Goal: Answer question/provide support: Answer question/provide support

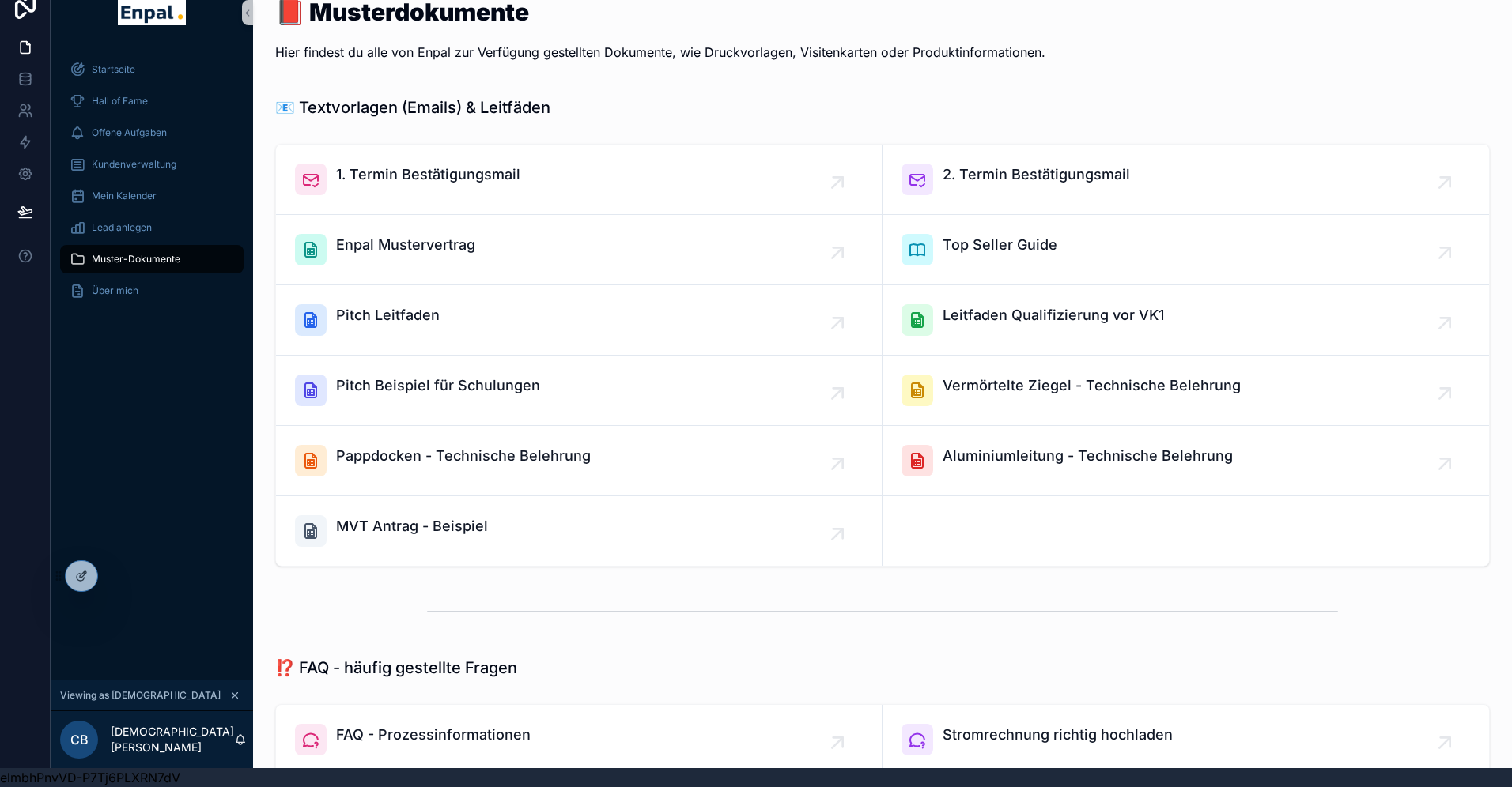
scroll to position [32, 0]
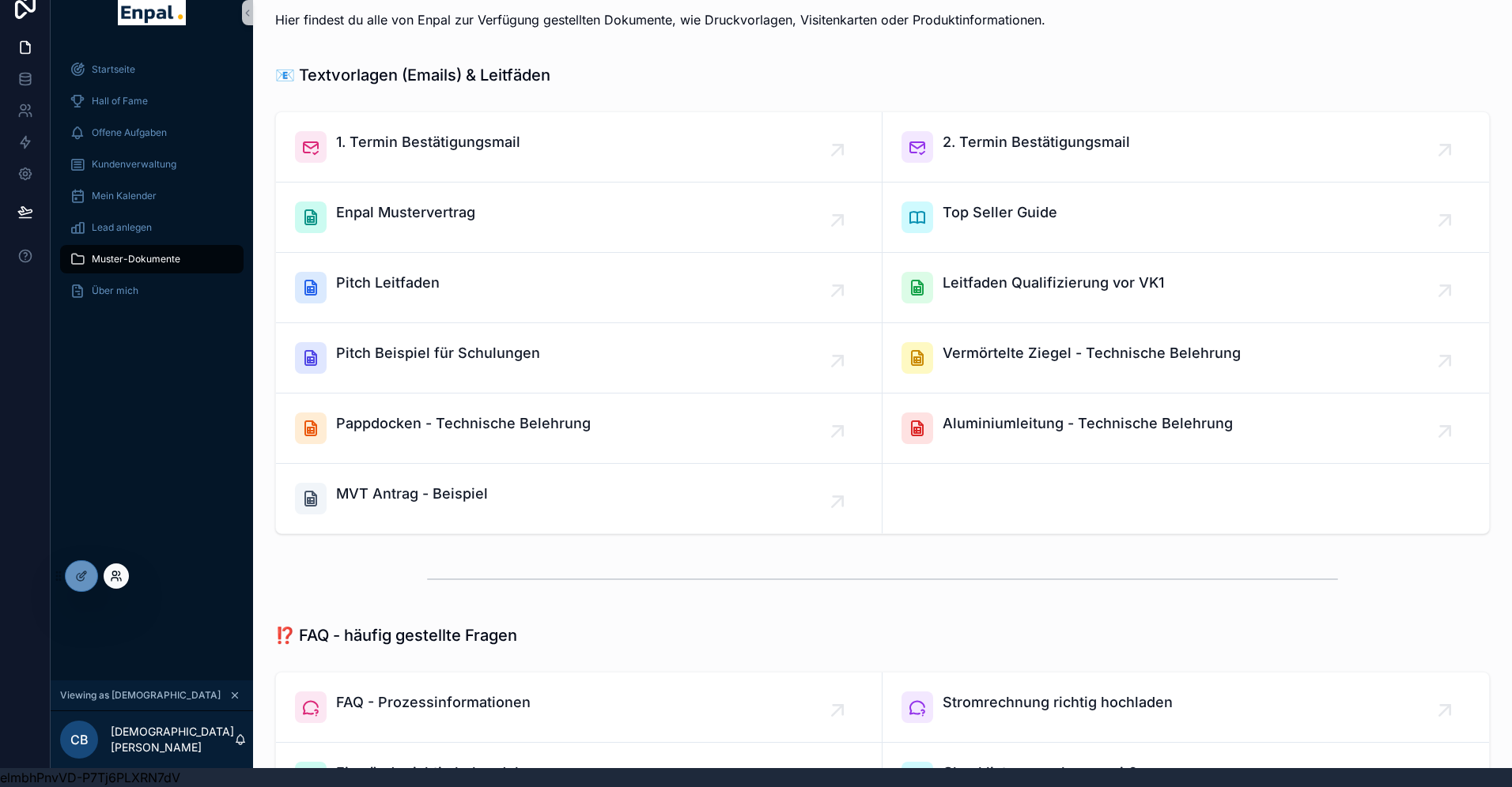
click at [120, 580] on icon at bounding box center [116, 576] width 13 height 13
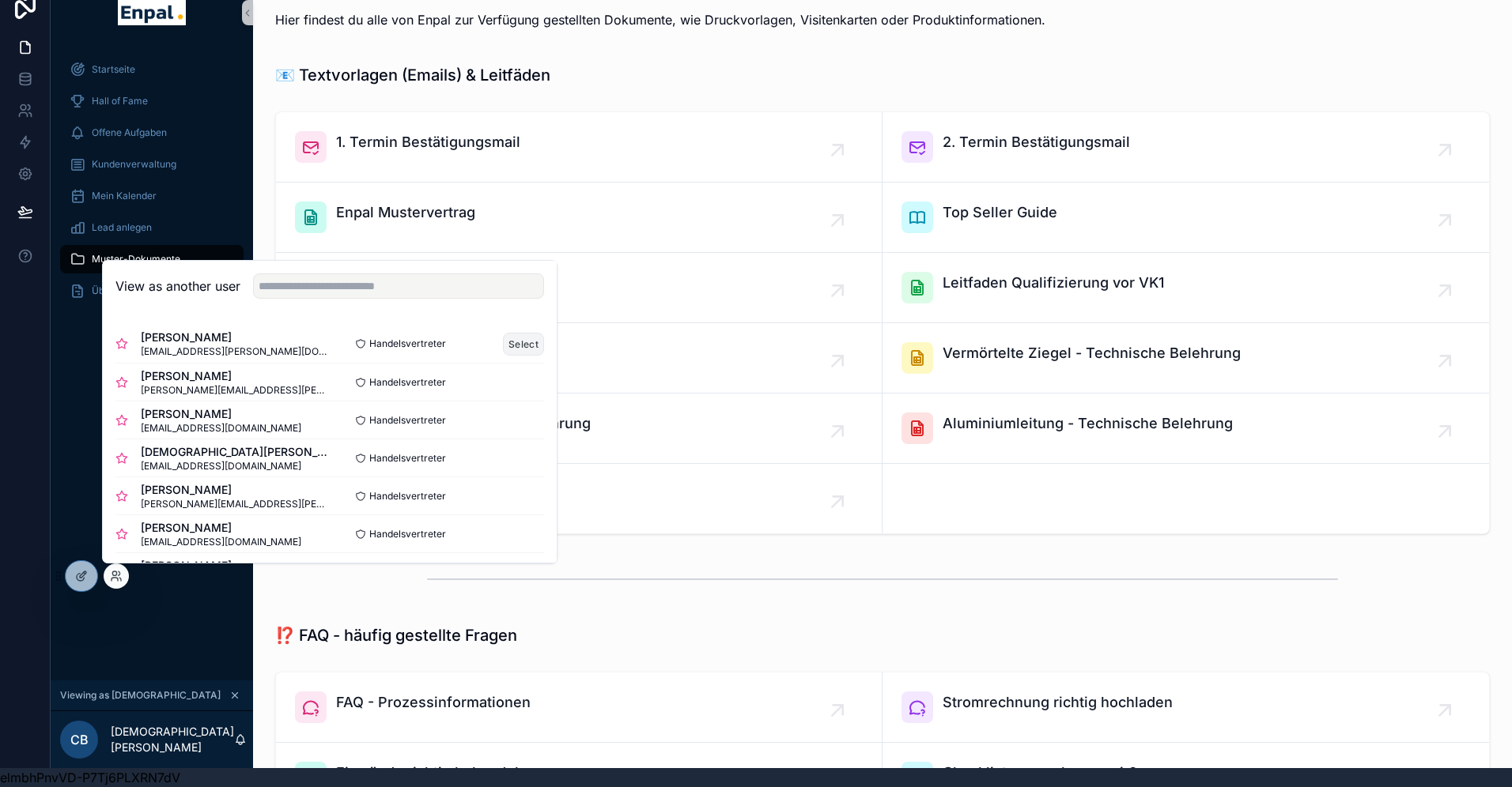
click at [529, 347] on button "Select" at bounding box center [524, 345] width 41 height 23
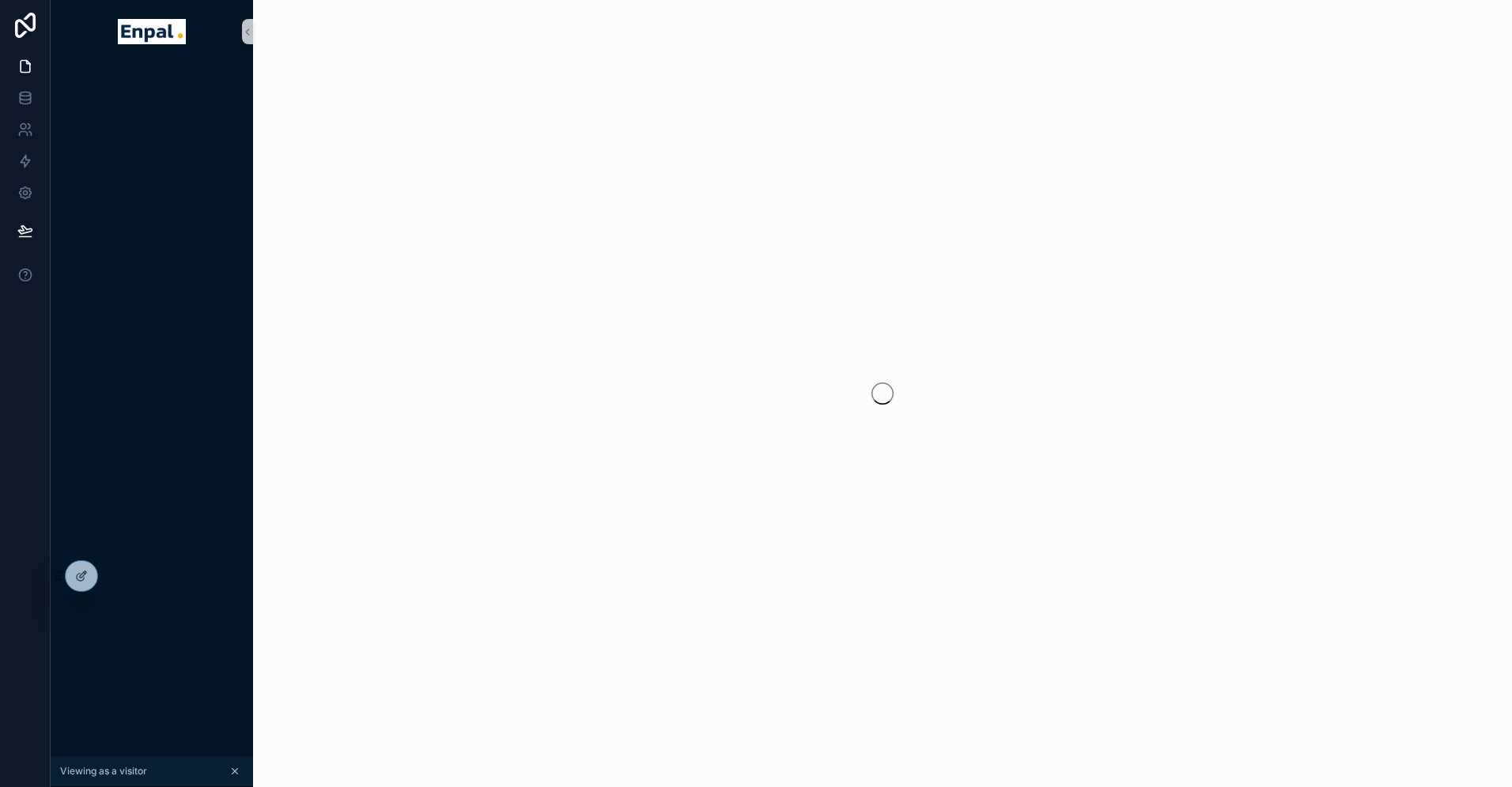
scroll to position [19, 0]
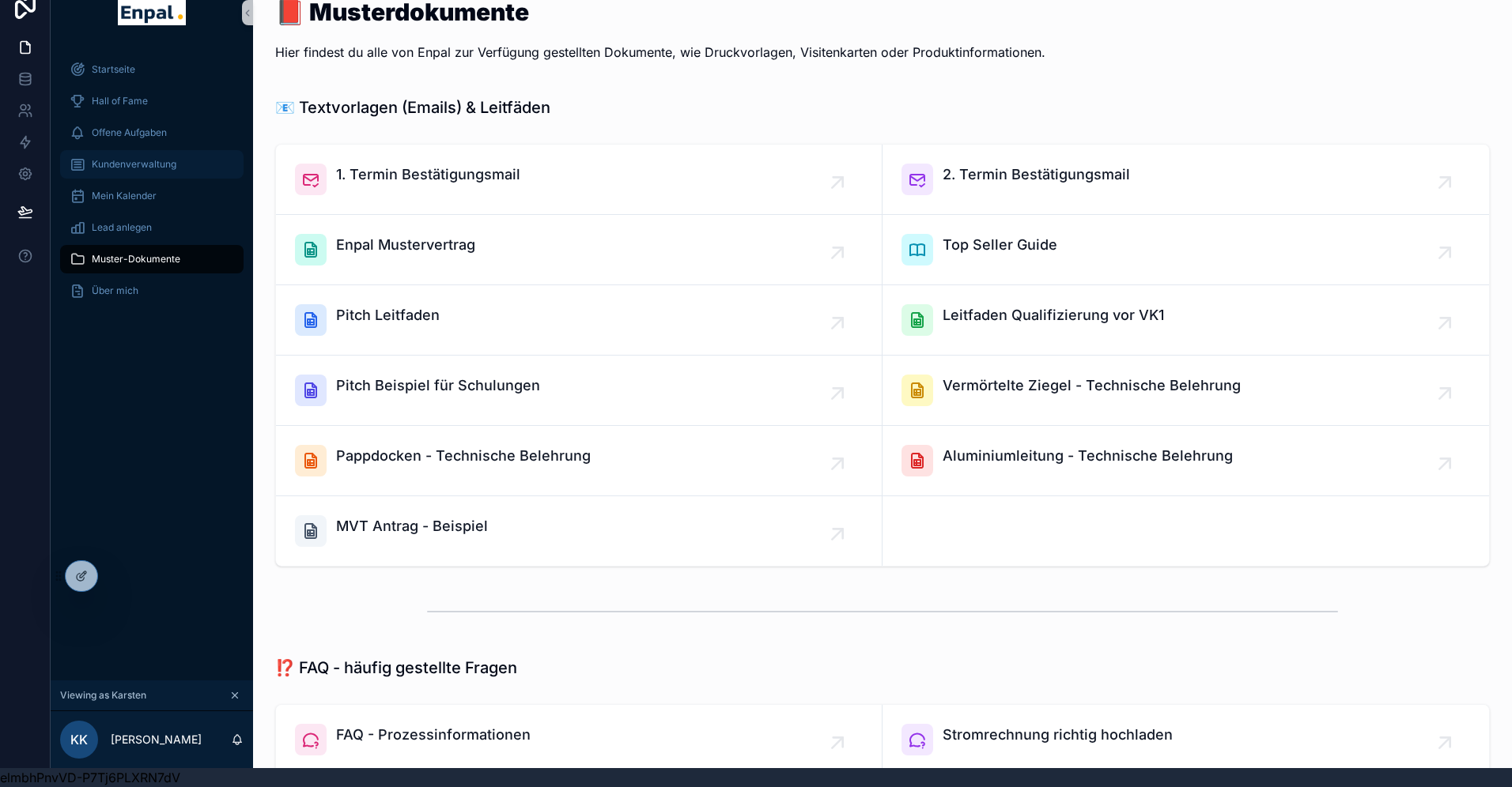
click at [139, 167] on span "Kundenverwaltung" at bounding box center [134, 164] width 85 height 13
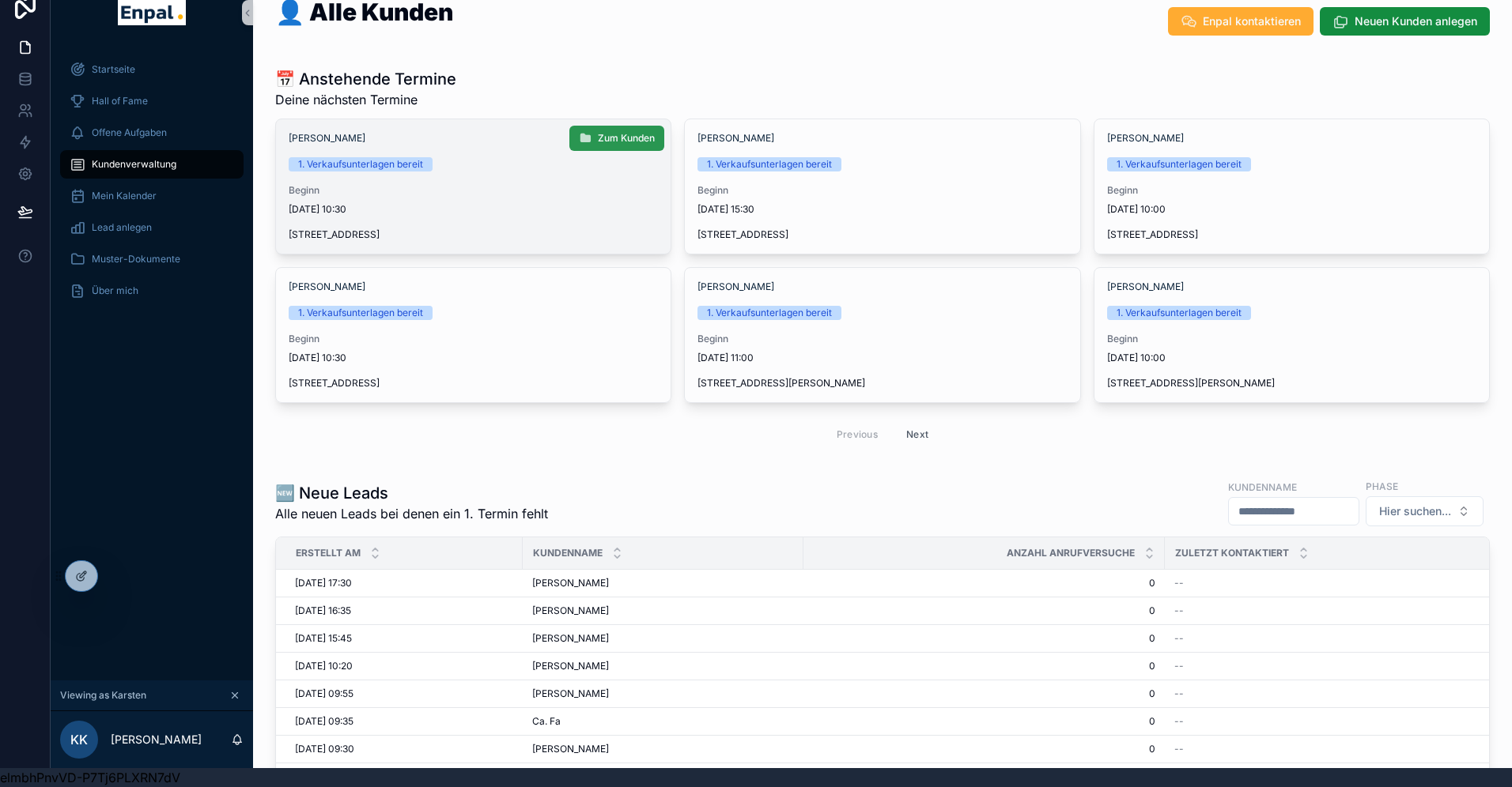
click at [617, 130] on button "Zum Kunden" at bounding box center [617, 138] width 95 height 25
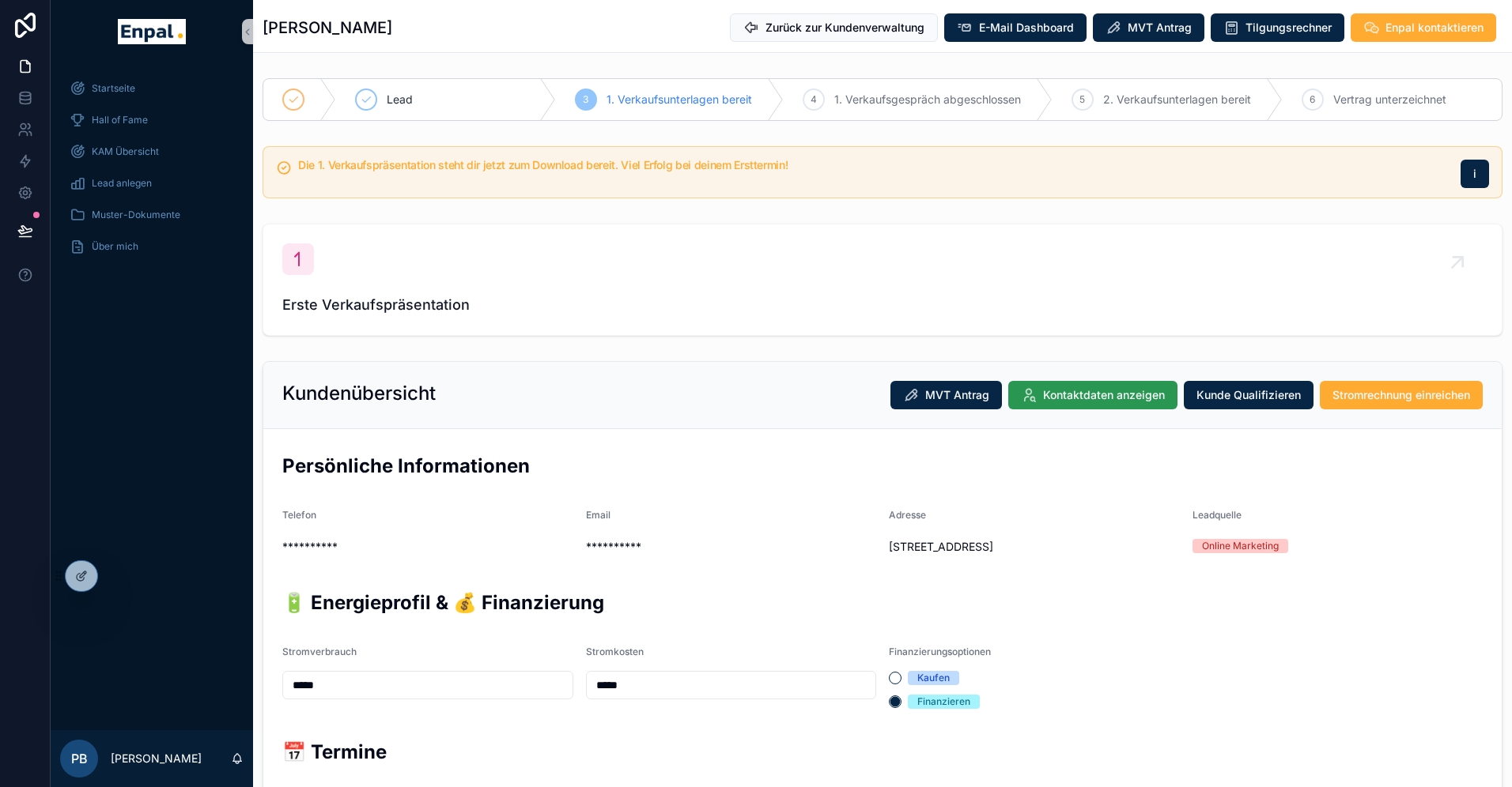
click at [1071, 395] on span "Kontaktdaten anzeigen" at bounding box center [1104, 396] width 122 height 16
click at [114, 574] on icon at bounding box center [116, 576] width 13 height 13
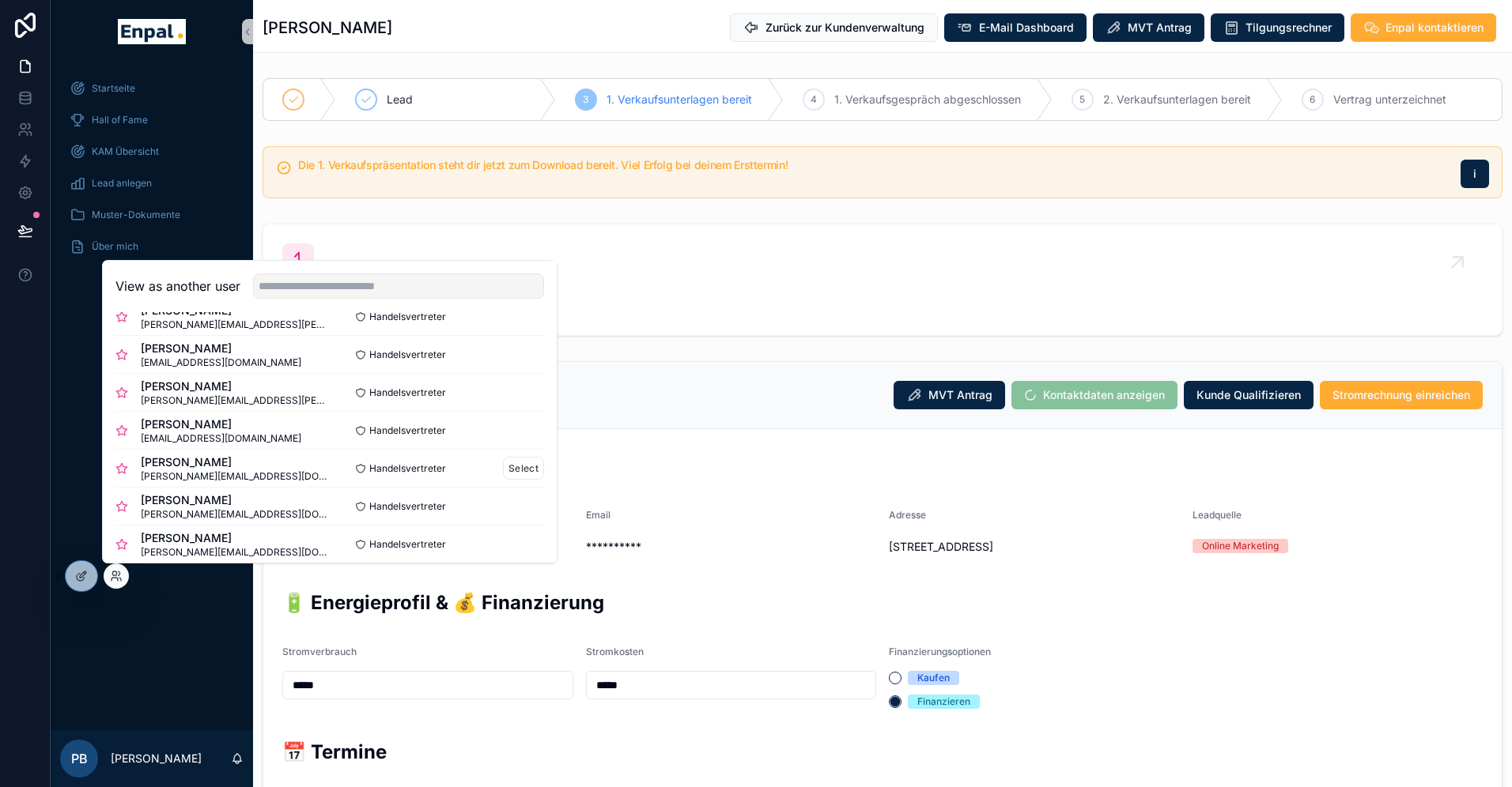
scroll to position [186, 0]
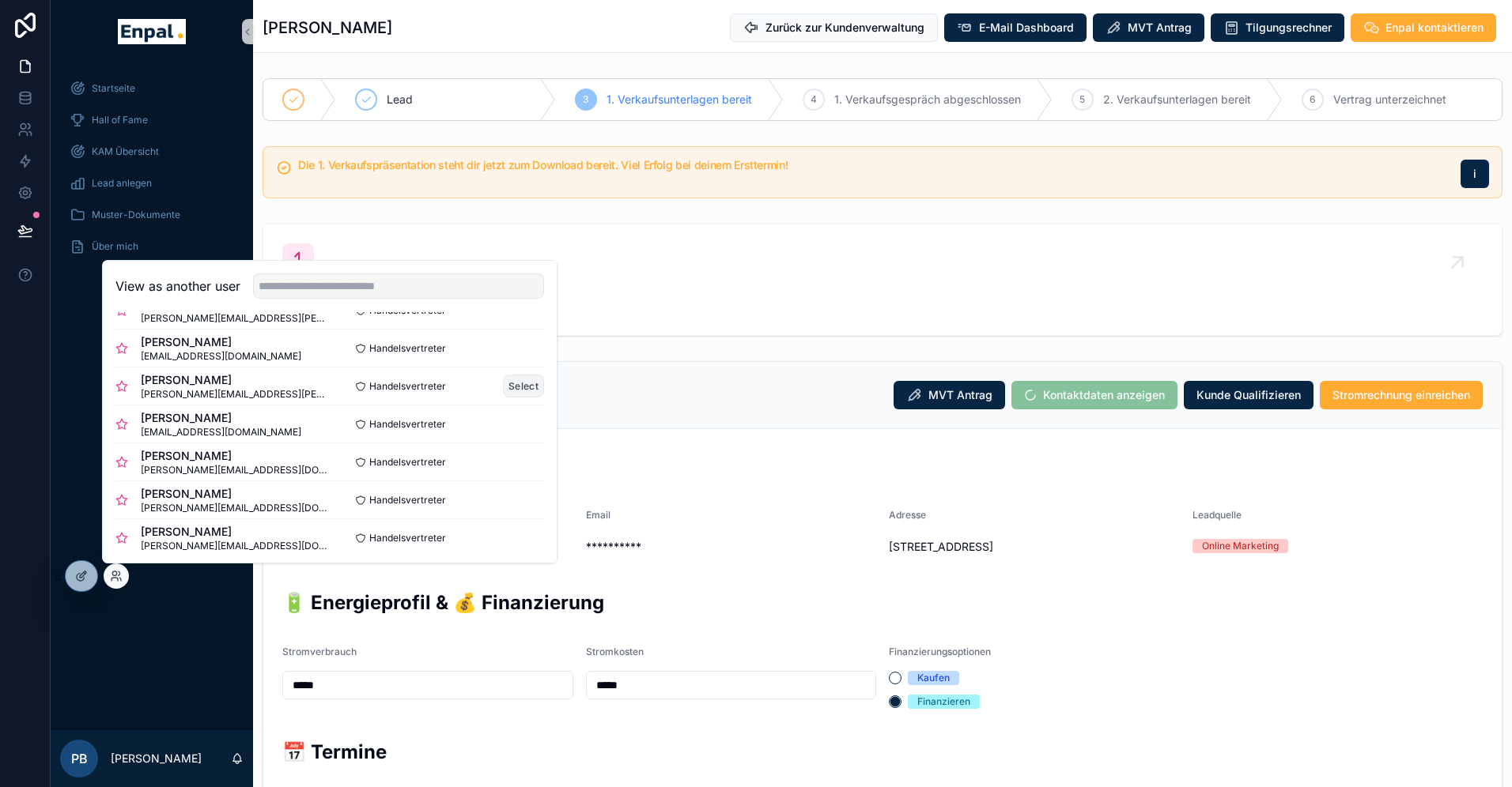
click at [517, 384] on button "Select" at bounding box center [524, 386] width 41 height 23
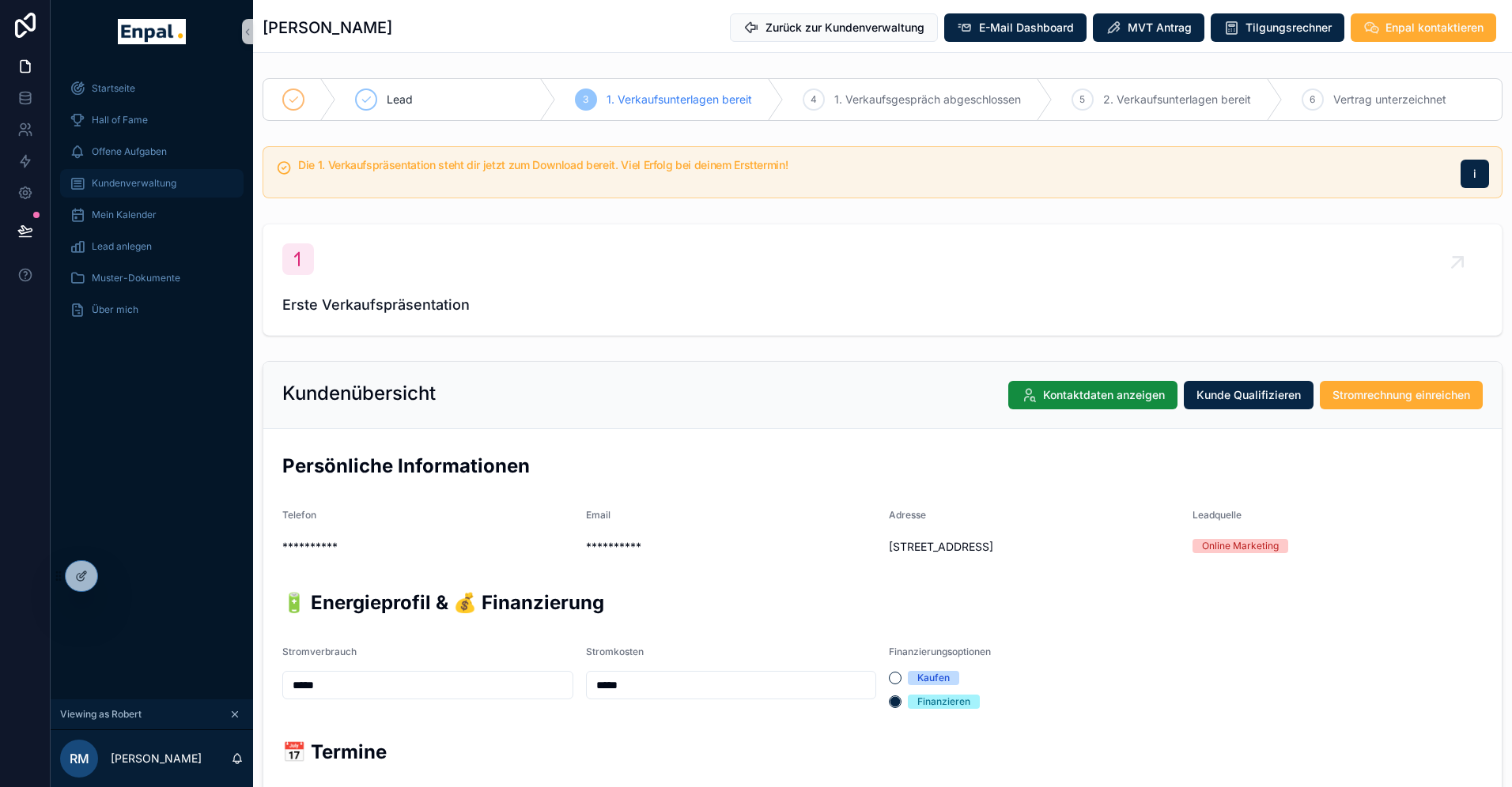
click at [135, 181] on span "Kundenverwaltung" at bounding box center [134, 183] width 85 height 13
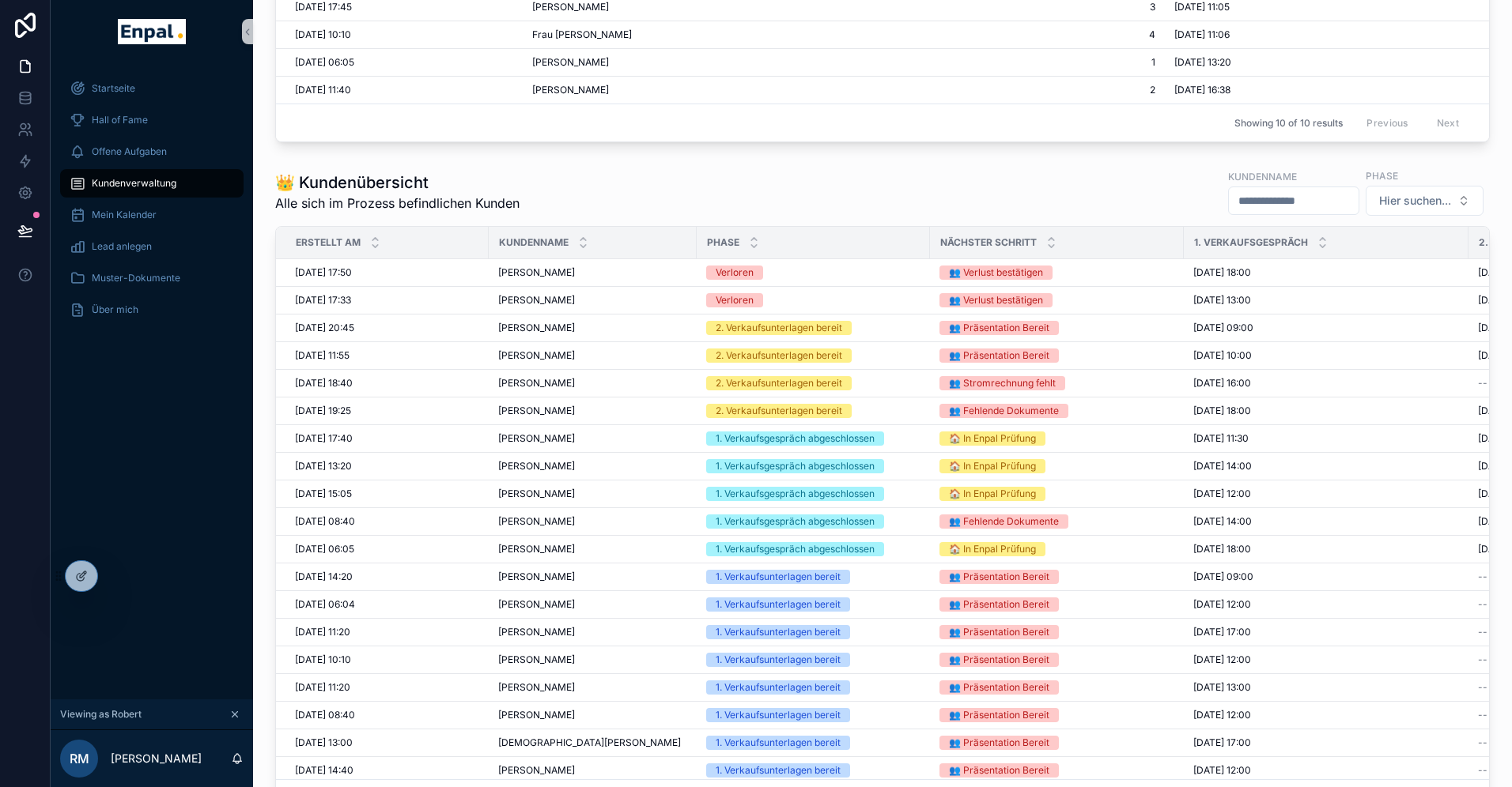
scroll to position [834, 0]
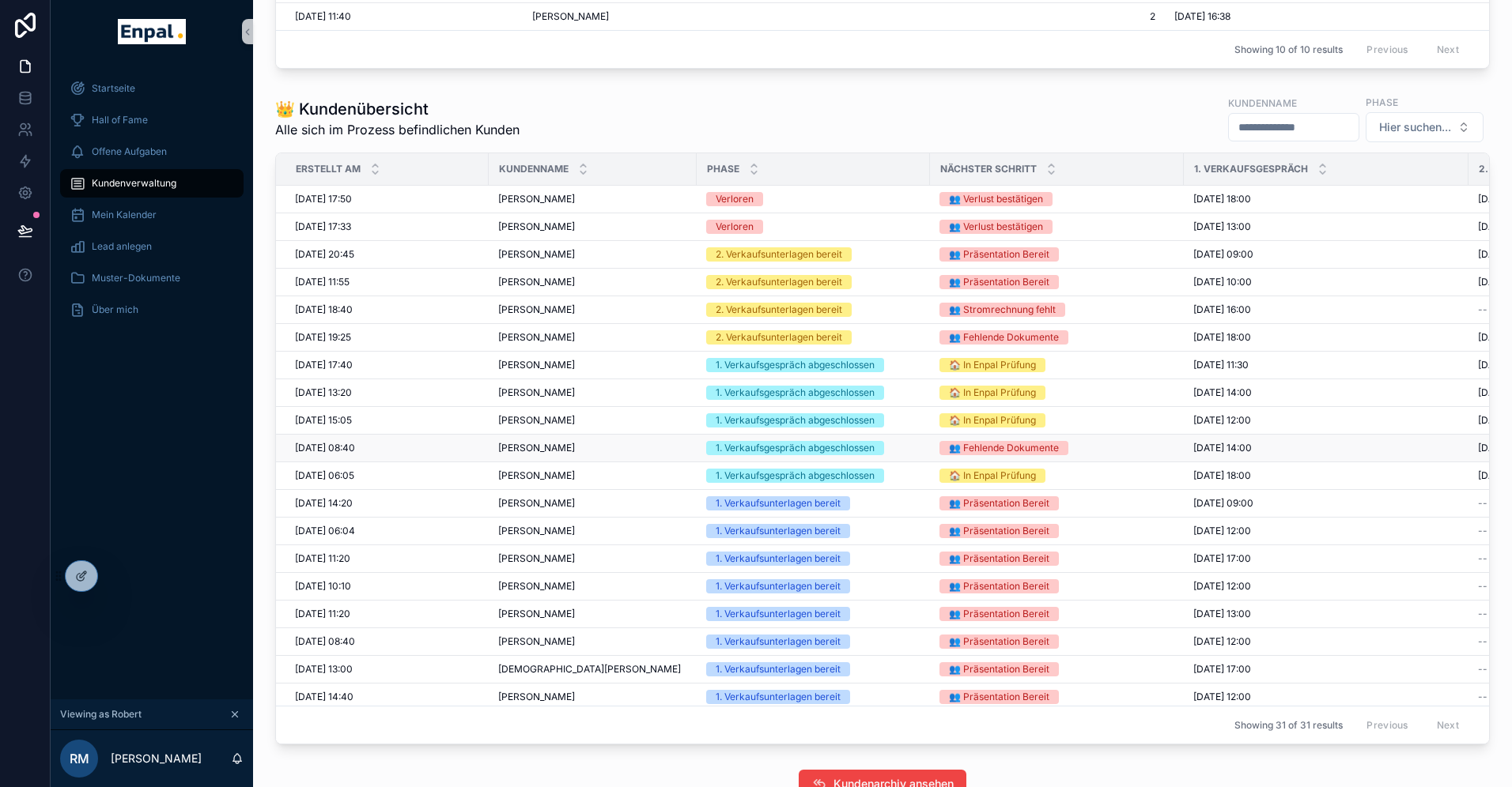
click at [567, 448] on span "Horst-Dieter Lüdemann" at bounding box center [536, 448] width 77 height 13
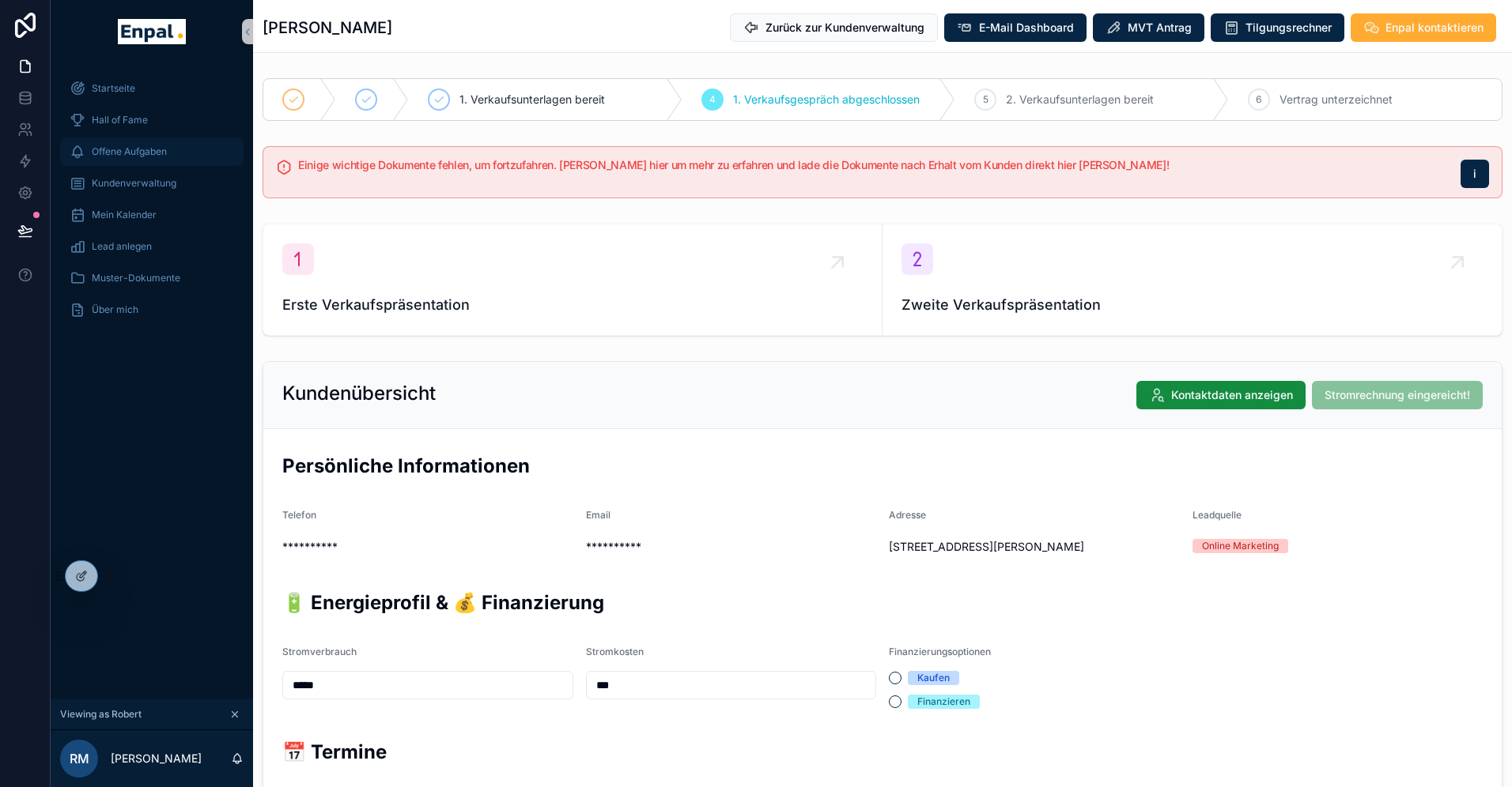
click at [123, 153] on span "Offene Aufgaben" at bounding box center [130, 152] width 75 height 13
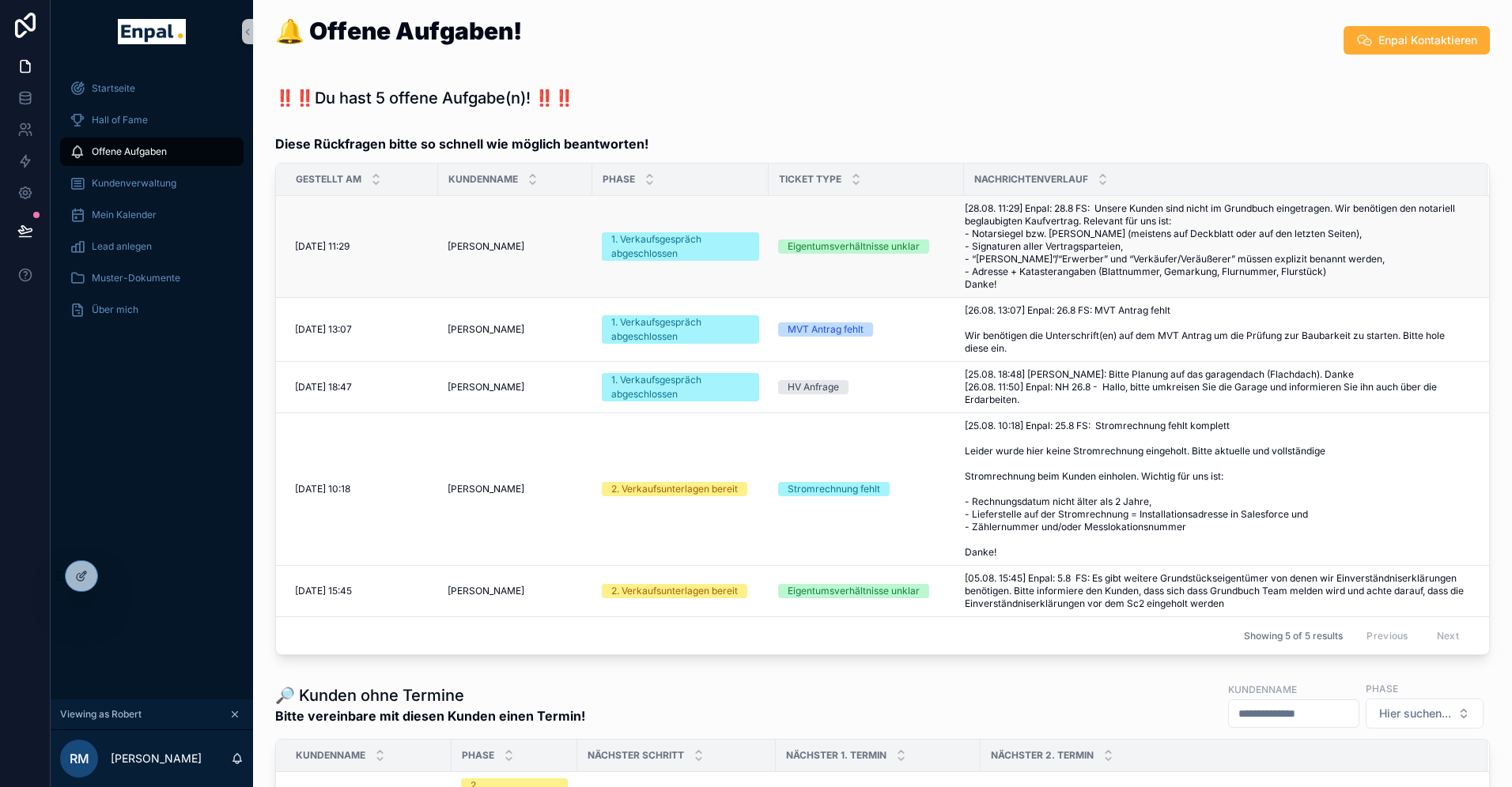
click at [1065, 240] on span "[28.08. 11:29] Enpal: 28.8 FS: Unsere Kunden sind nicht im Grundbuch eingetrage…" at bounding box center [1217, 247] width 504 height 88
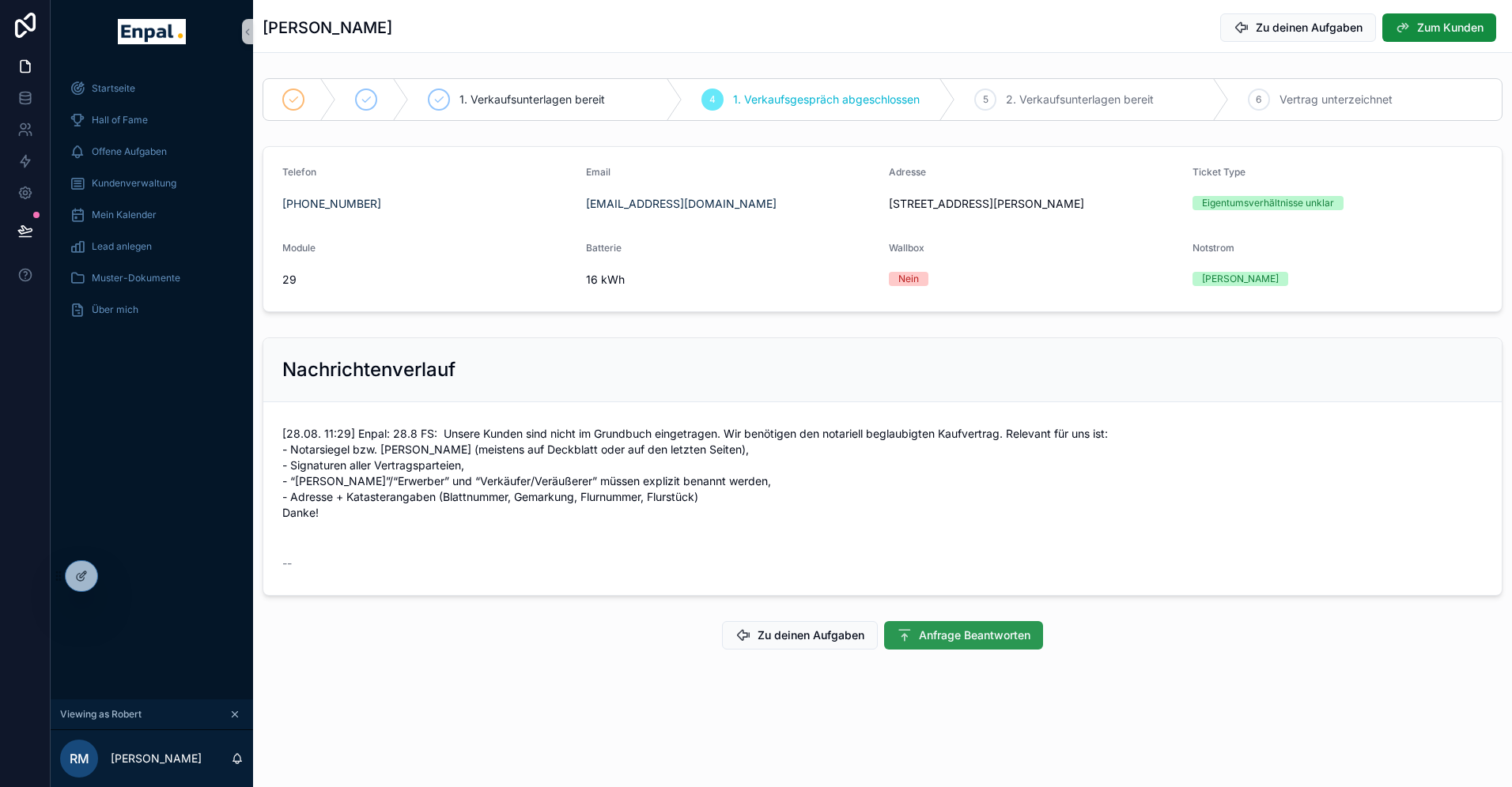
click at [960, 643] on span "Anfrage Beantworten" at bounding box center [974, 636] width 112 height 16
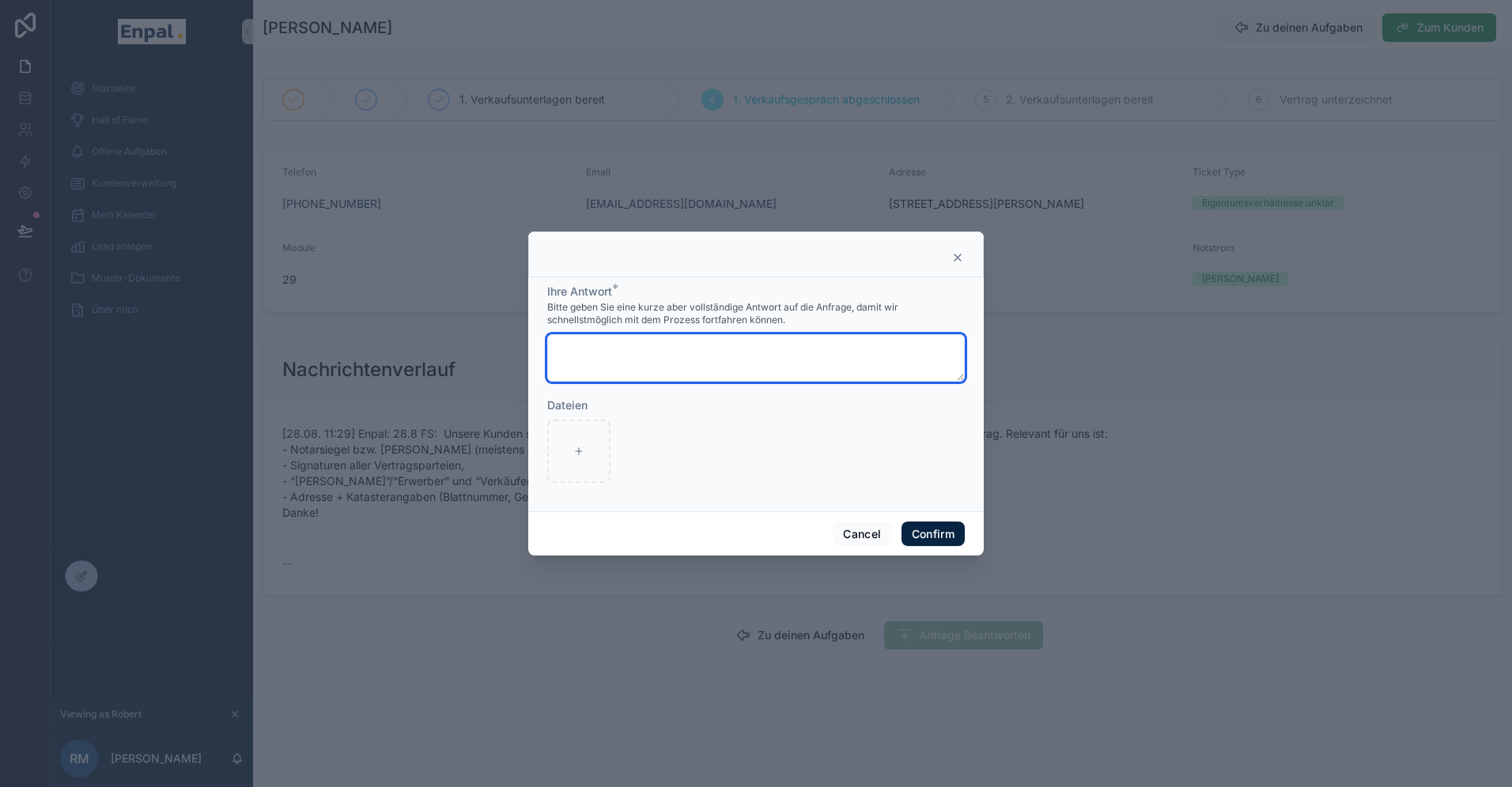
click at [581, 352] on textarea at bounding box center [755, 357] width 417 height 47
paste textarea "**********"
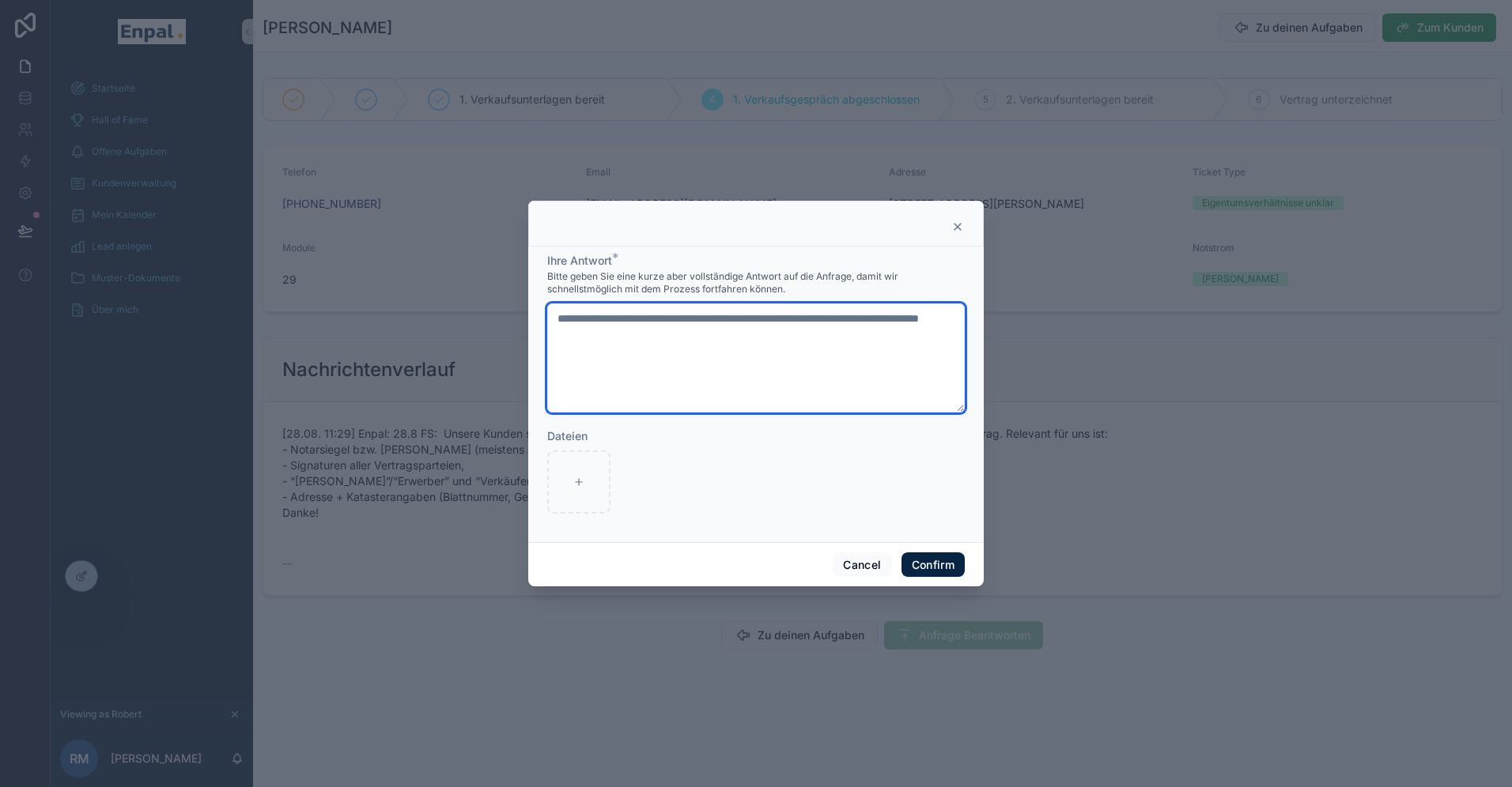
paste textarea "**********"
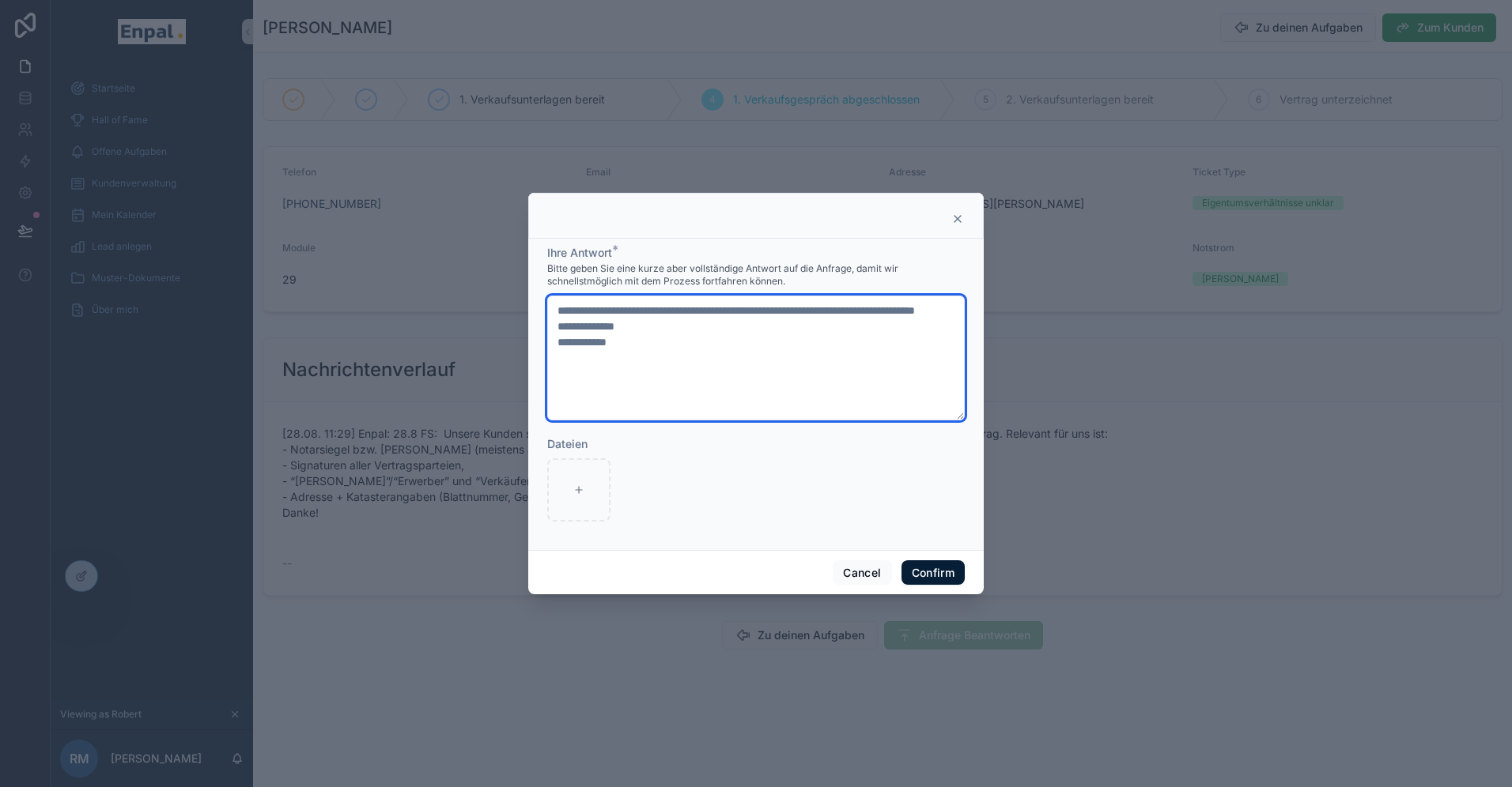
type textarea "**********"
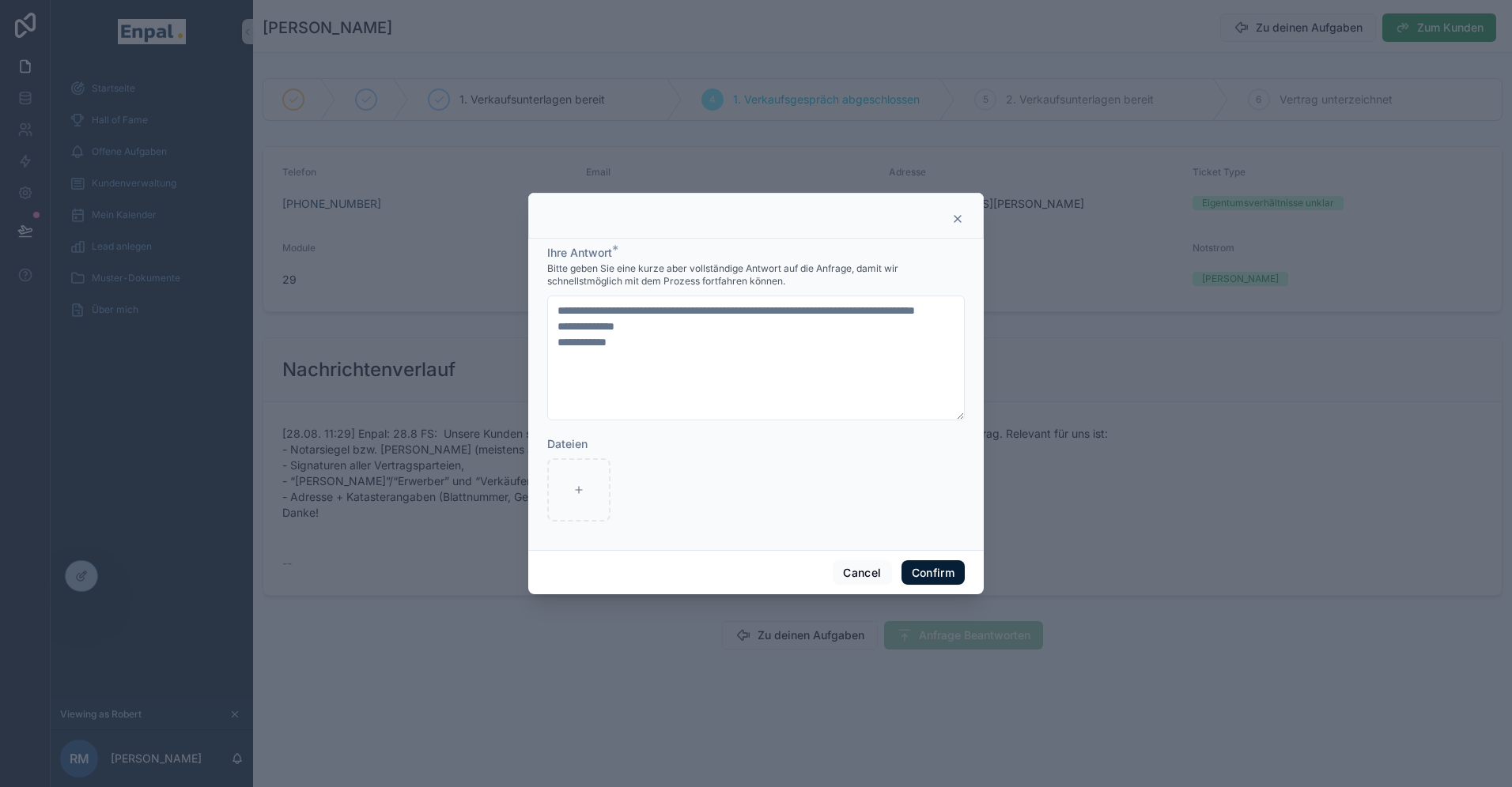
click at [933, 571] on button "Confirm" at bounding box center [933, 573] width 63 height 25
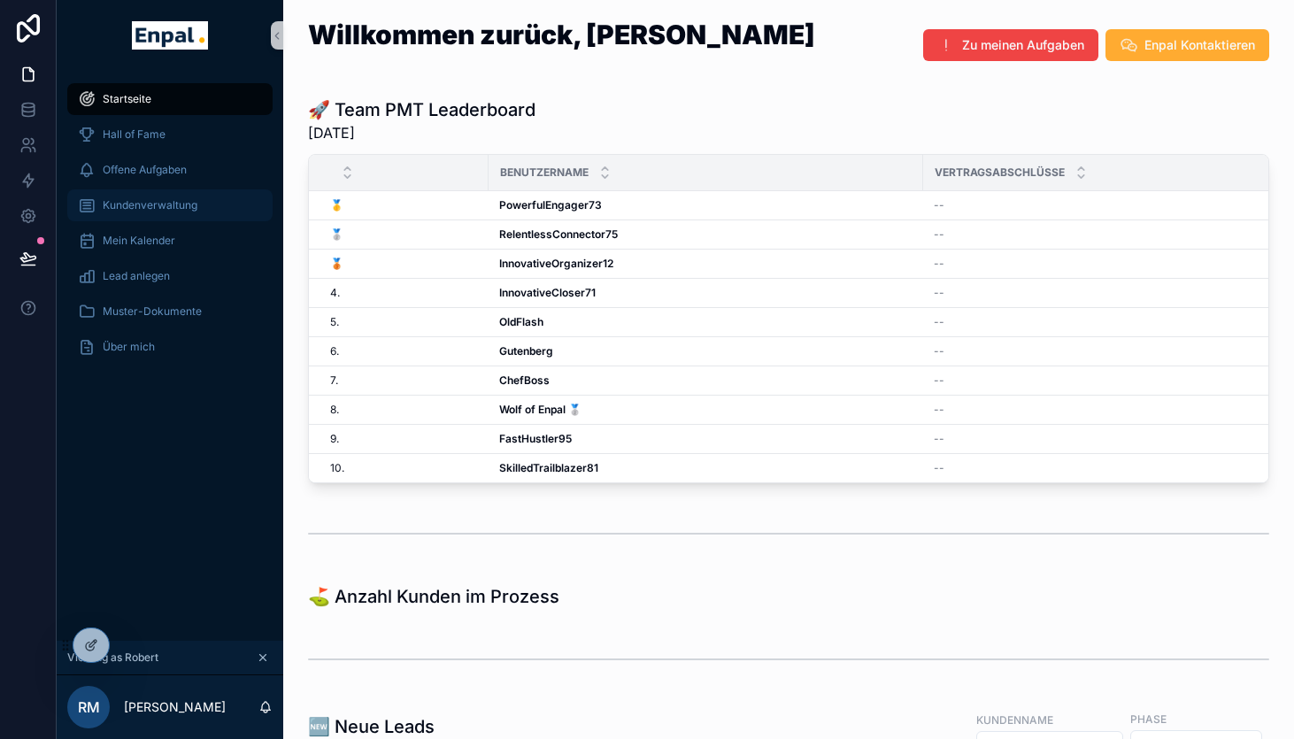
click at [141, 202] on span "Kundenverwaltung" at bounding box center [150, 205] width 95 height 14
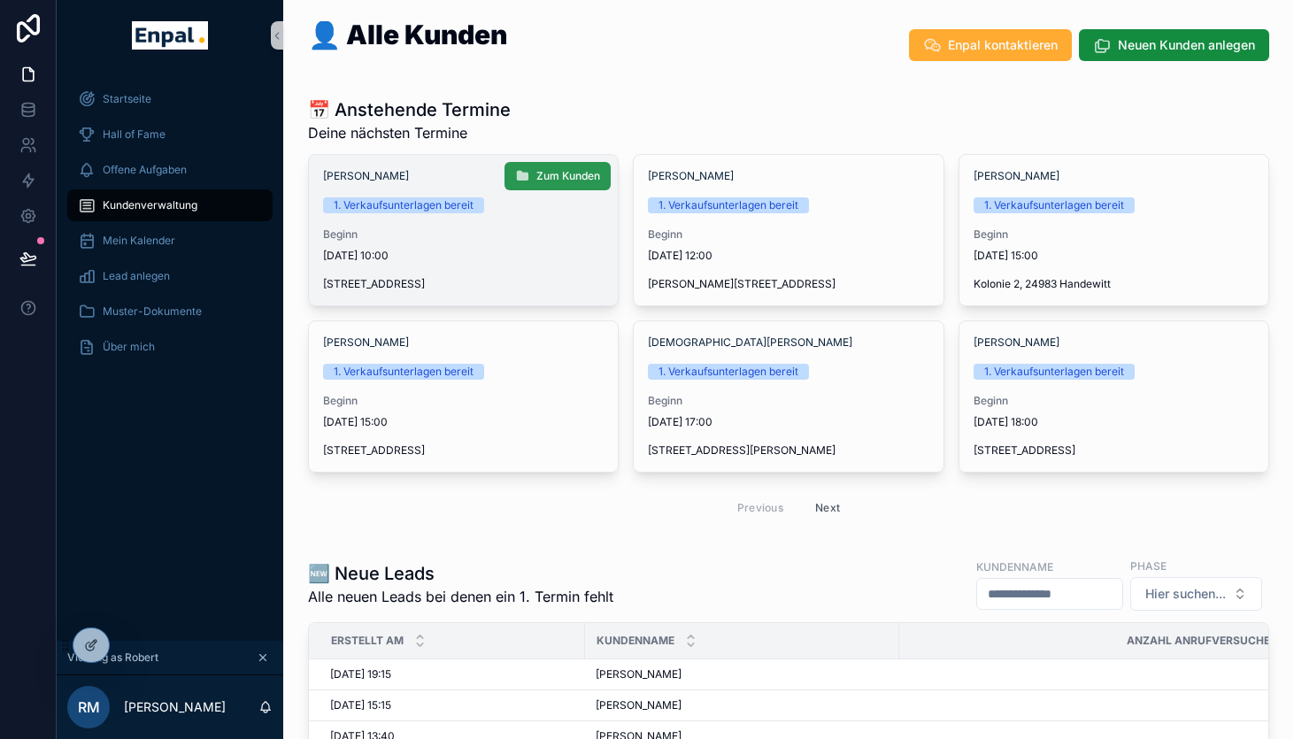
click at [559, 180] on span "Zum Kunden" at bounding box center [568, 176] width 64 height 14
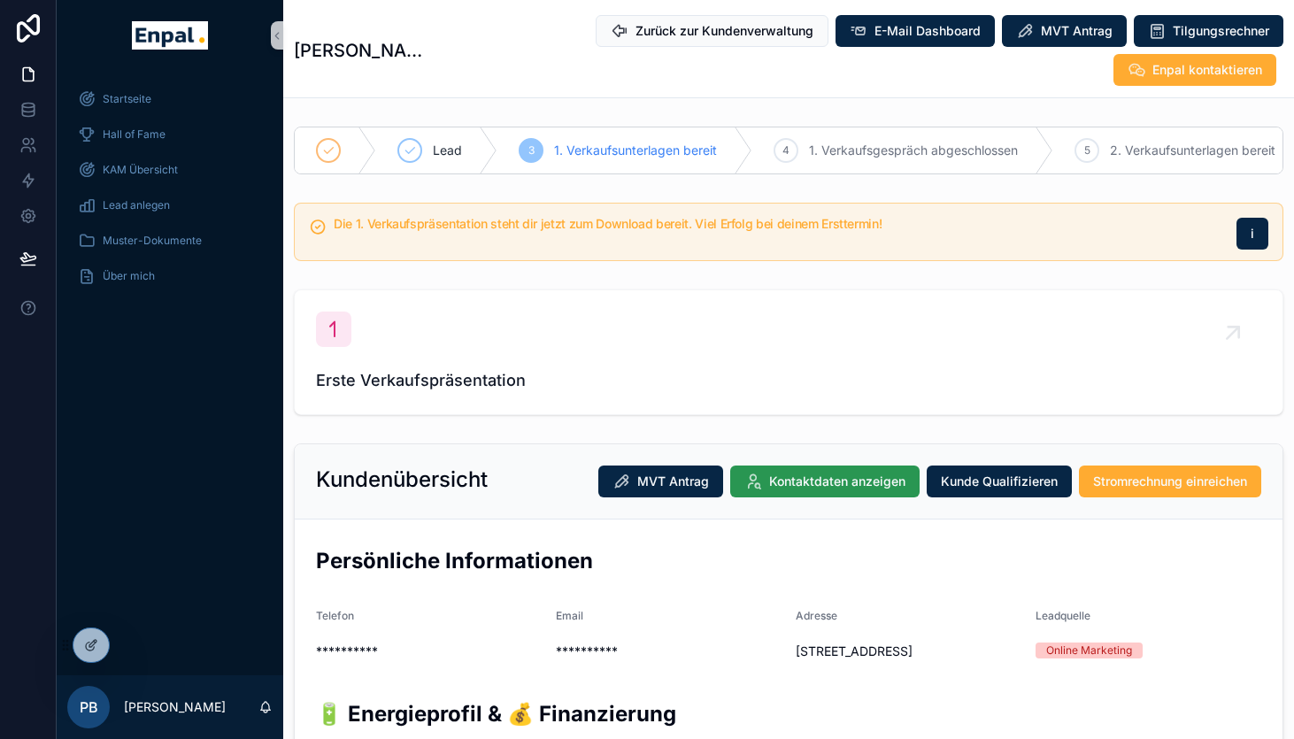
click at [847, 473] on span "Kontaktdaten anzeigen" at bounding box center [837, 482] width 136 height 18
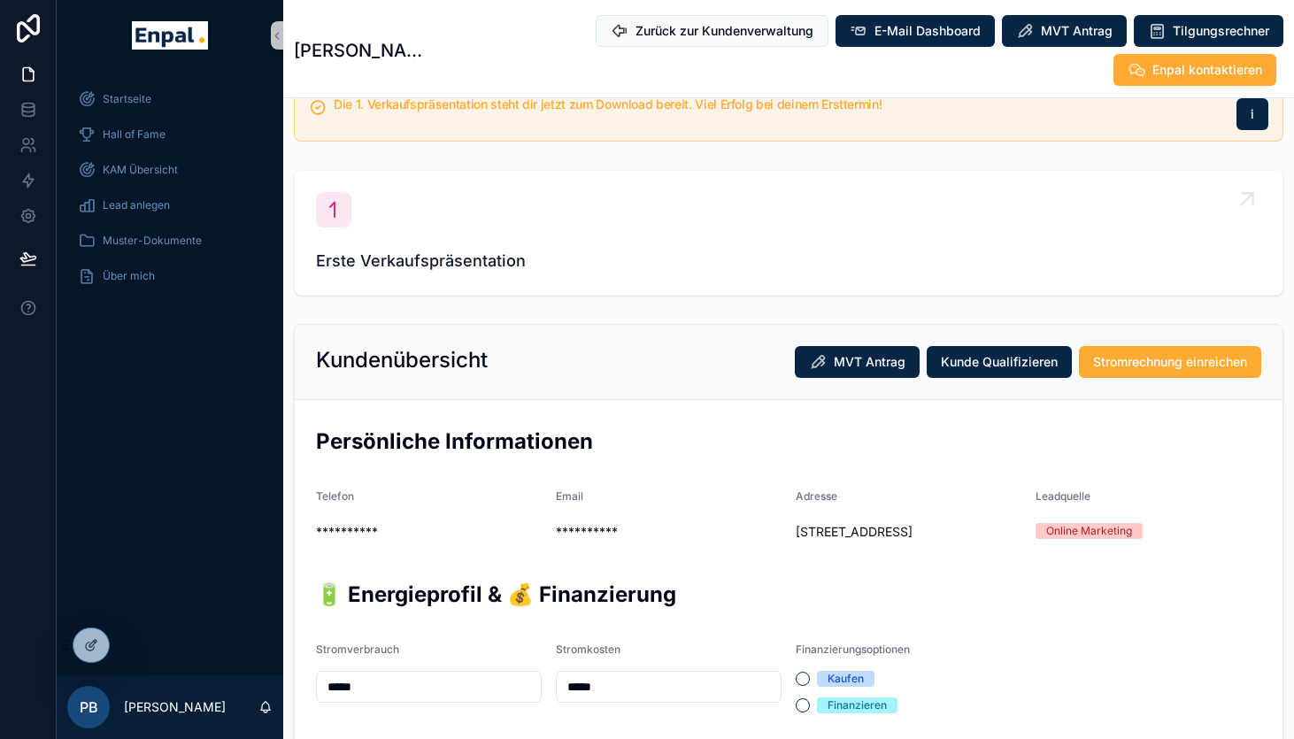
scroll to position [120, 0]
click at [186, 464] on div "Startseite Hall of Fame KAM Übersicht Lead anlegen Muster-Dokumente Über mich" at bounding box center [170, 373] width 227 height 604
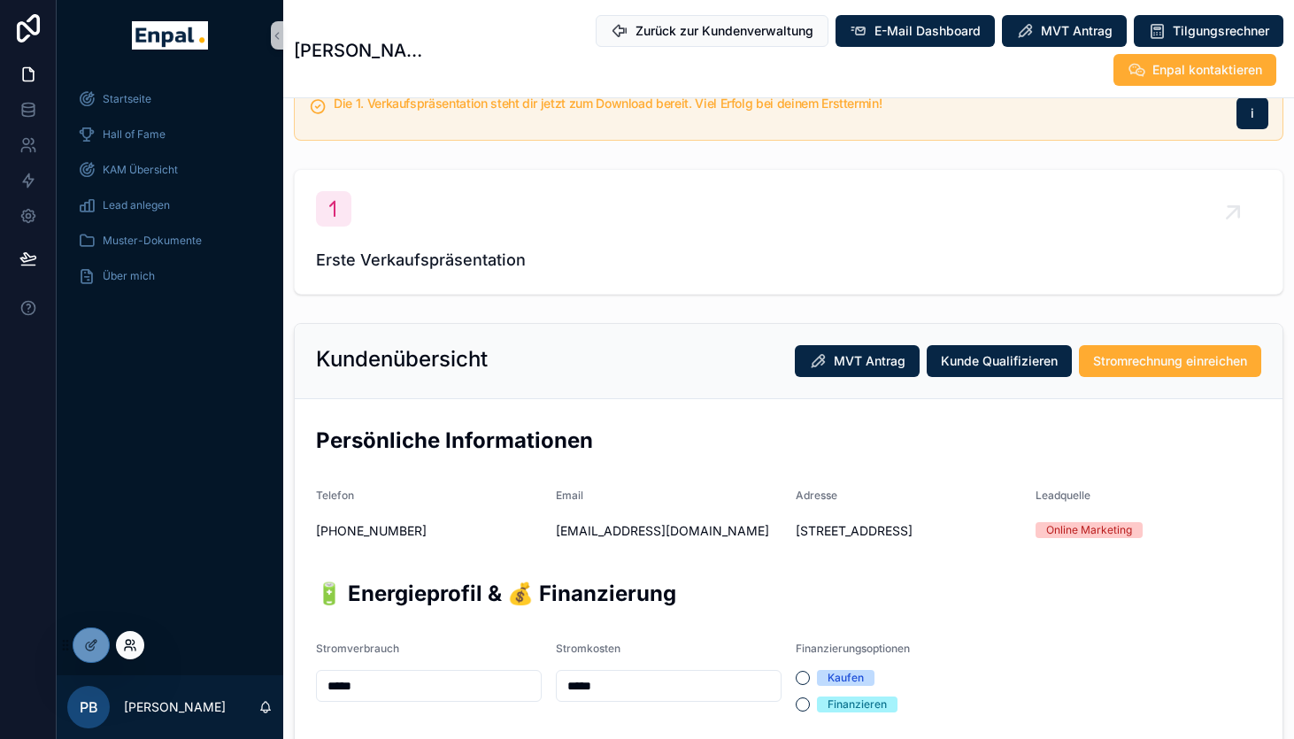
click at [131, 646] on icon at bounding box center [130, 645] width 14 height 14
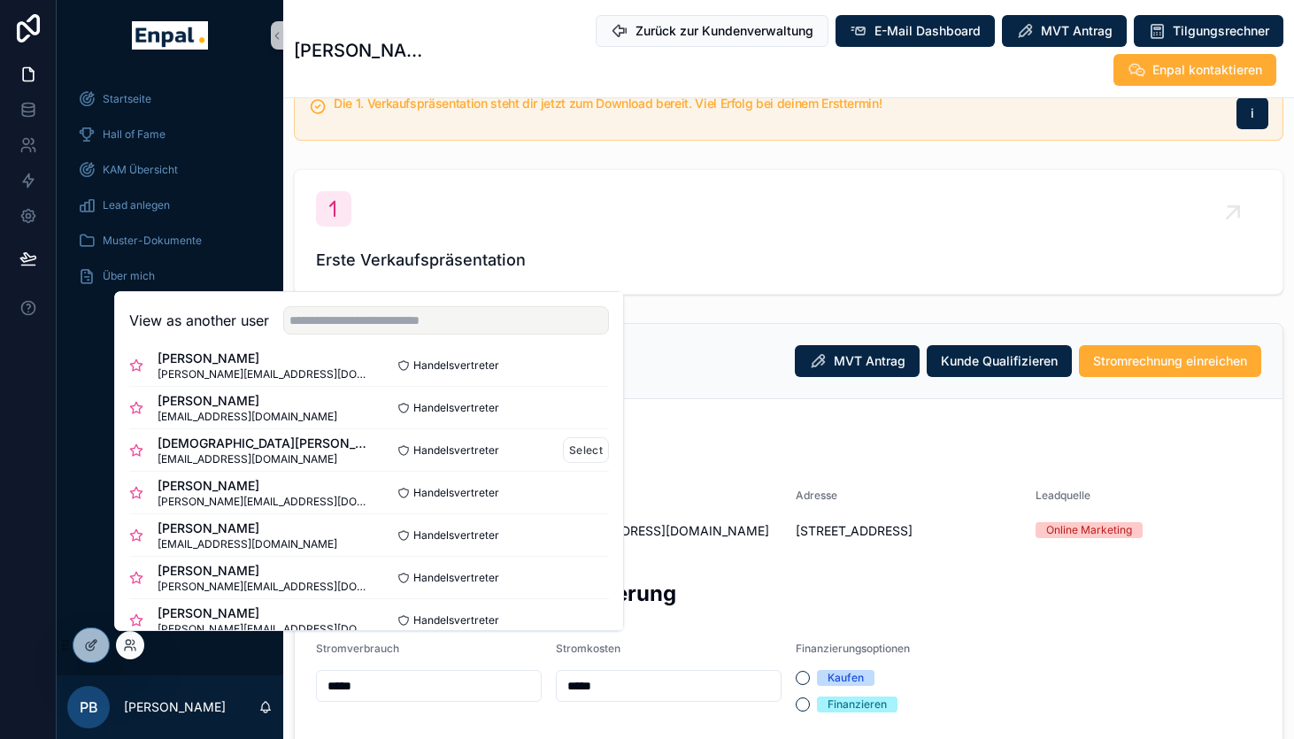
scroll to position [74, 0]
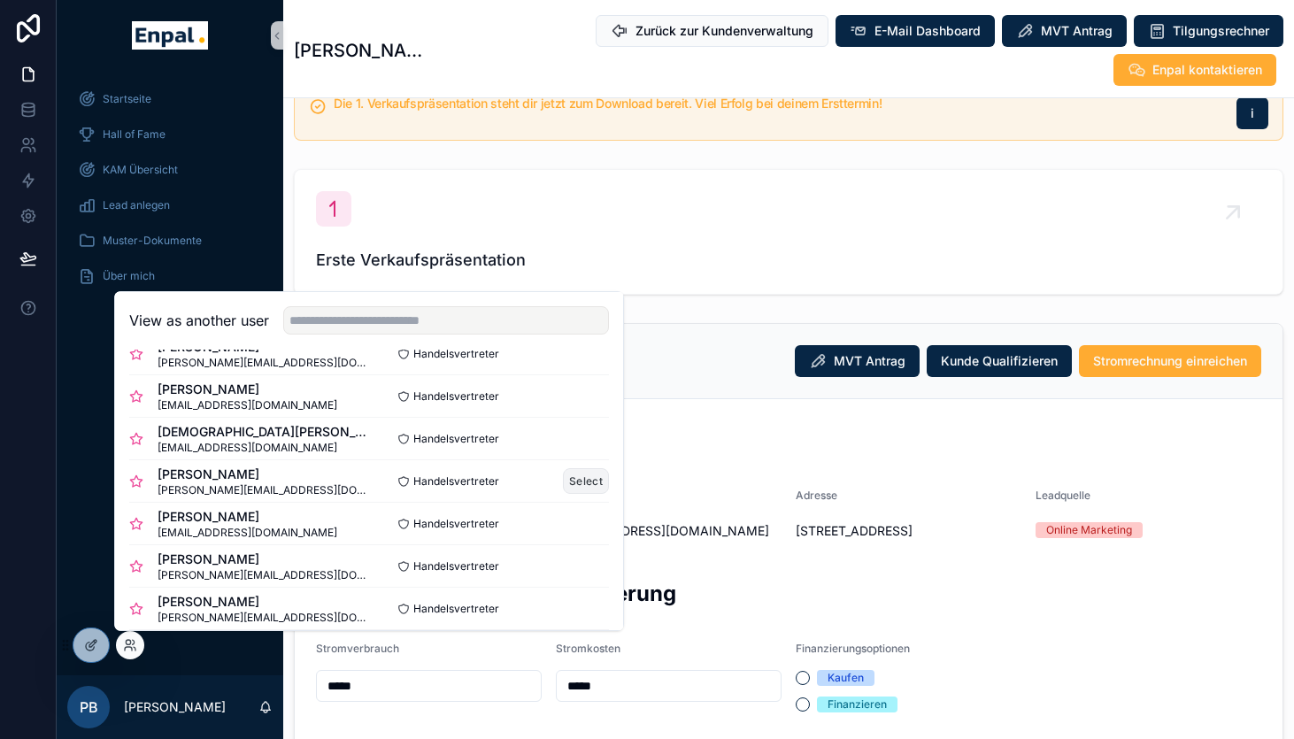
click at [588, 483] on button "Select" at bounding box center [586, 481] width 46 height 26
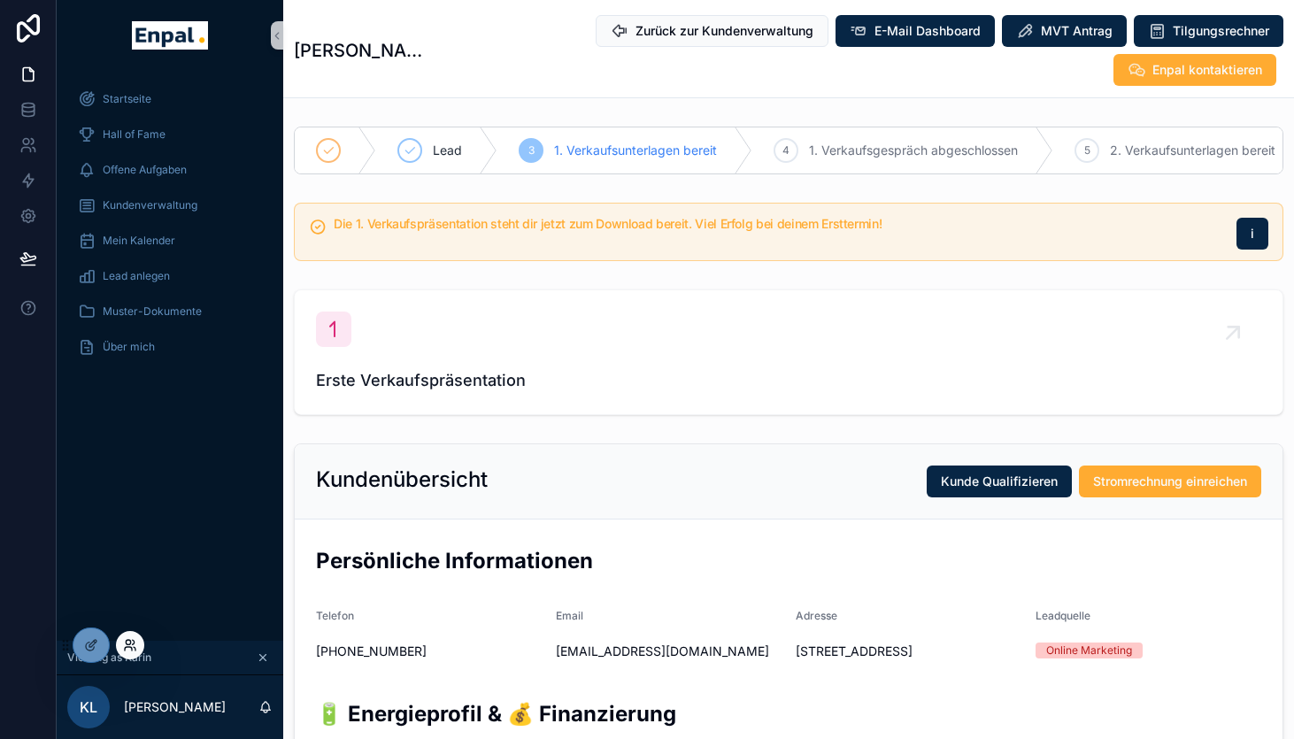
click at [127, 645] on icon at bounding box center [130, 645] width 14 height 14
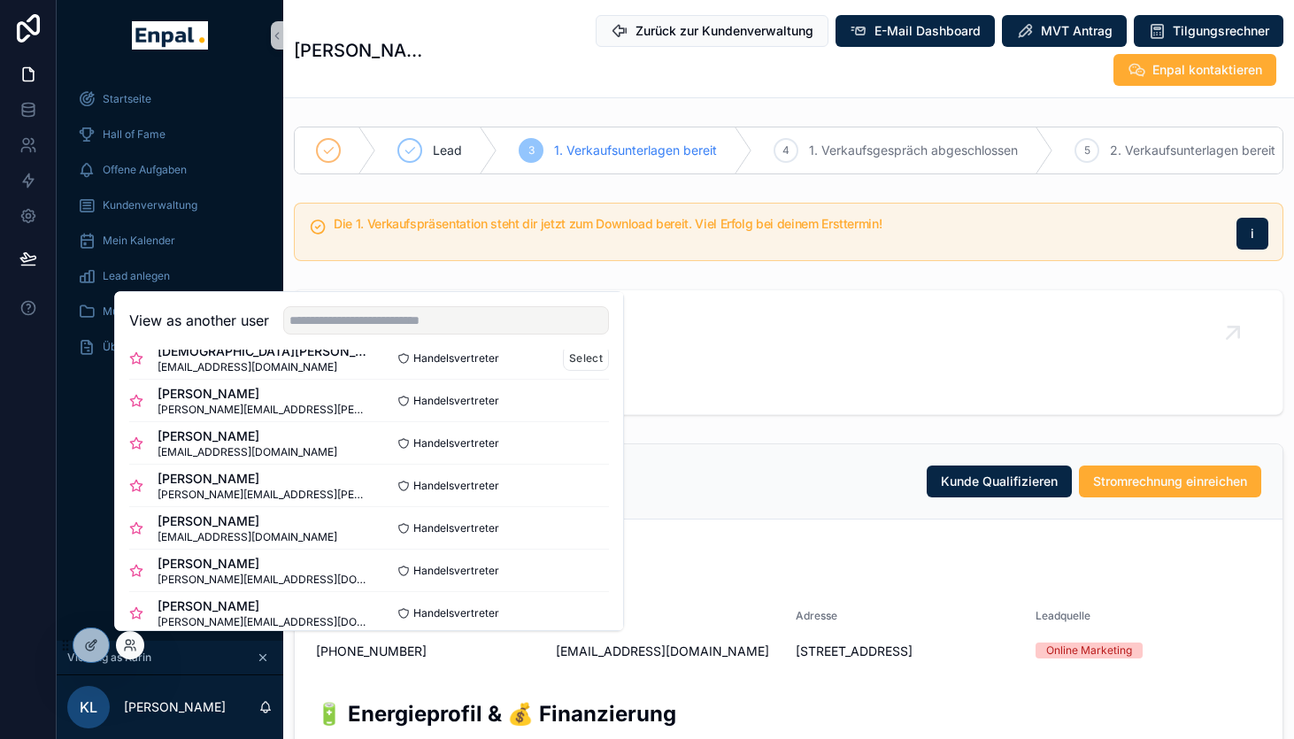
scroll to position [163, 0]
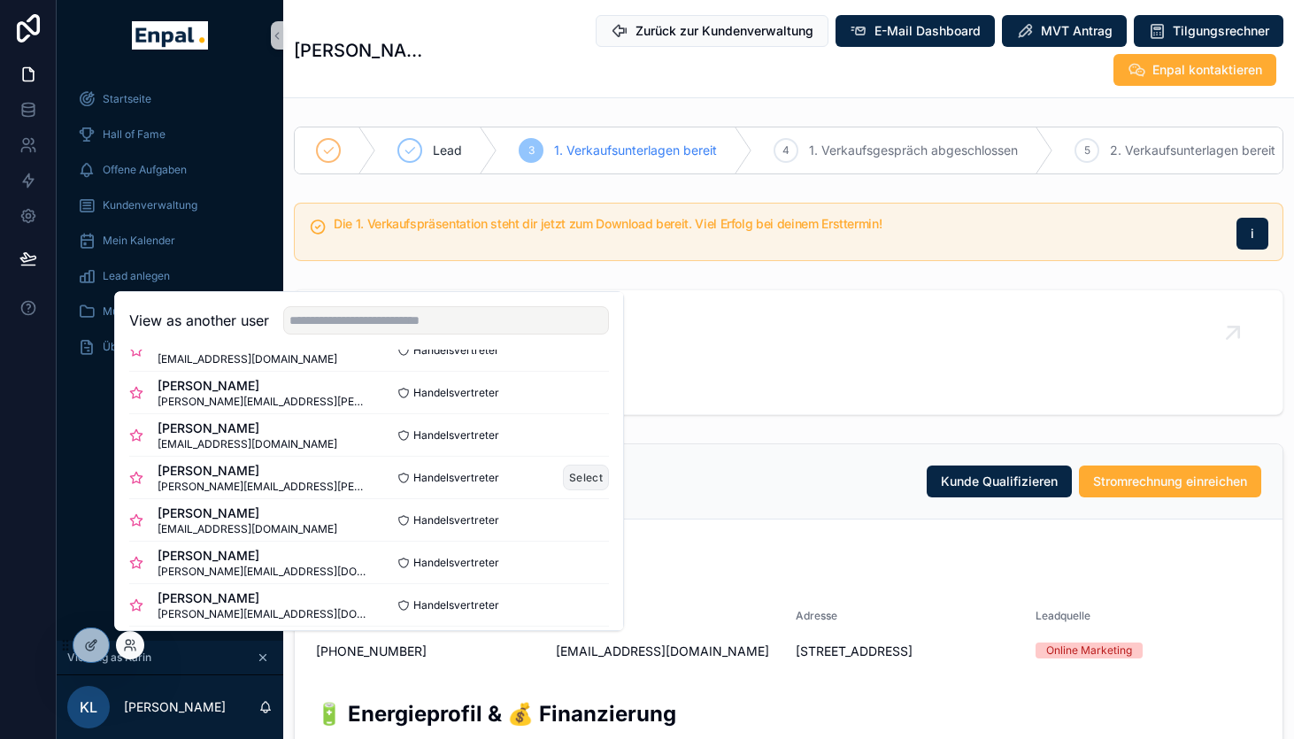
click at [577, 482] on button "Select" at bounding box center [586, 478] width 46 height 26
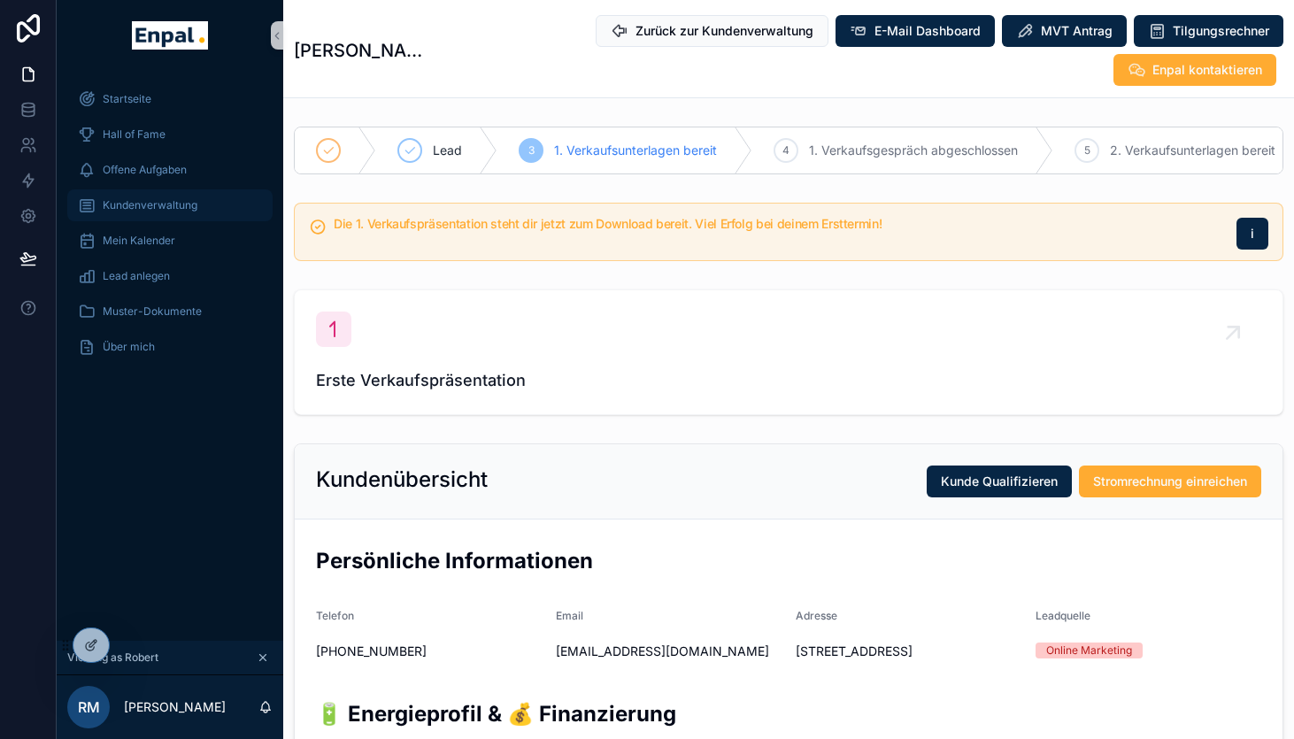
click at [125, 211] on span "Kundenverwaltung" at bounding box center [150, 205] width 95 height 14
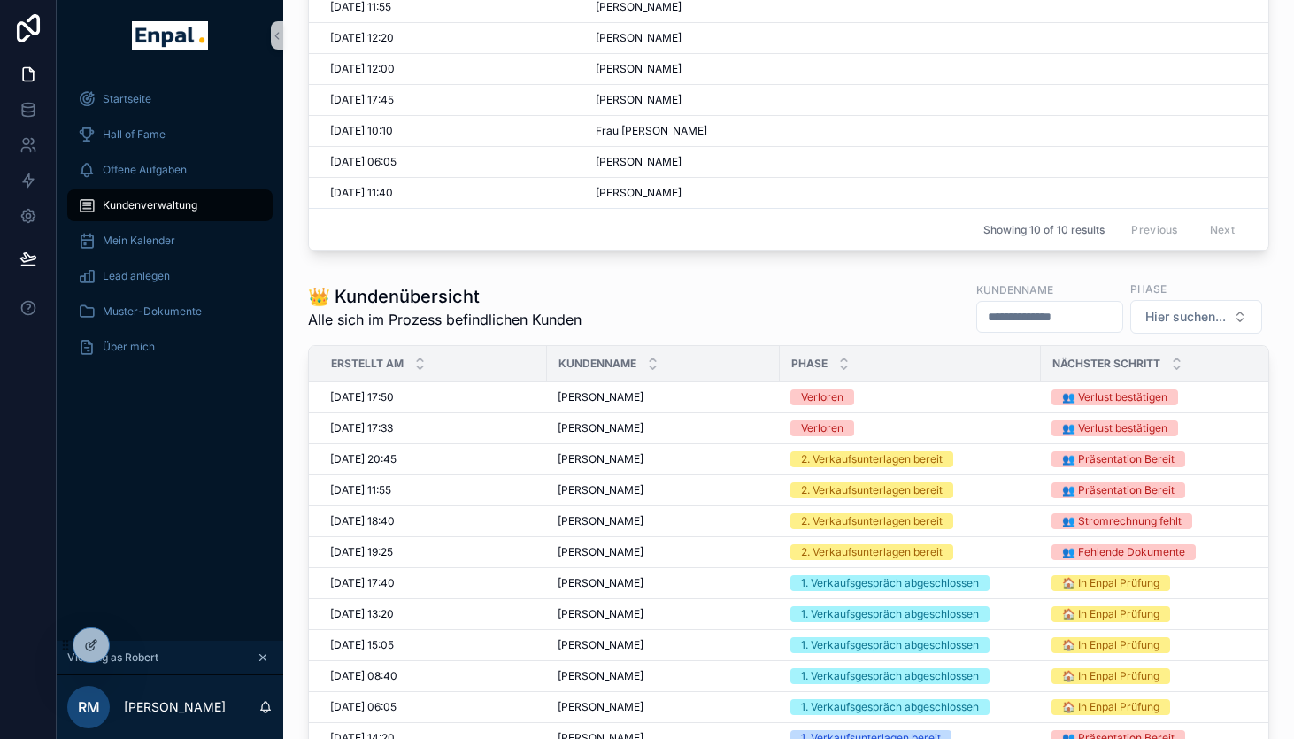
scroll to position [63, 0]
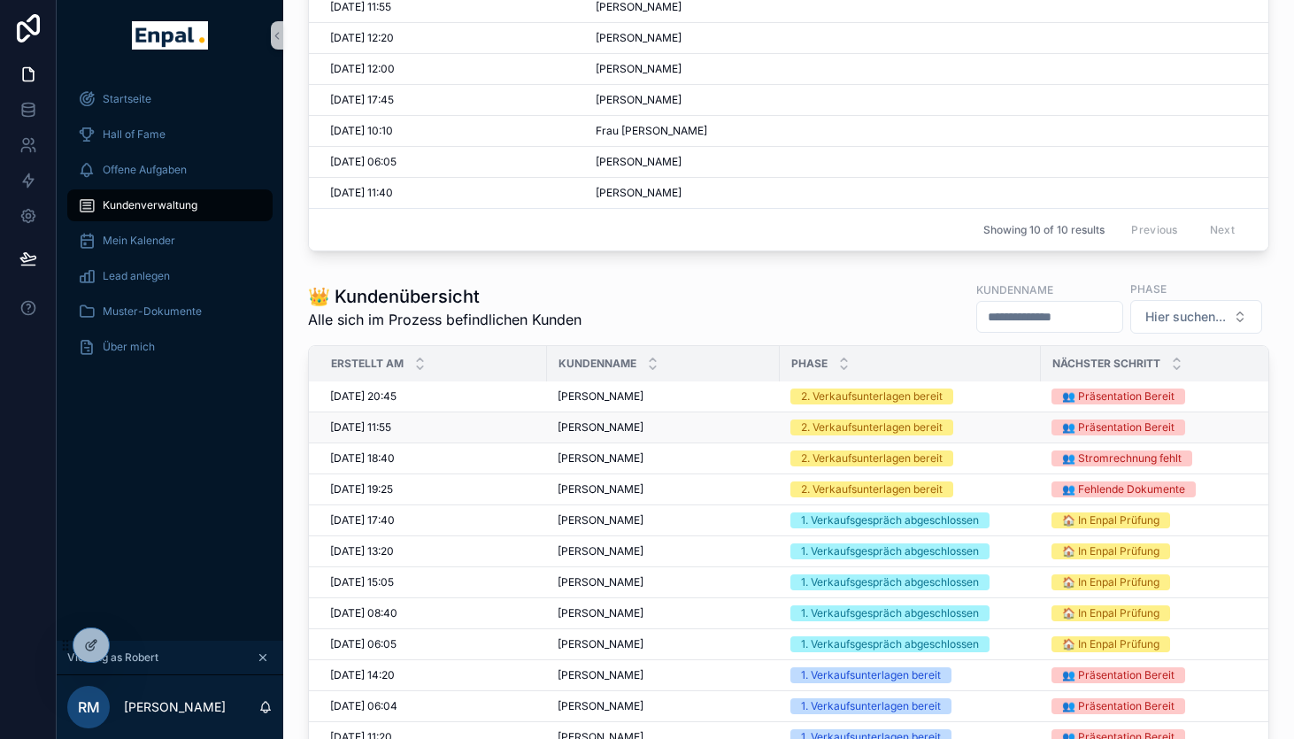
click at [703, 435] on td "Hans-Marten Aye Hans-Marten Aye" at bounding box center [663, 427] width 233 height 31
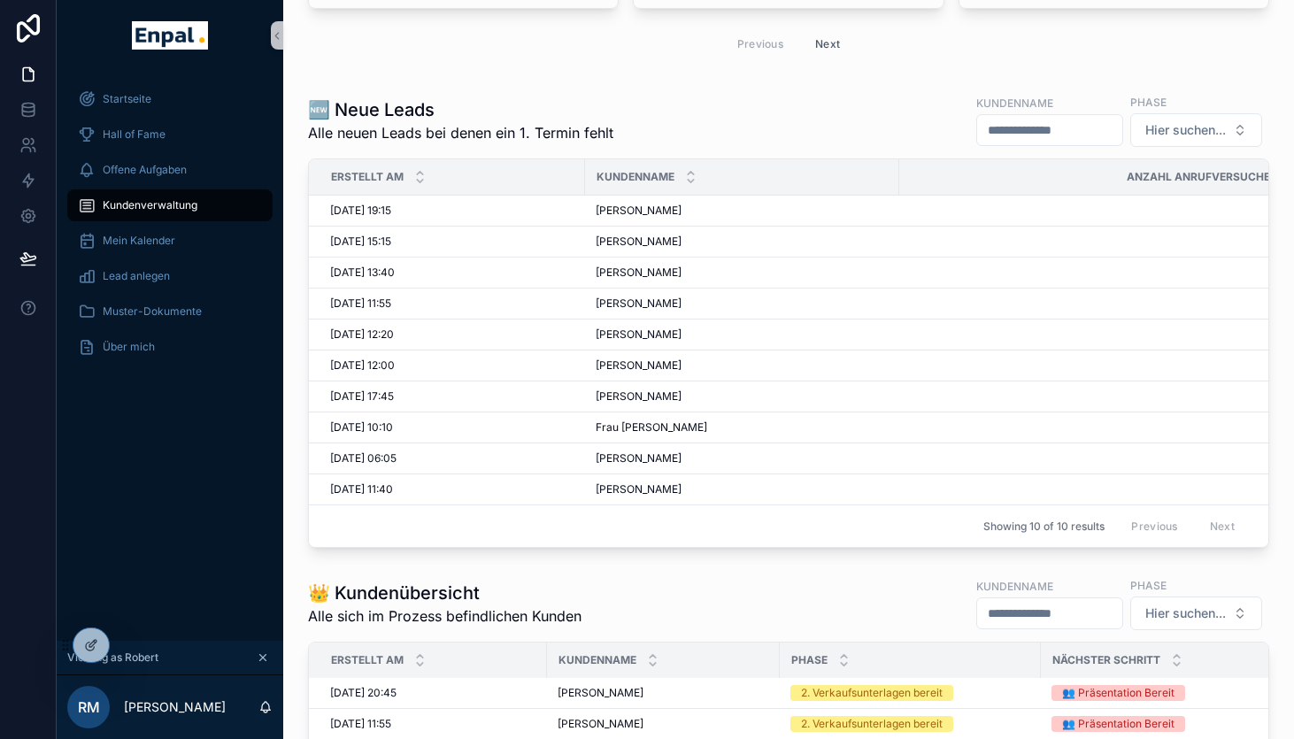
scroll to position [760, 0]
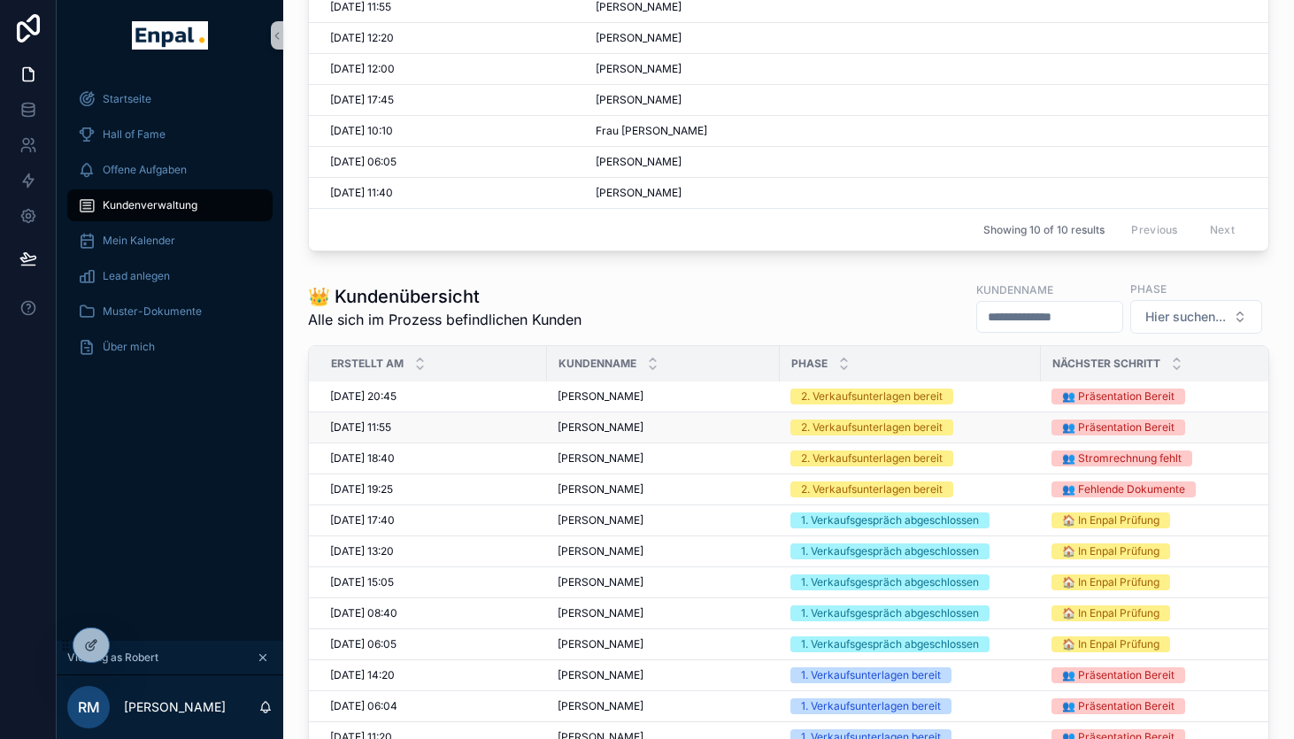
click at [657, 428] on div "Hans-Marten Aye Hans-Marten Aye" at bounding box center [662, 427] width 211 height 14
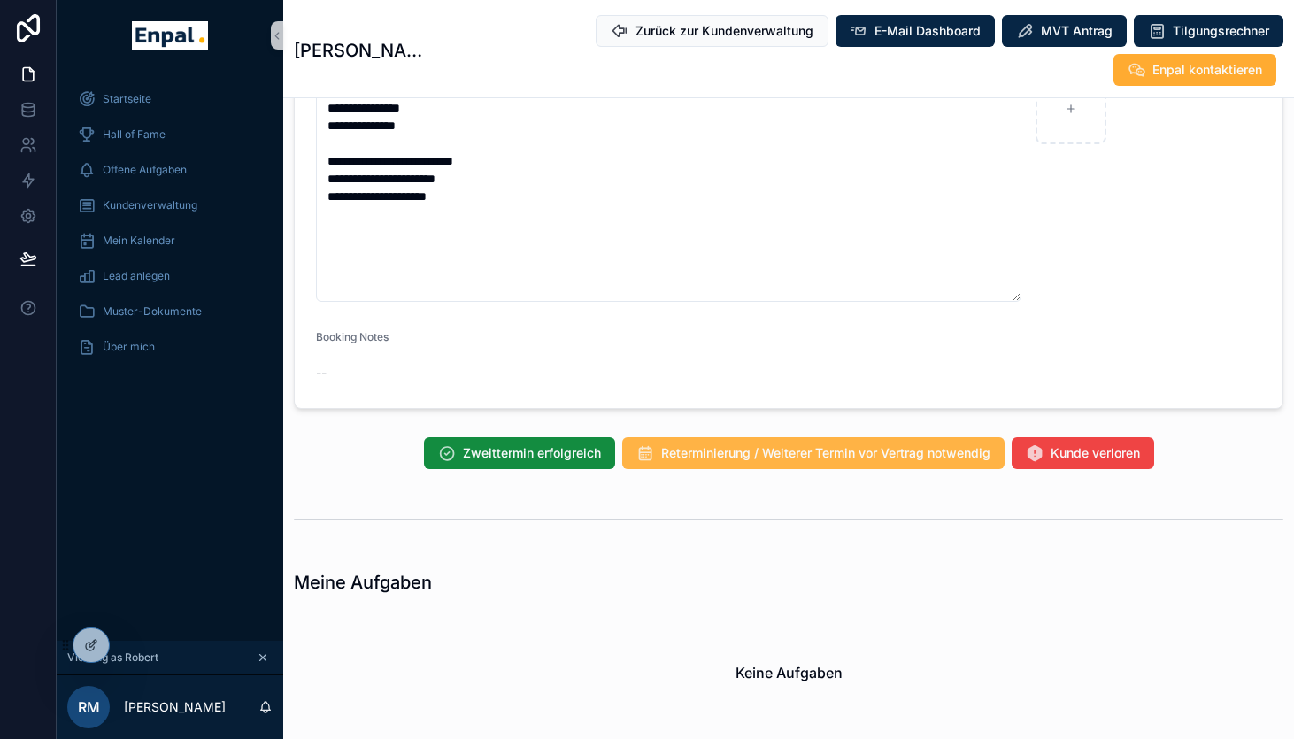
scroll to position [1314, 0]
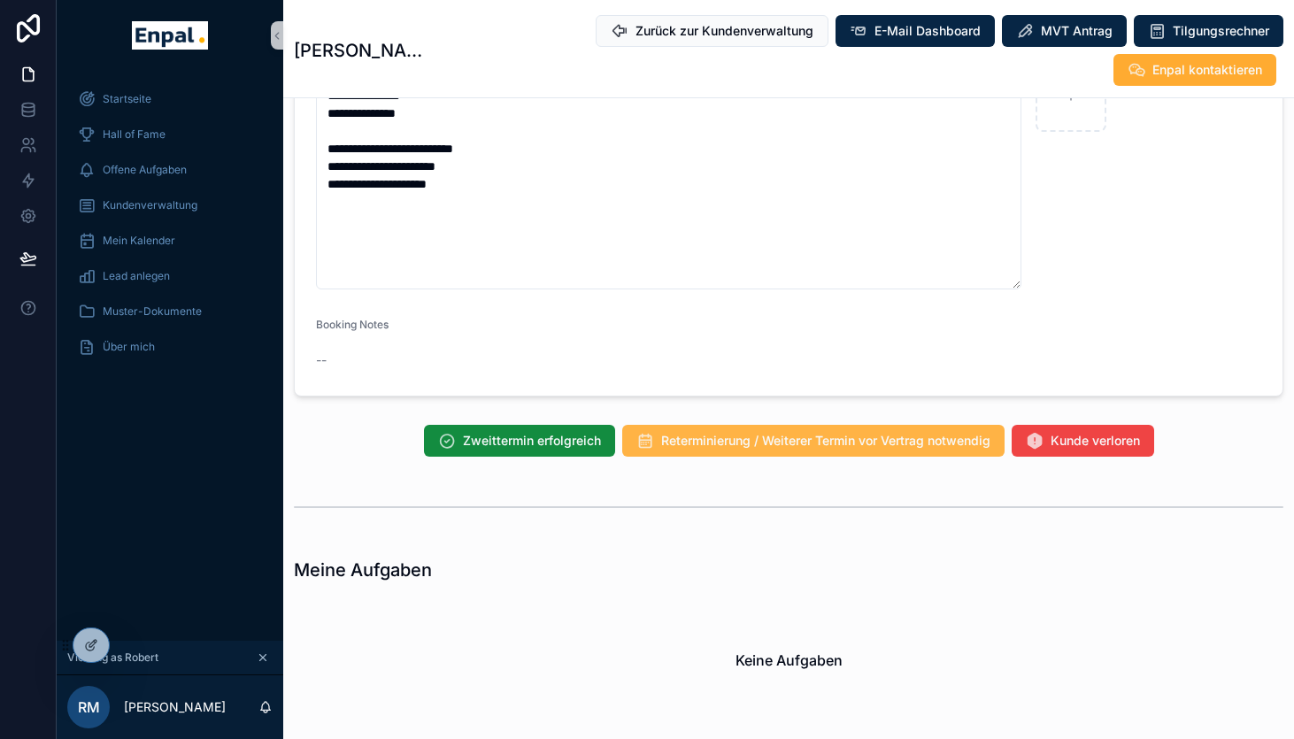
click at [705, 450] on span "Reterminierung / Weiterer Termin vor Vertrag notwendig" at bounding box center [825, 441] width 329 height 18
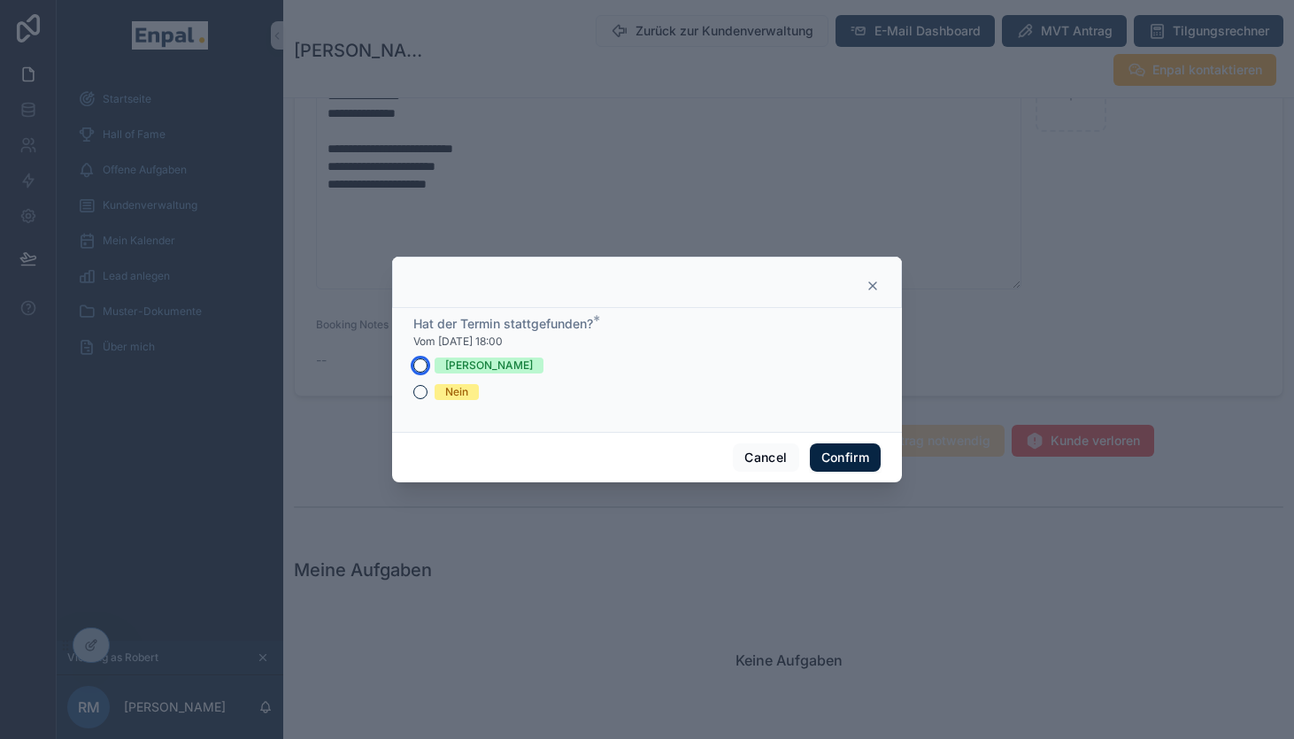
click at [421, 365] on button "[PERSON_NAME]" at bounding box center [420, 365] width 14 height 14
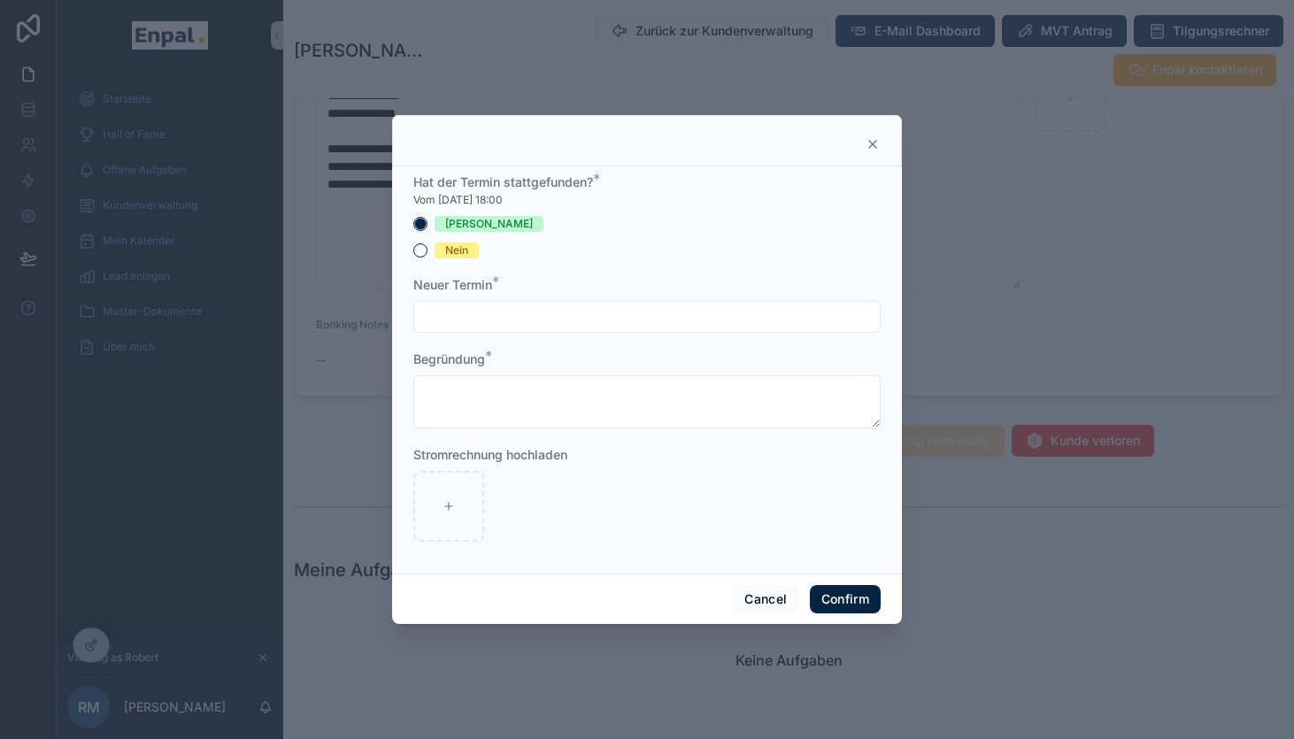
click at [505, 316] on input "text" at bounding box center [646, 316] width 465 height 25
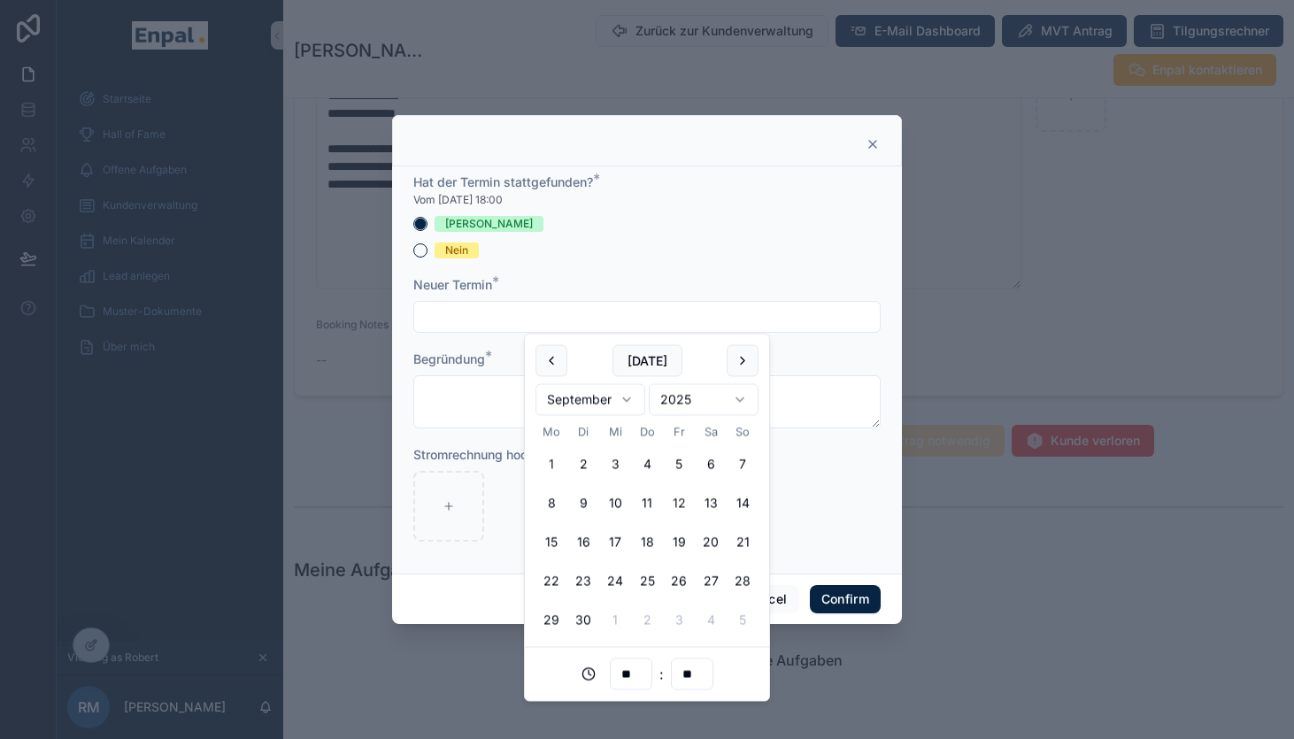
click at [679, 503] on button "12" at bounding box center [679, 504] width 32 height 32
type input "**********"
click at [679, 258] on form "**********" at bounding box center [646, 366] width 467 height 386
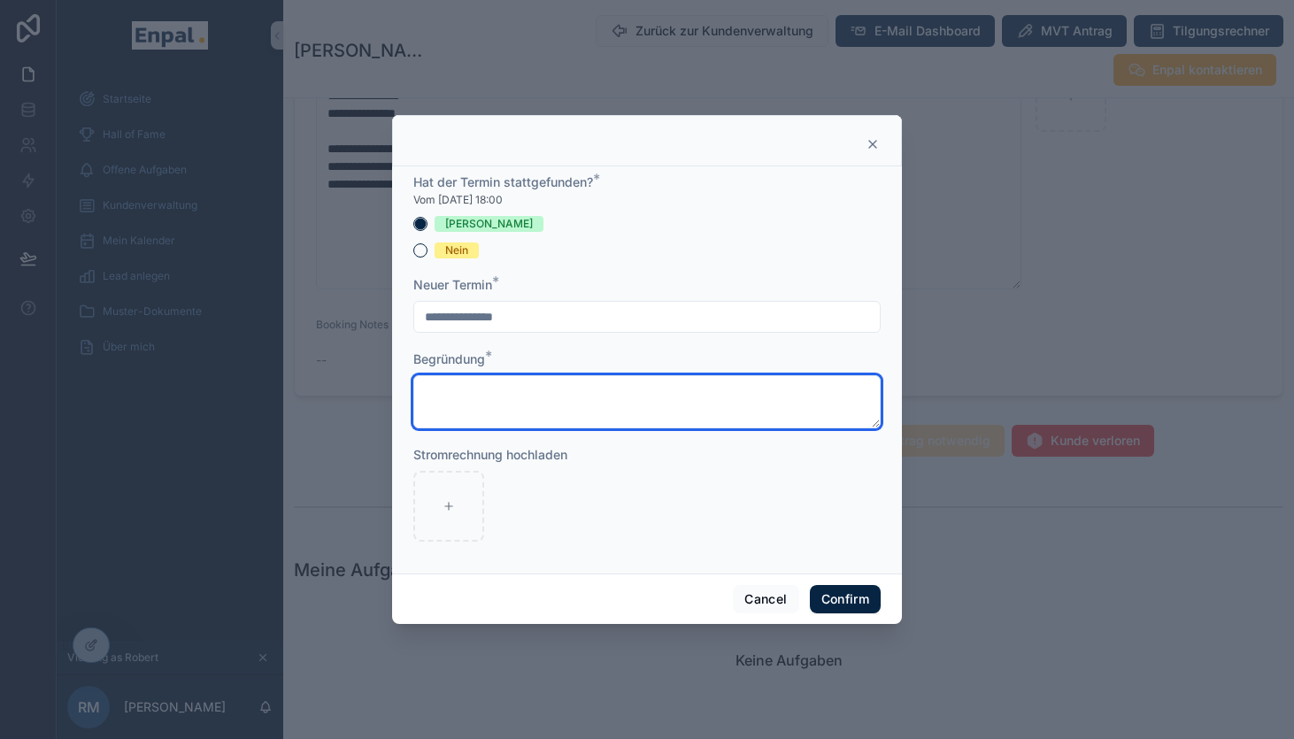
click at [500, 396] on textarea at bounding box center [646, 401] width 467 height 53
type textarea "*"
click at [521, 395] on textarea "**********" at bounding box center [646, 401] width 467 height 53
click at [603, 396] on textarea "**********" at bounding box center [646, 401] width 467 height 53
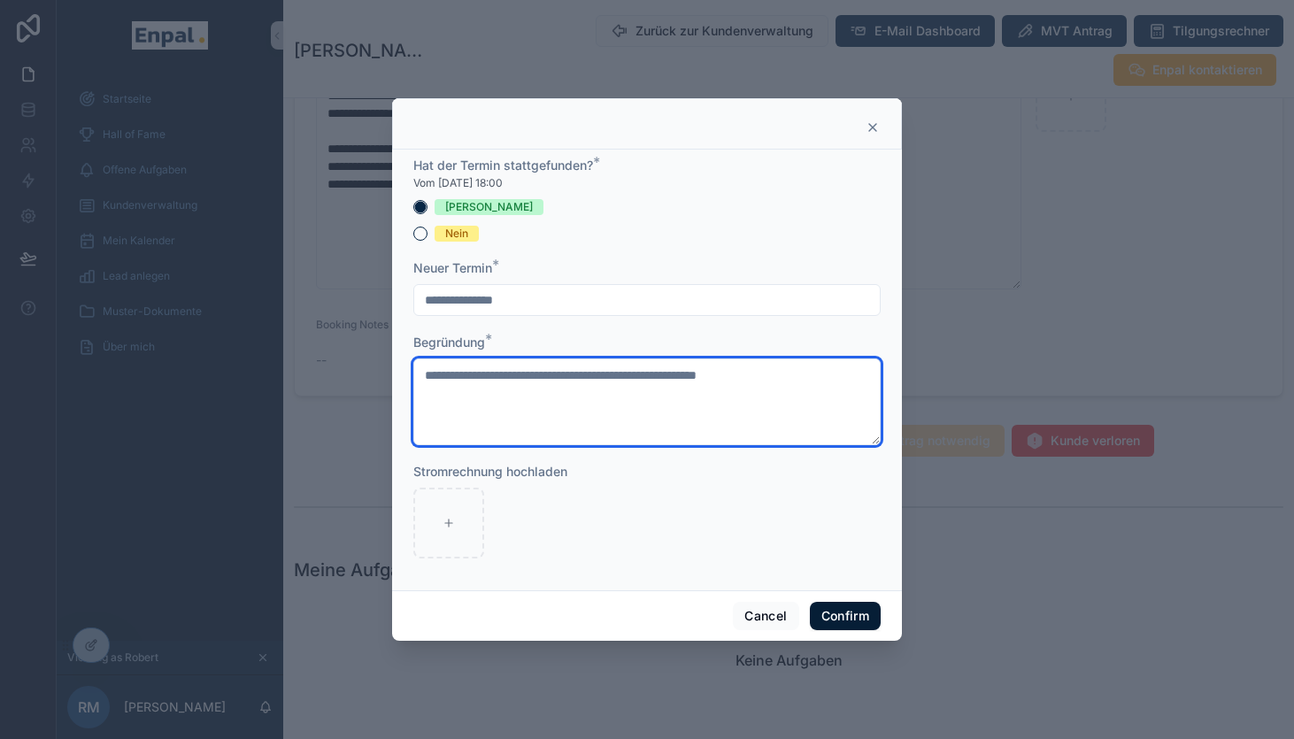
type textarea "**********"
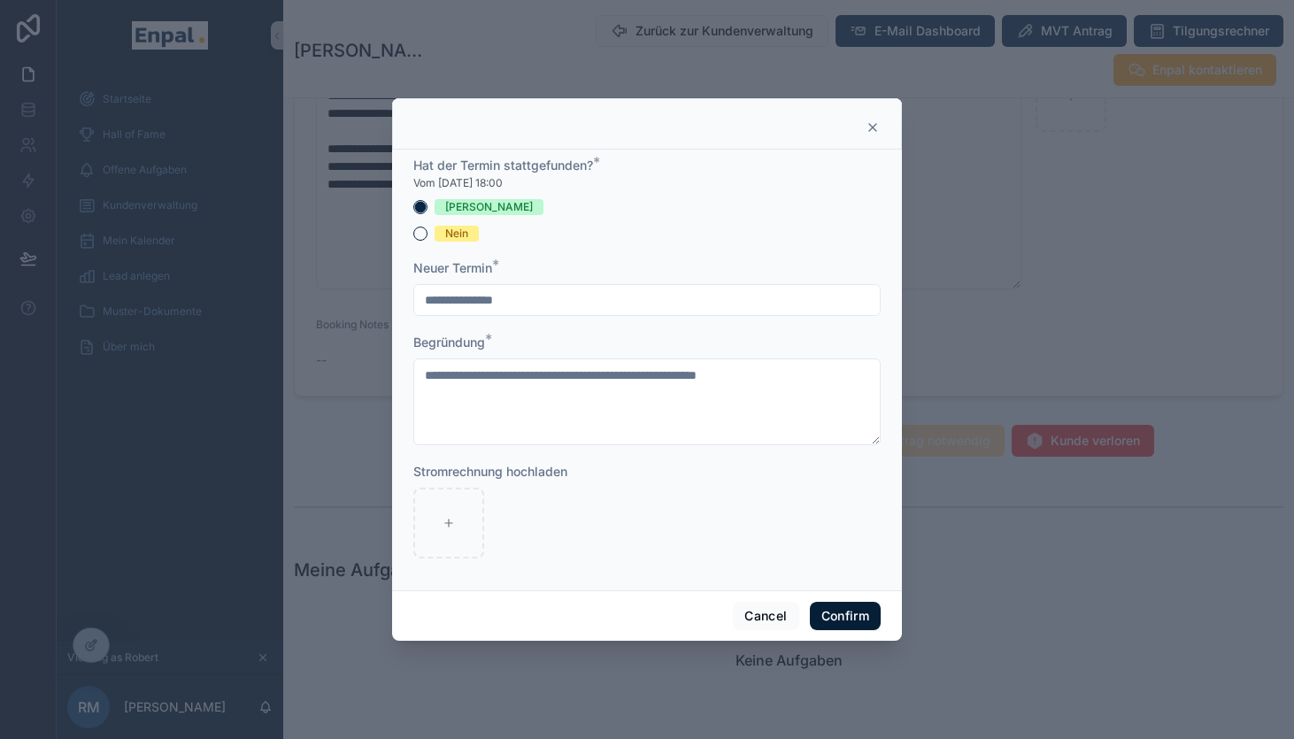
click at [854, 618] on button "Confirm" at bounding box center [845, 616] width 71 height 28
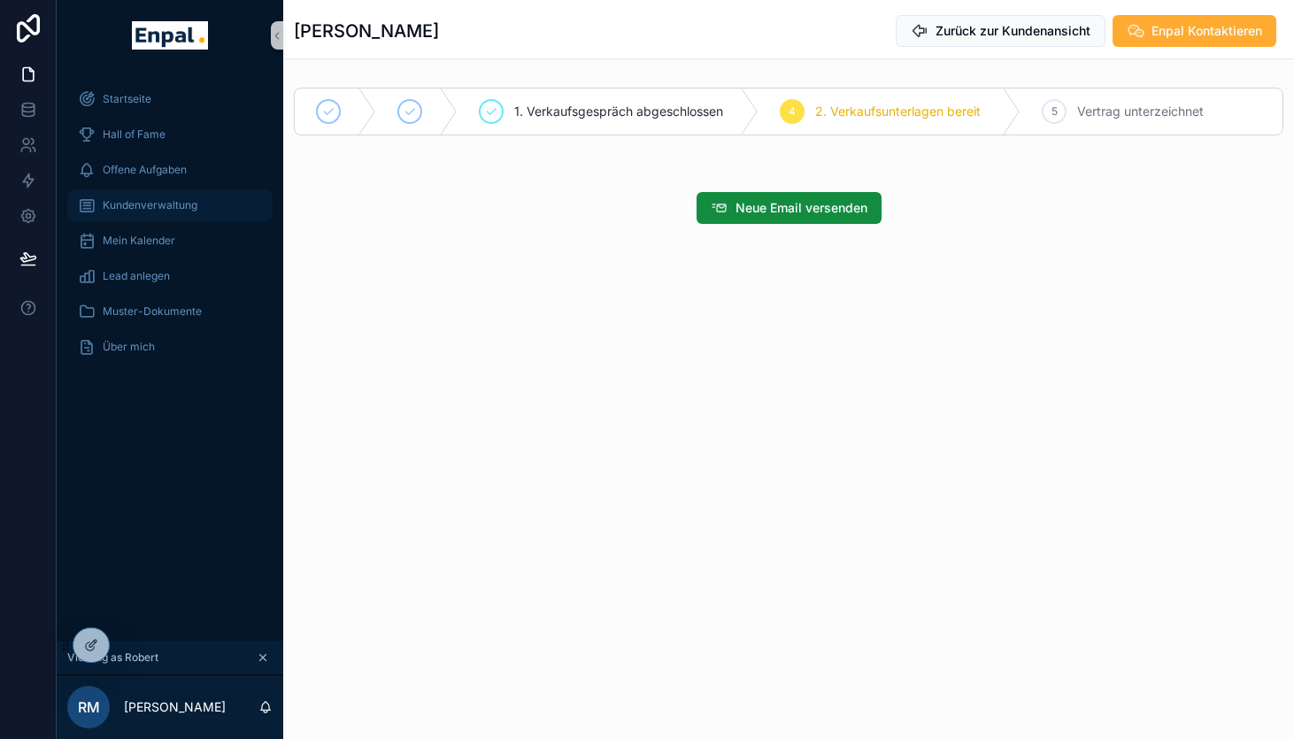
click at [138, 210] on span "Kundenverwaltung" at bounding box center [150, 205] width 95 height 14
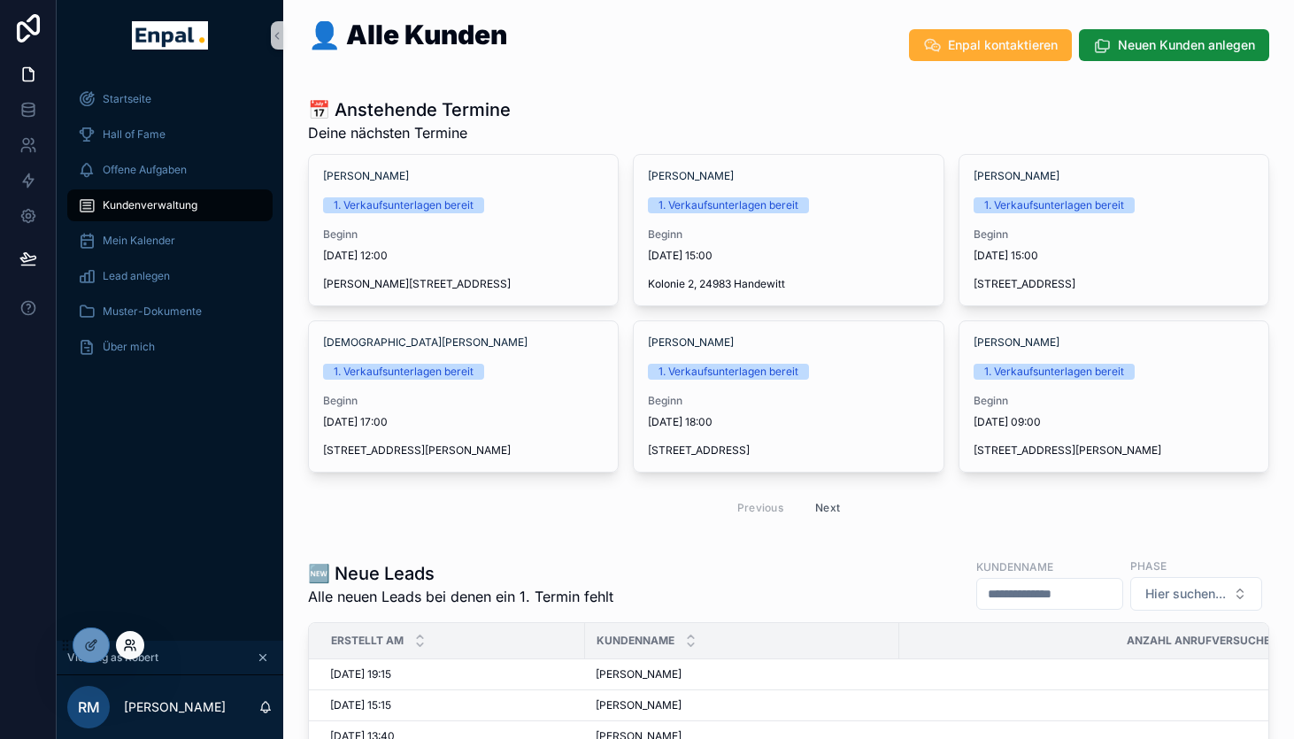
click at [133, 641] on icon at bounding box center [130, 645] width 14 height 14
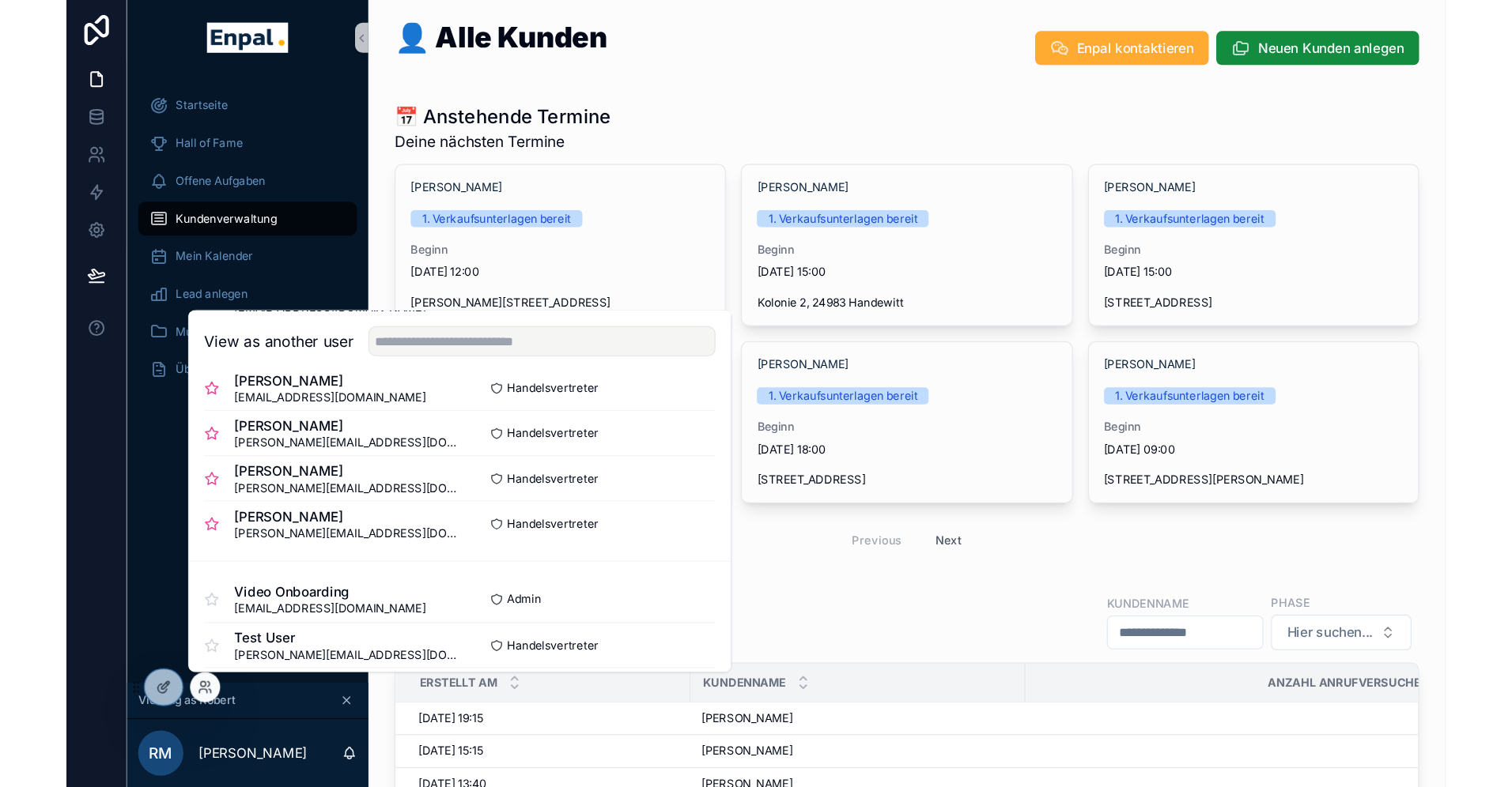
scroll to position [297, 0]
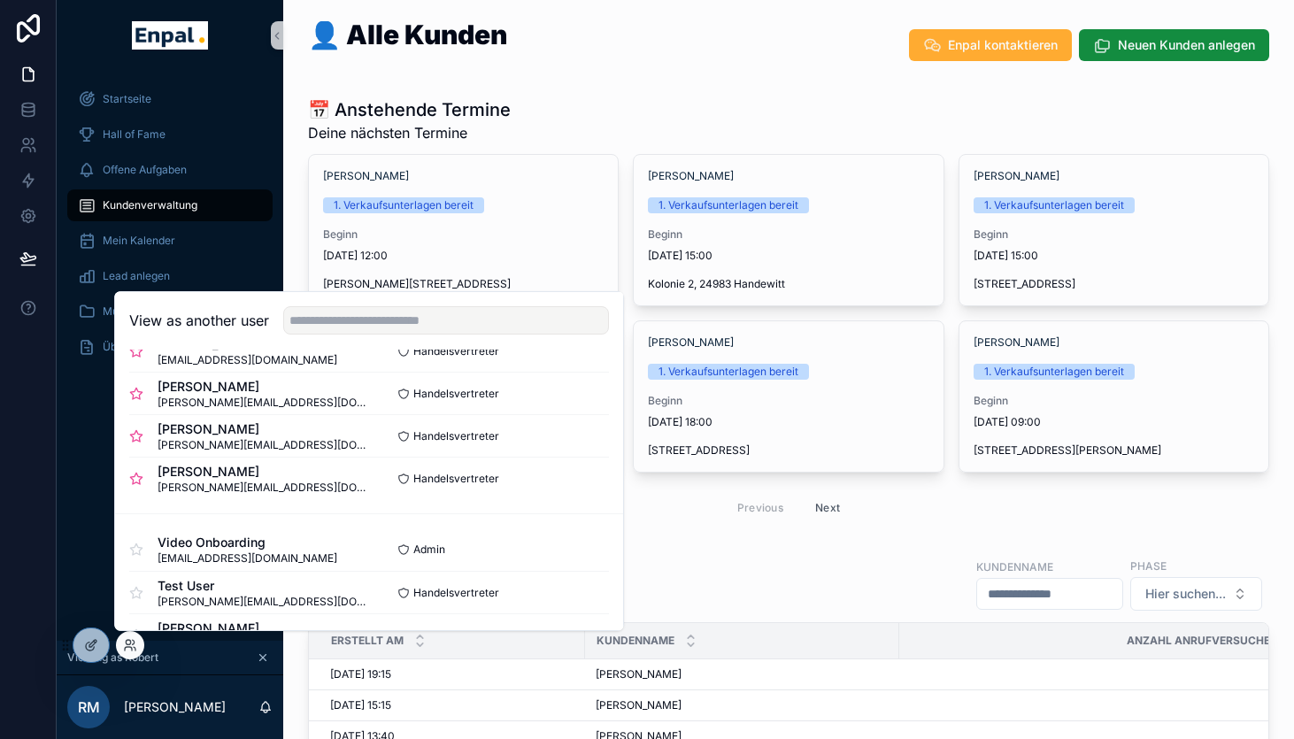
click at [75, 425] on div "Startseite Hall of Fame Offene Aufgaben Kundenverwaltung Mein Kalender Lead anl…" at bounding box center [170, 356] width 227 height 570
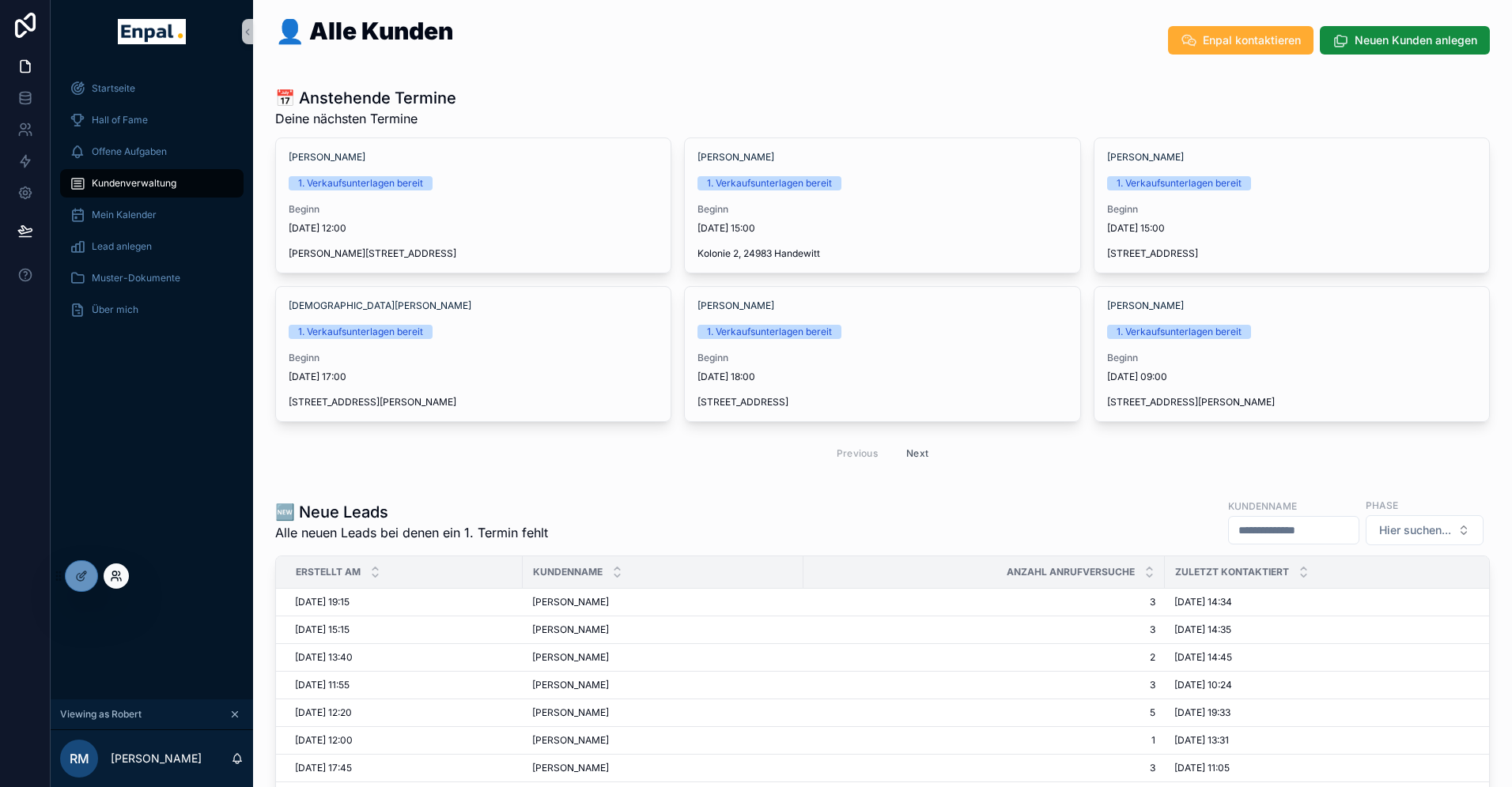
click at [118, 580] on icon at bounding box center [114, 580] width 6 height 4
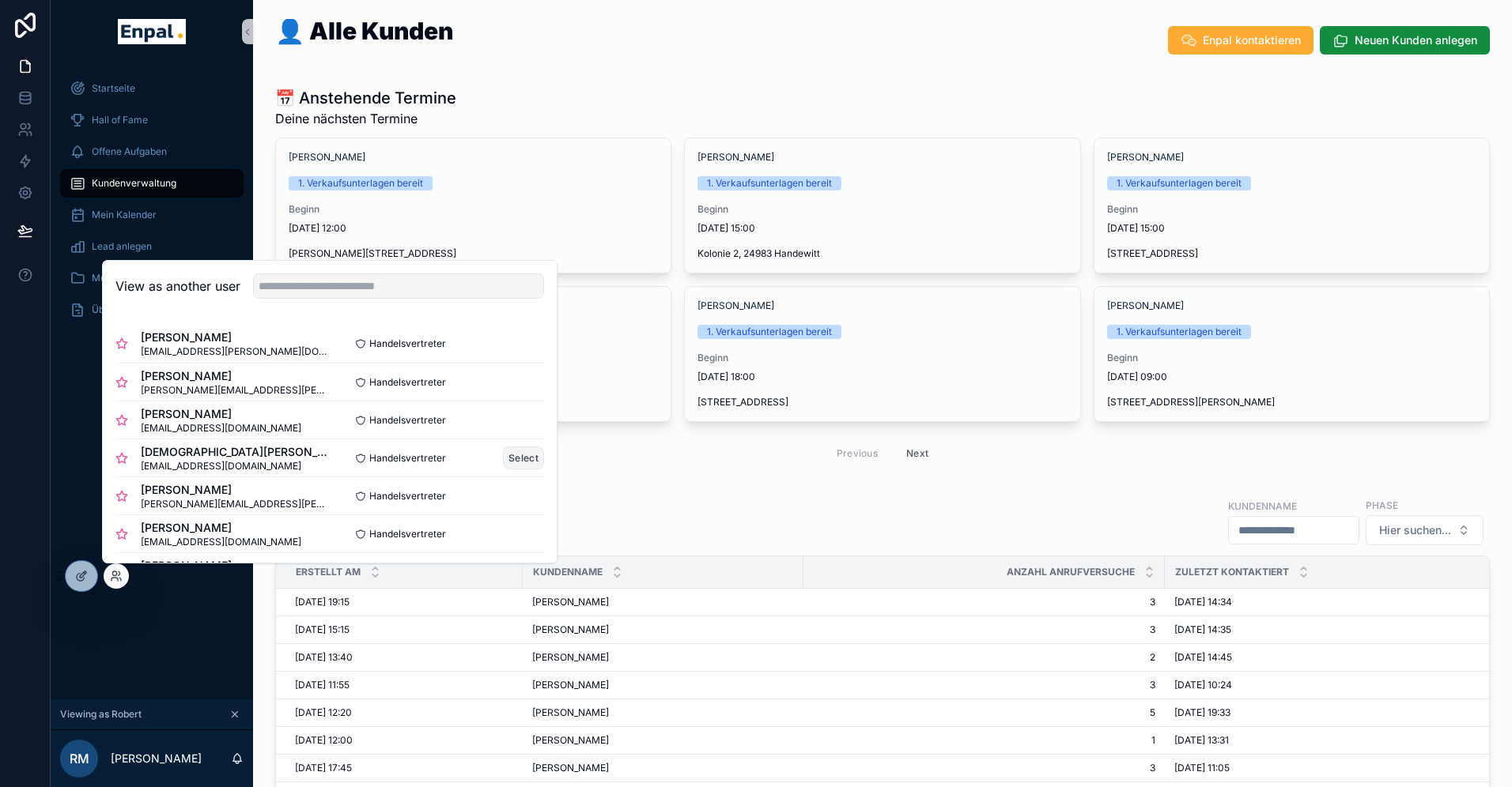
click at [514, 457] on button "Select" at bounding box center [524, 458] width 41 height 23
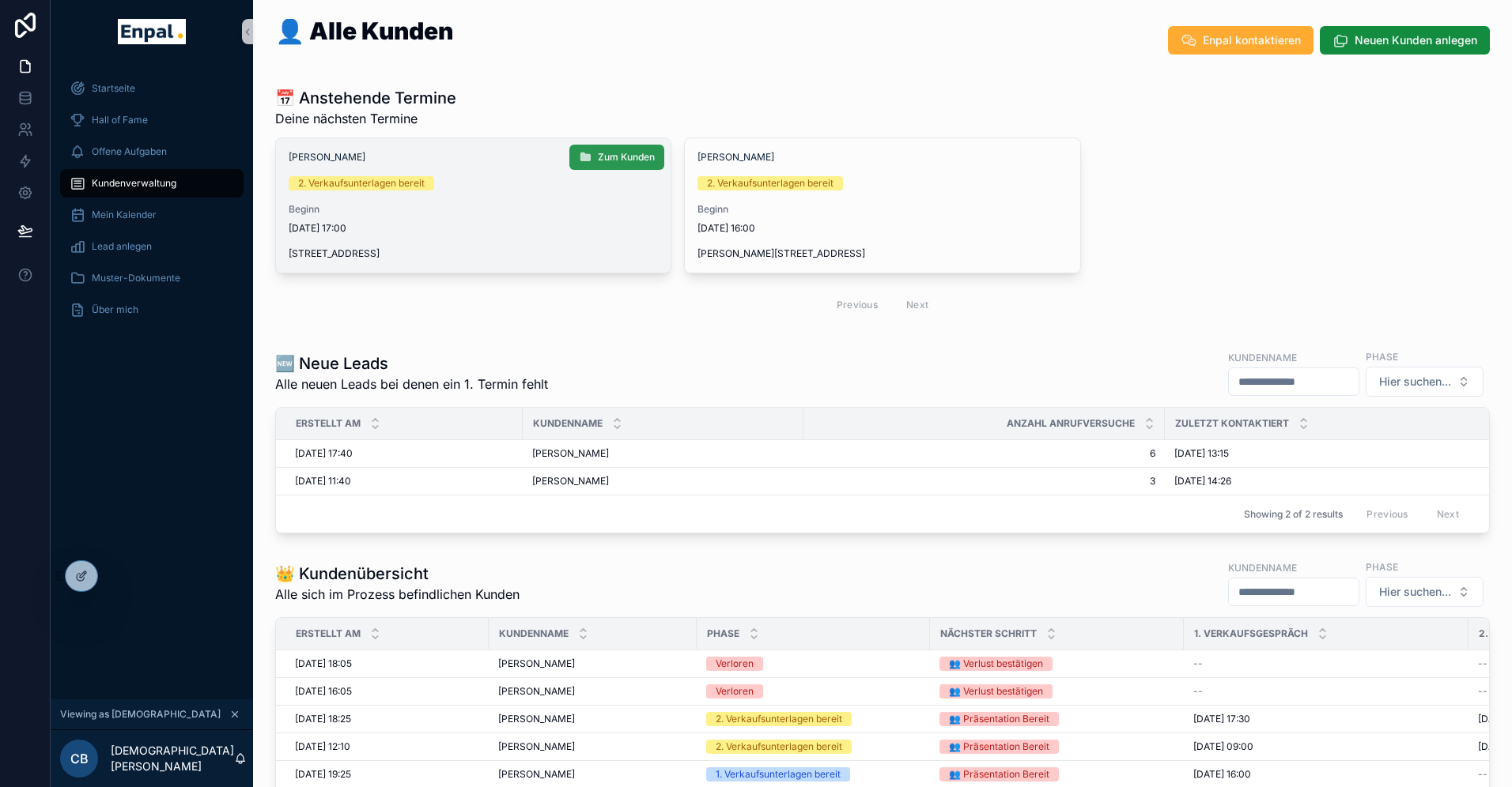
click at [622, 163] on span "Zum Kunden" at bounding box center [626, 157] width 57 height 13
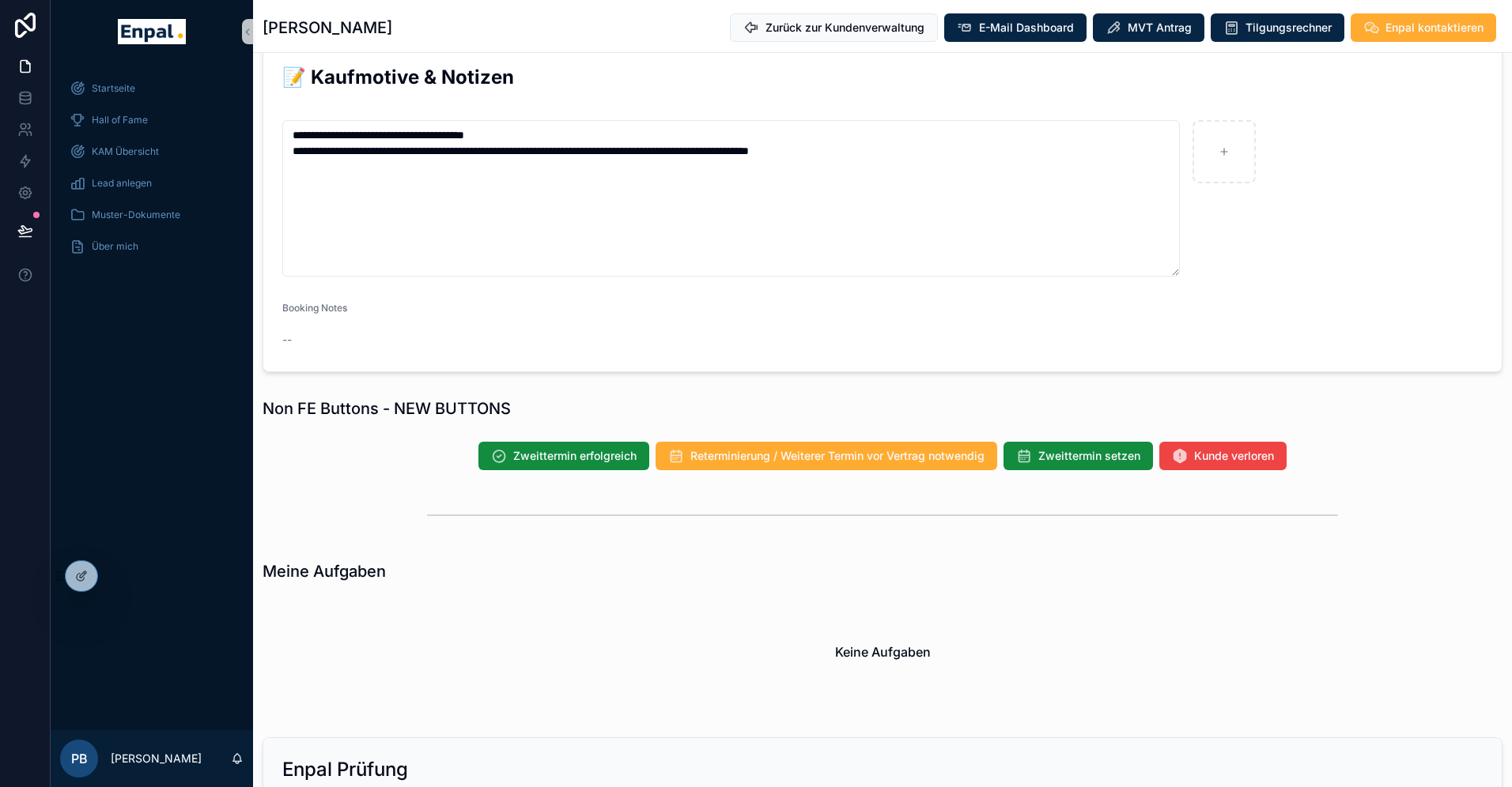
scroll to position [1092, 0]
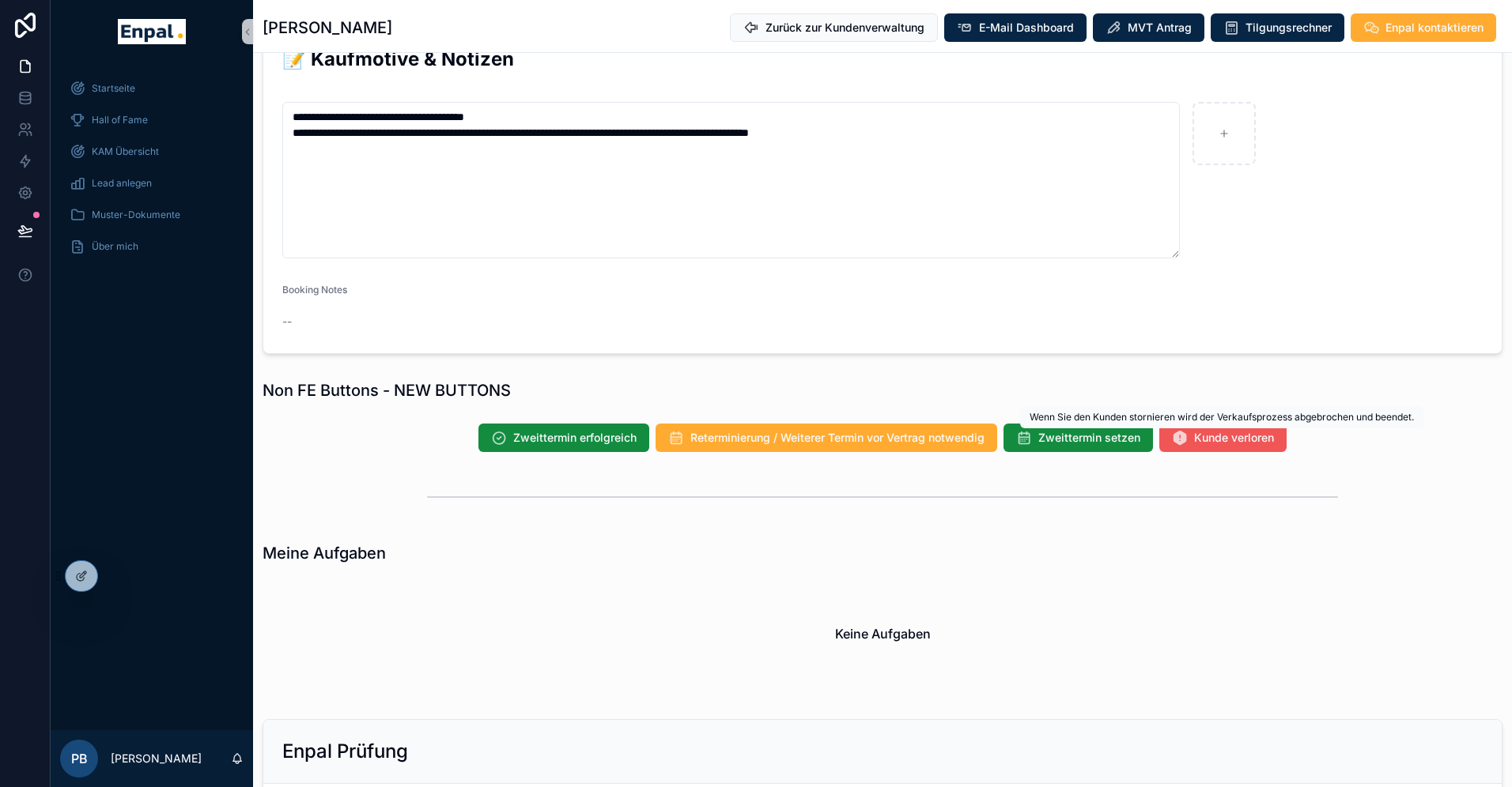
click at [1193, 438] on button "Kunde verloren" at bounding box center [1222, 438] width 127 height 29
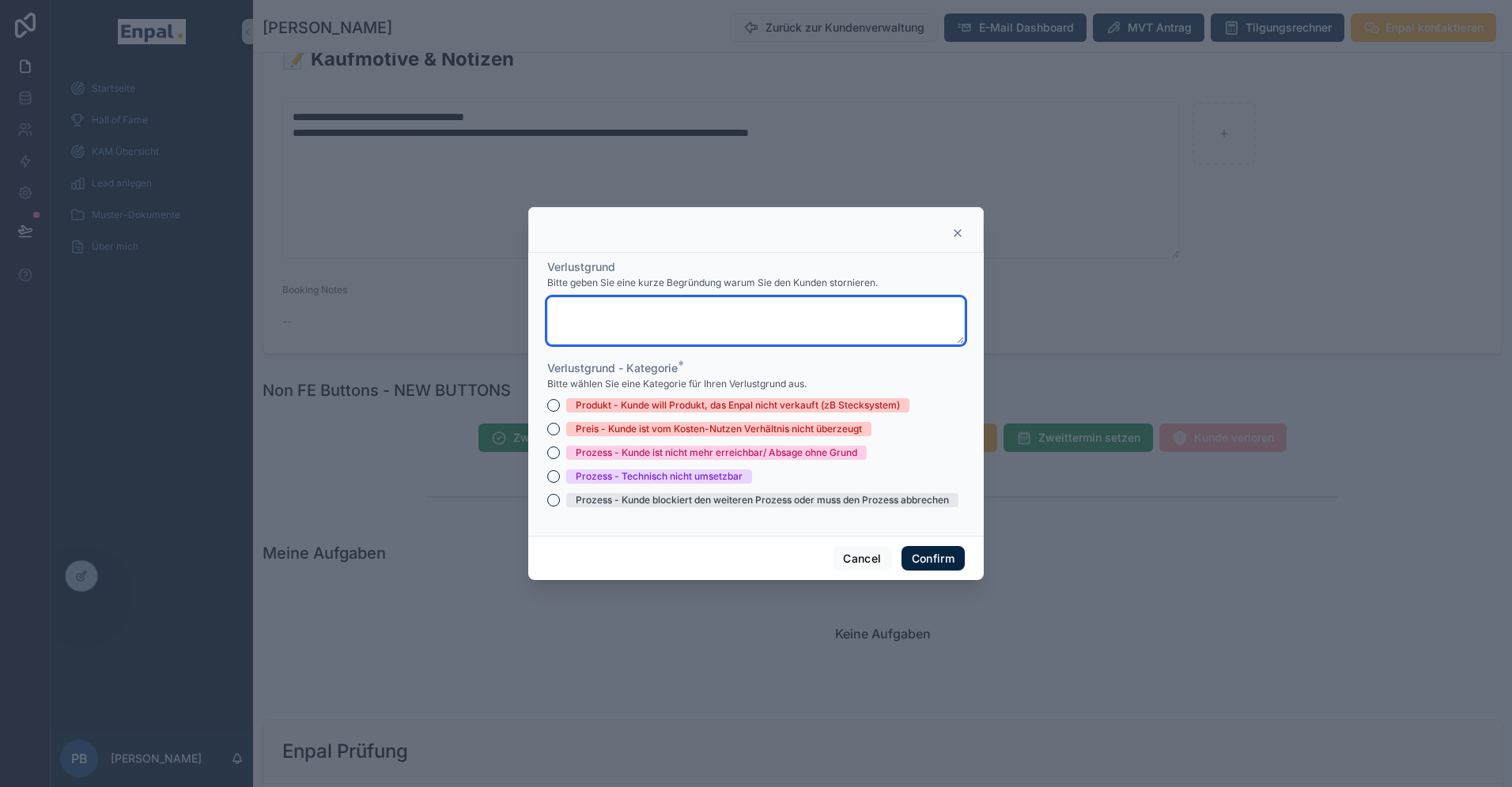
click at [601, 319] on textarea at bounding box center [755, 321] width 417 height 47
paste textarea "**********"
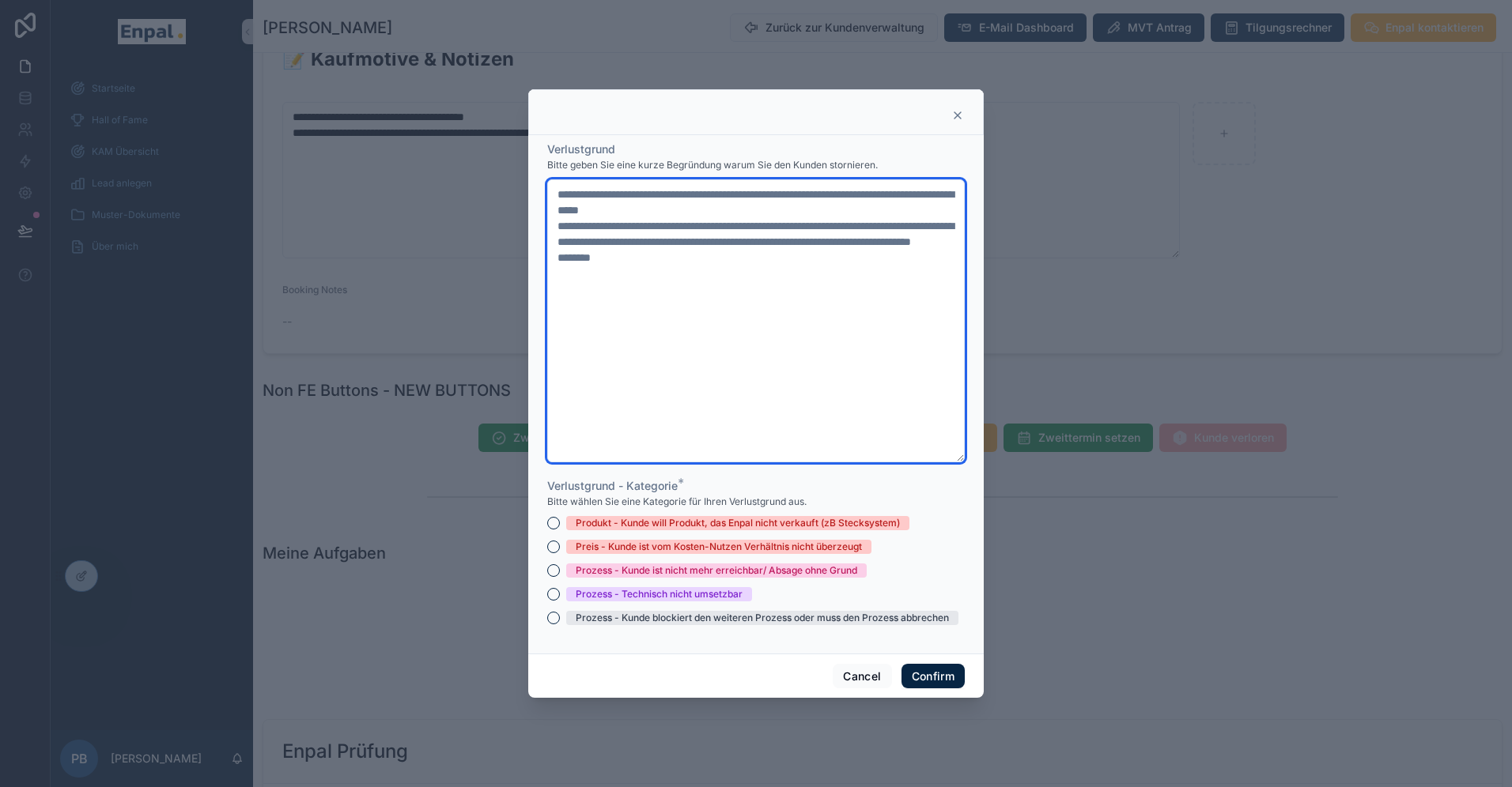
type textarea "**********"
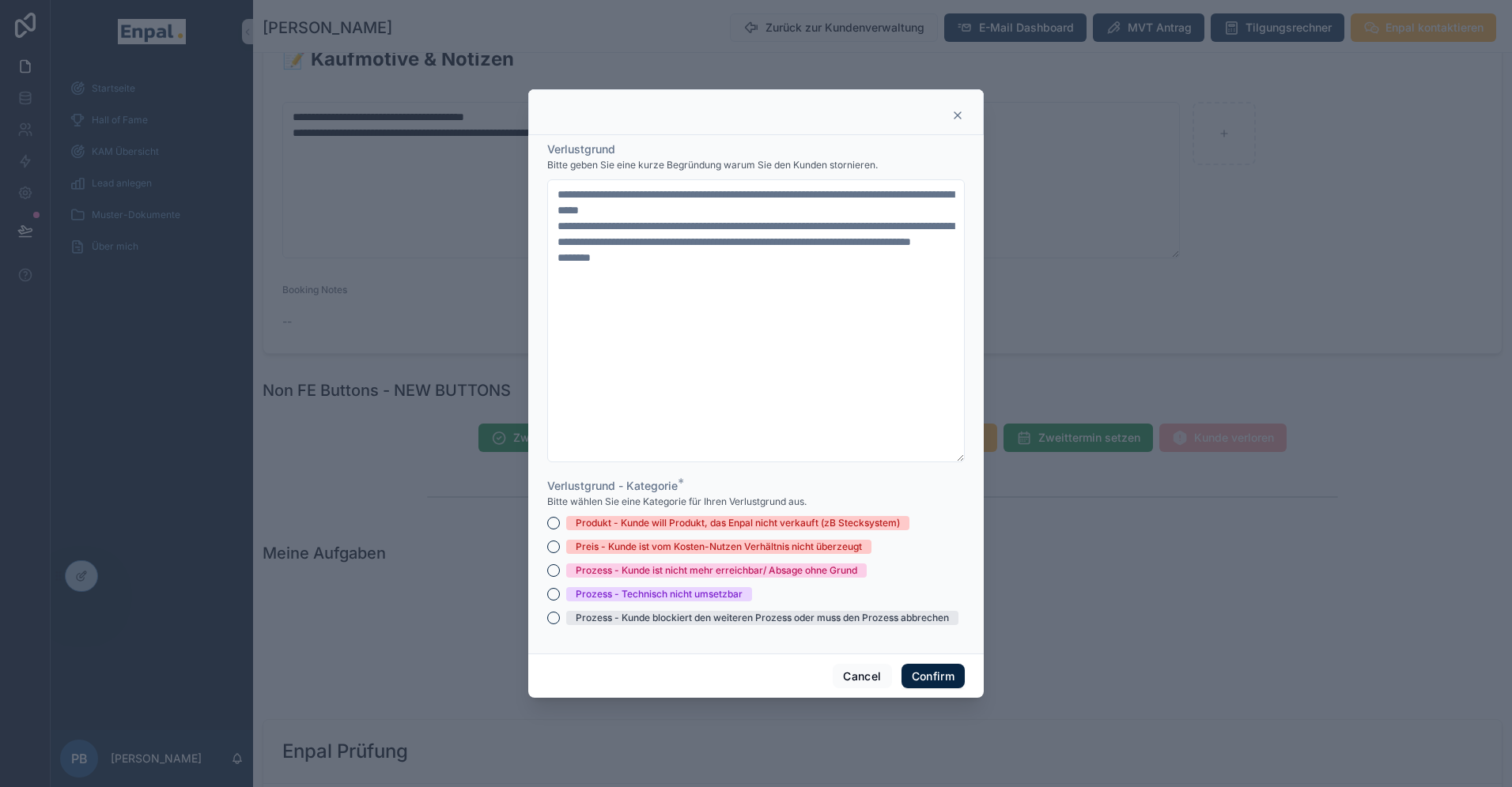
click at [653, 619] on div "Prozess - Kunde blockiert den weiteren Prozess oder muss den Prozess abbrechen" at bounding box center [762, 618] width 374 height 14
click at [559, 619] on button "Prozess - Kunde blockiert den weiteren Prozess oder muss den Prozess abbrechen" at bounding box center [553, 618] width 13 height 13
click at [931, 671] on button "Confirm" at bounding box center [933, 676] width 63 height 25
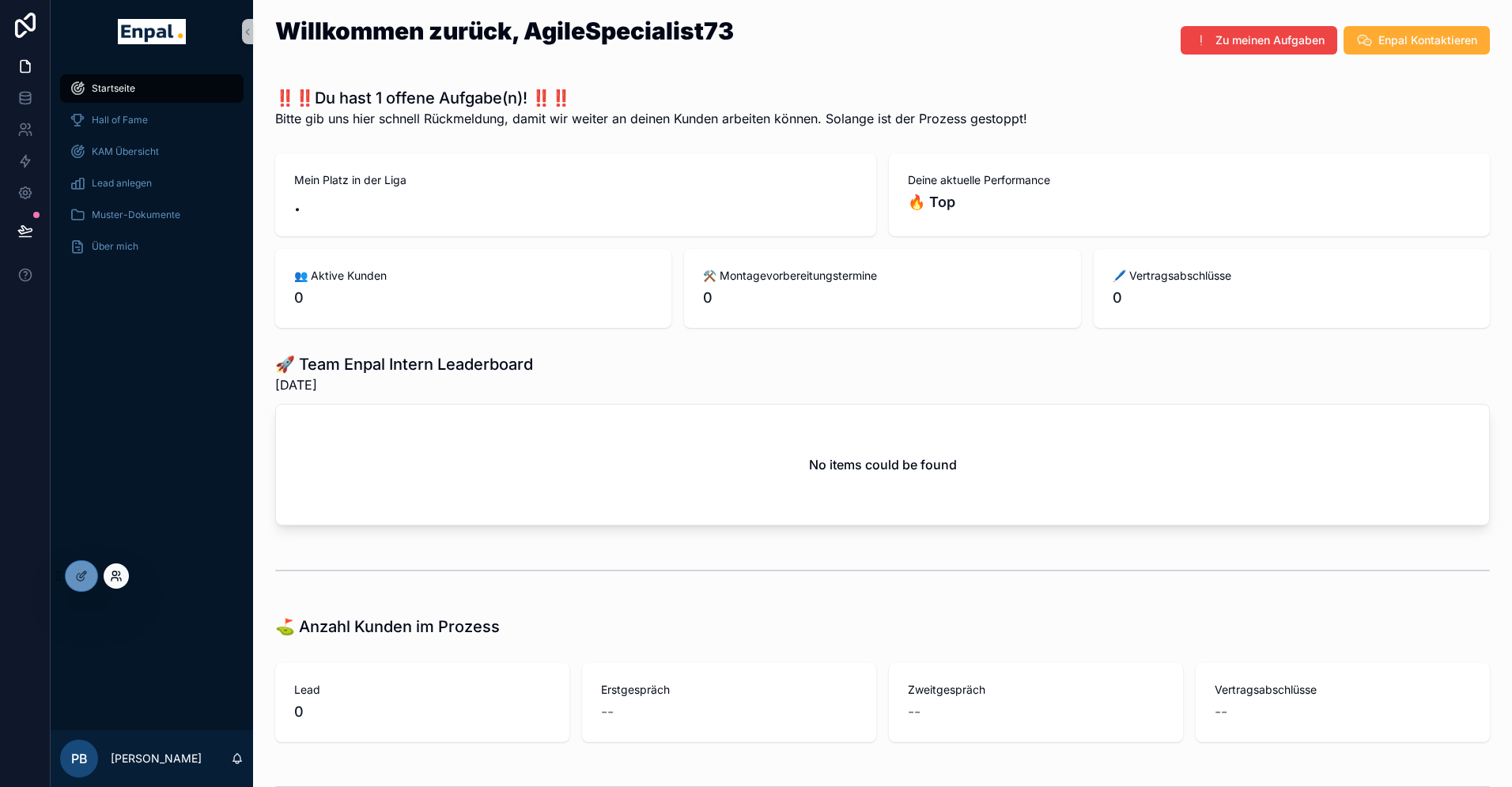
click at [112, 578] on icon at bounding box center [114, 580] width 6 height 4
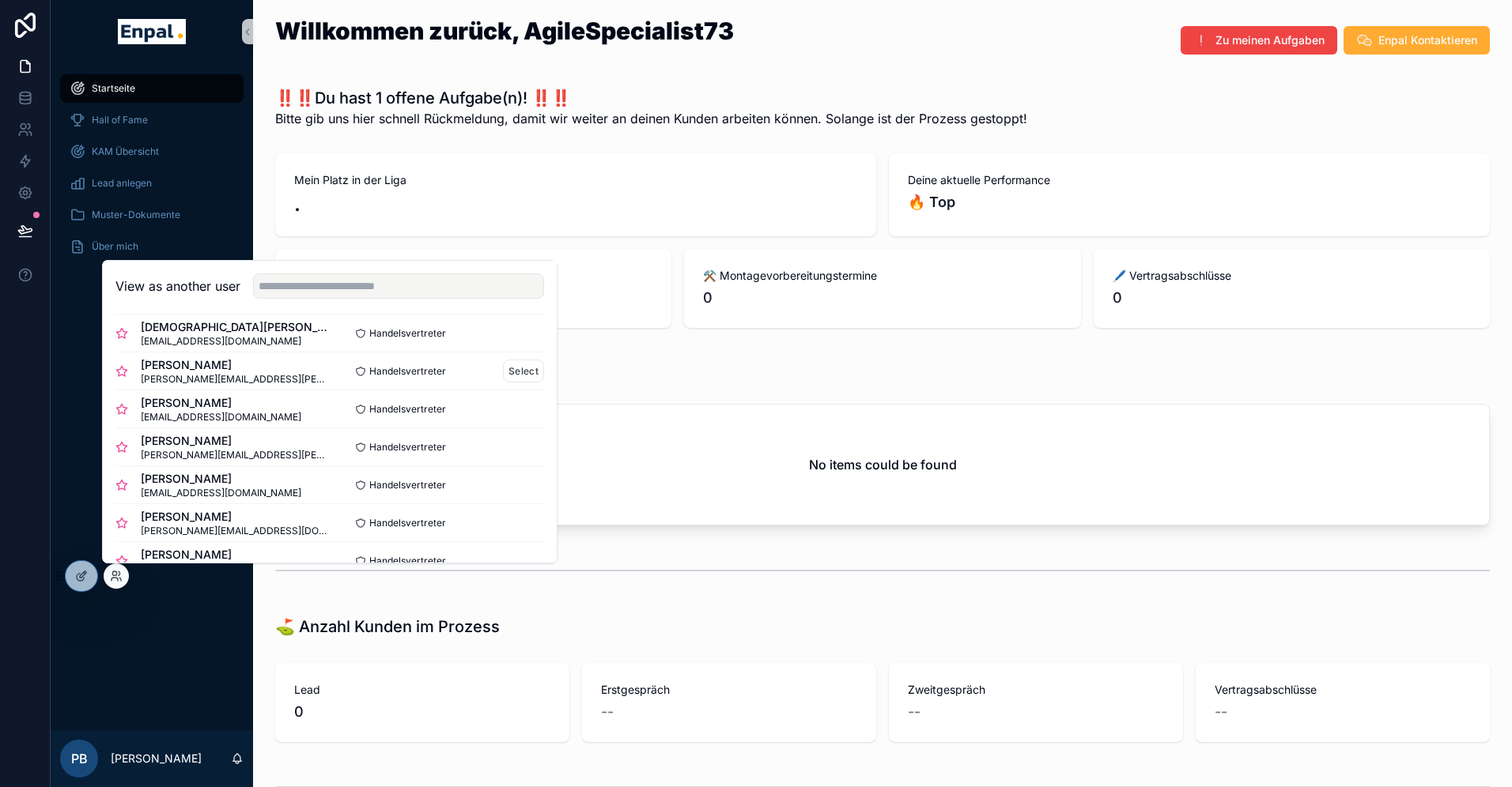
scroll to position [155, 0]
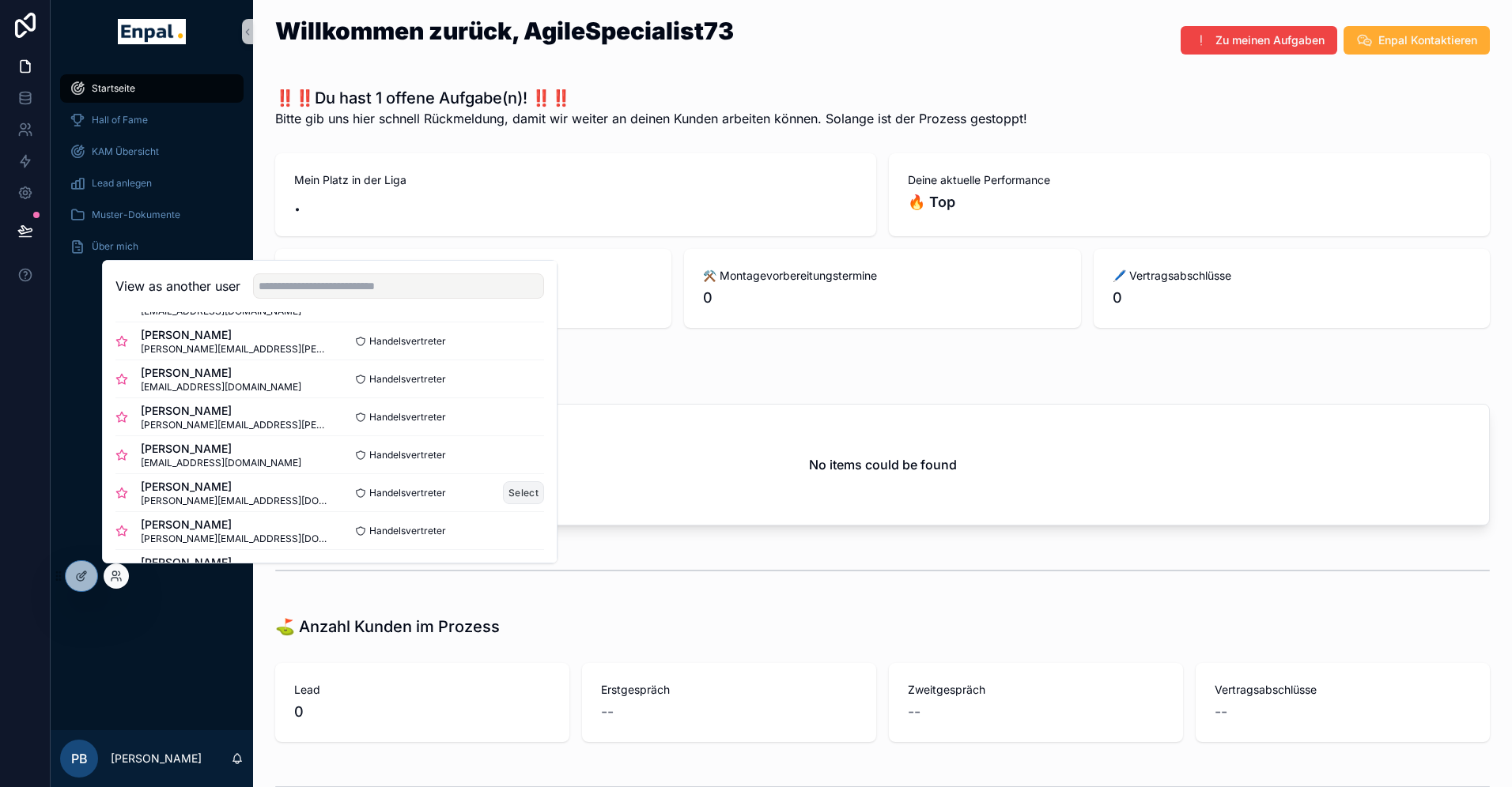
click at [518, 495] on button "Select" at bounding box center [524, 493] width 41 height 23
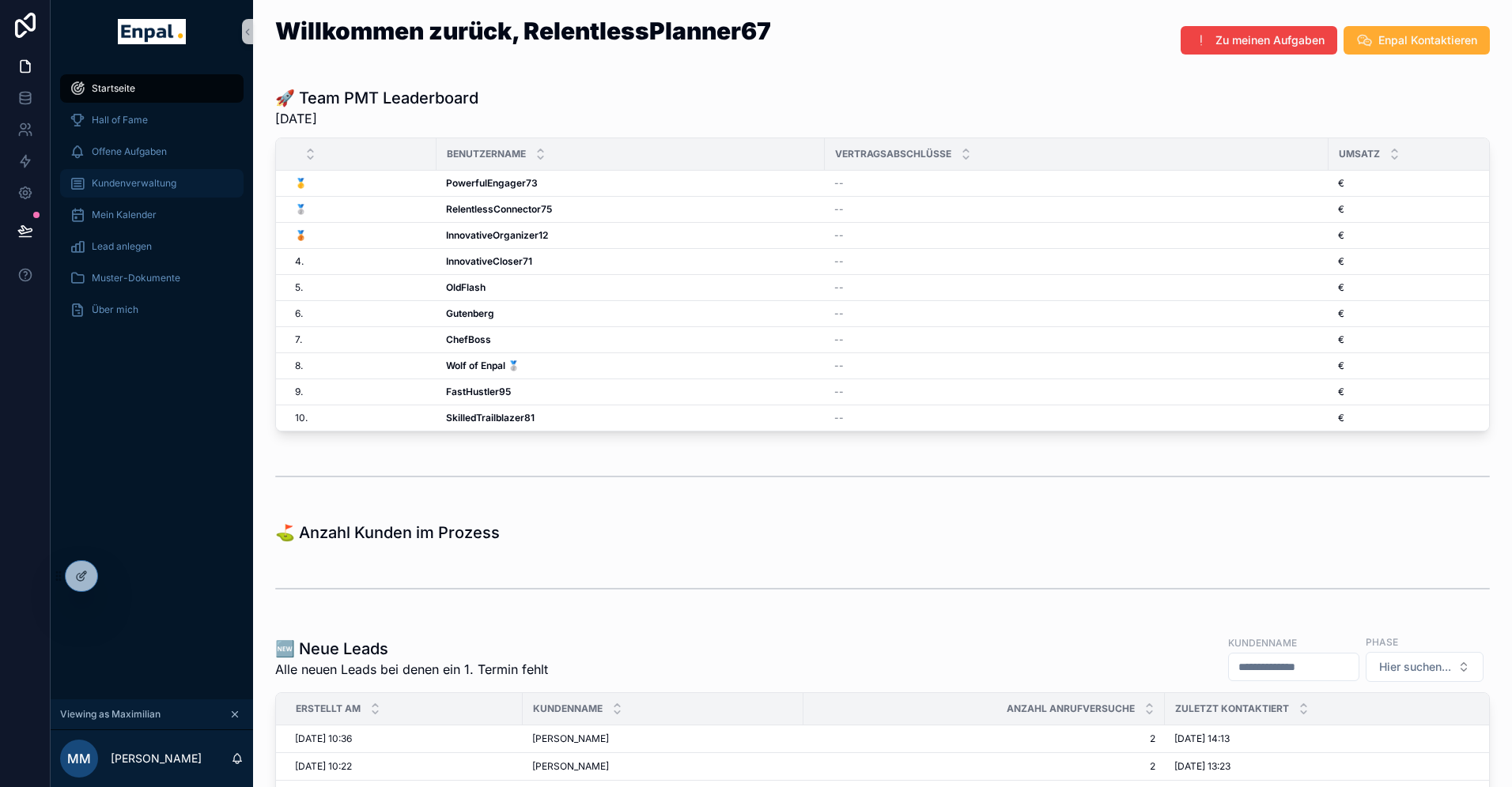
click at [153, 185] on span "Kundenverwaltung" at bounding box center [134, 183] width 85 height 13
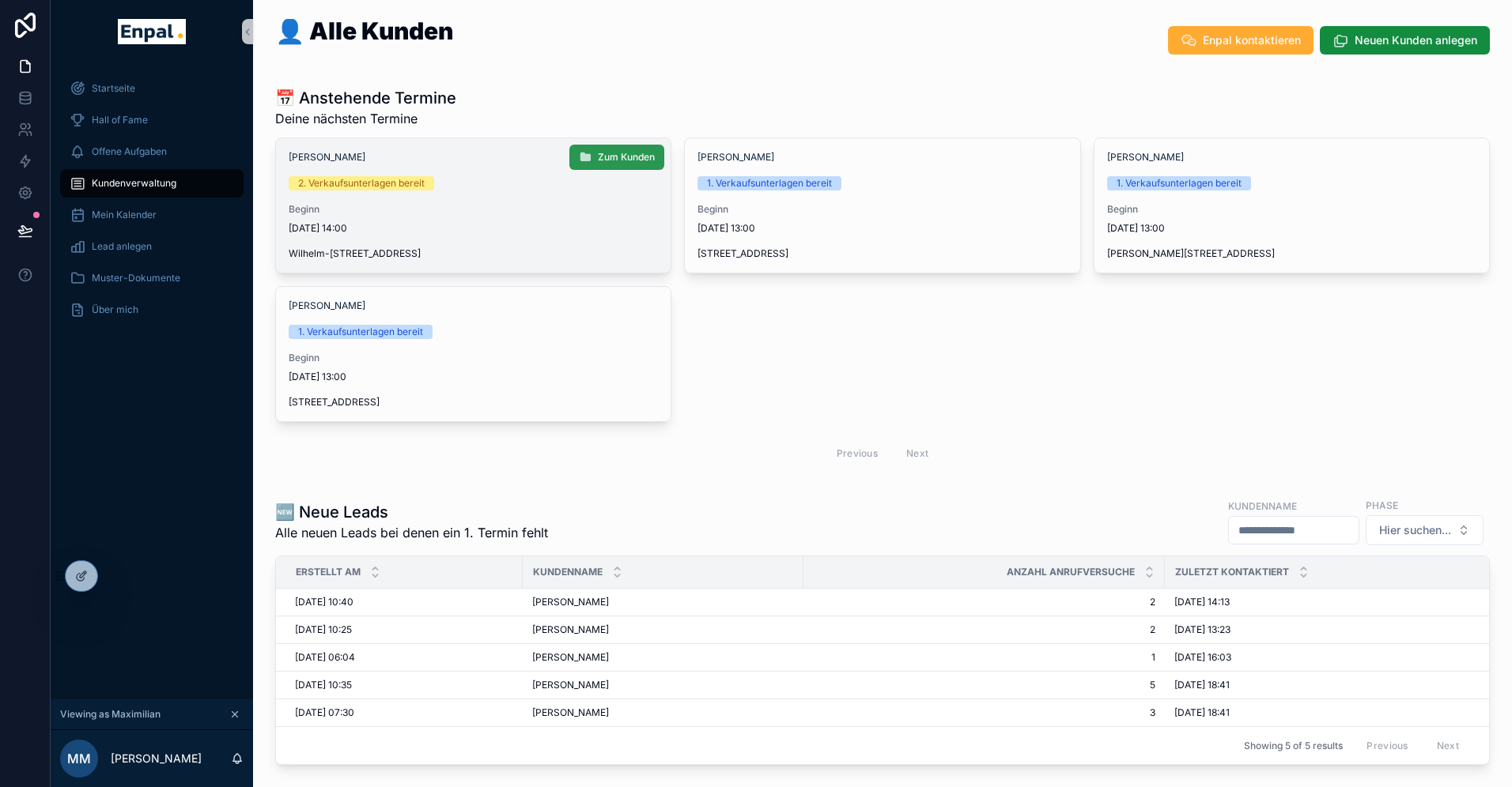
click at [617, 163] on button "Zum Kunden" at bounding box center [617, 157] width 95 height 25
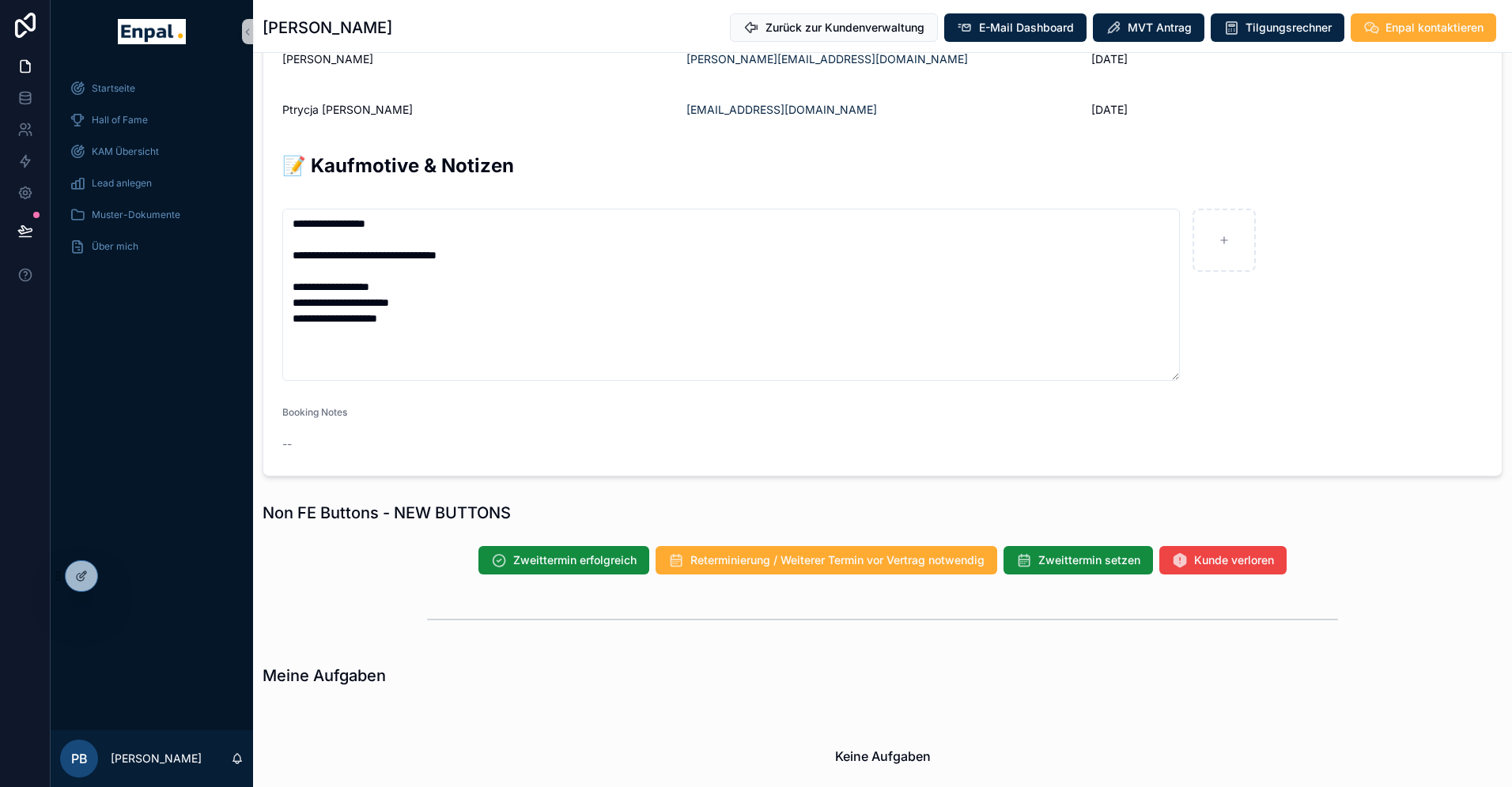
scroll to position [999, 0]
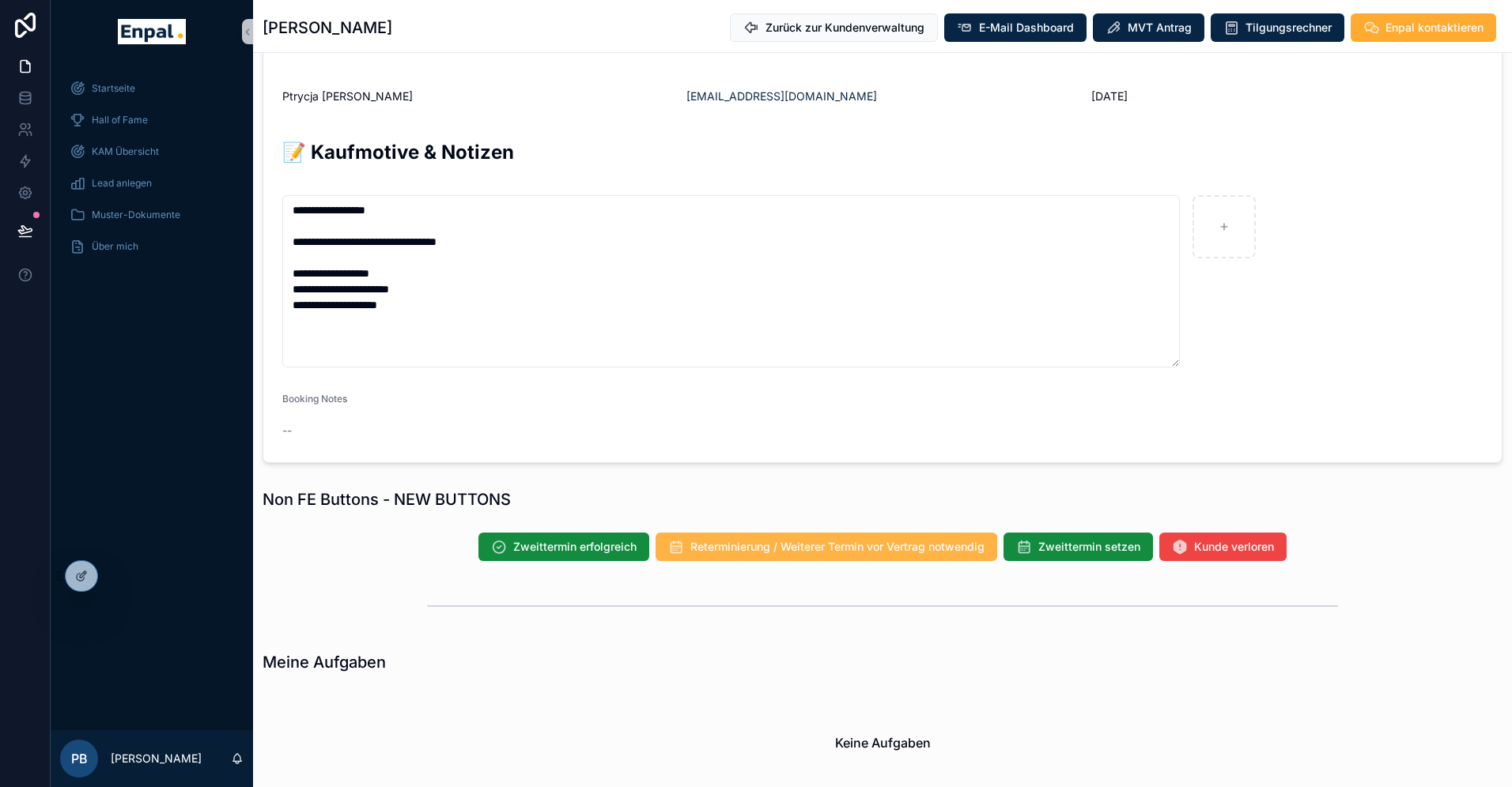
click at [867, 544] on span "Reterminierung / Weiterer Termin vor Vertrag notwendig" at bounding box center [837, 547] width 294 height 16
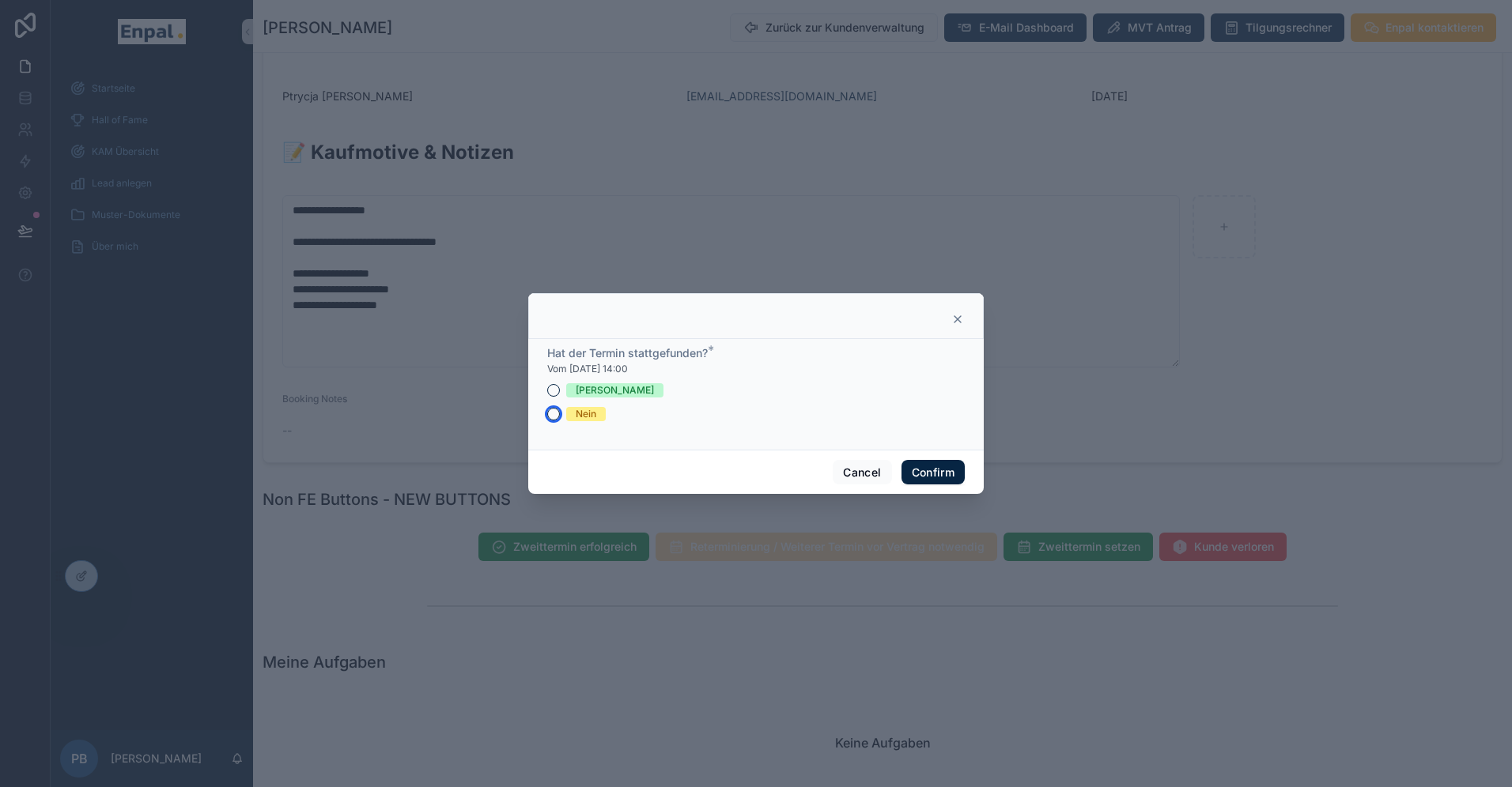
click at [555, 414] on button "Nein" at bounding box center [553, 414] width 13 height 13
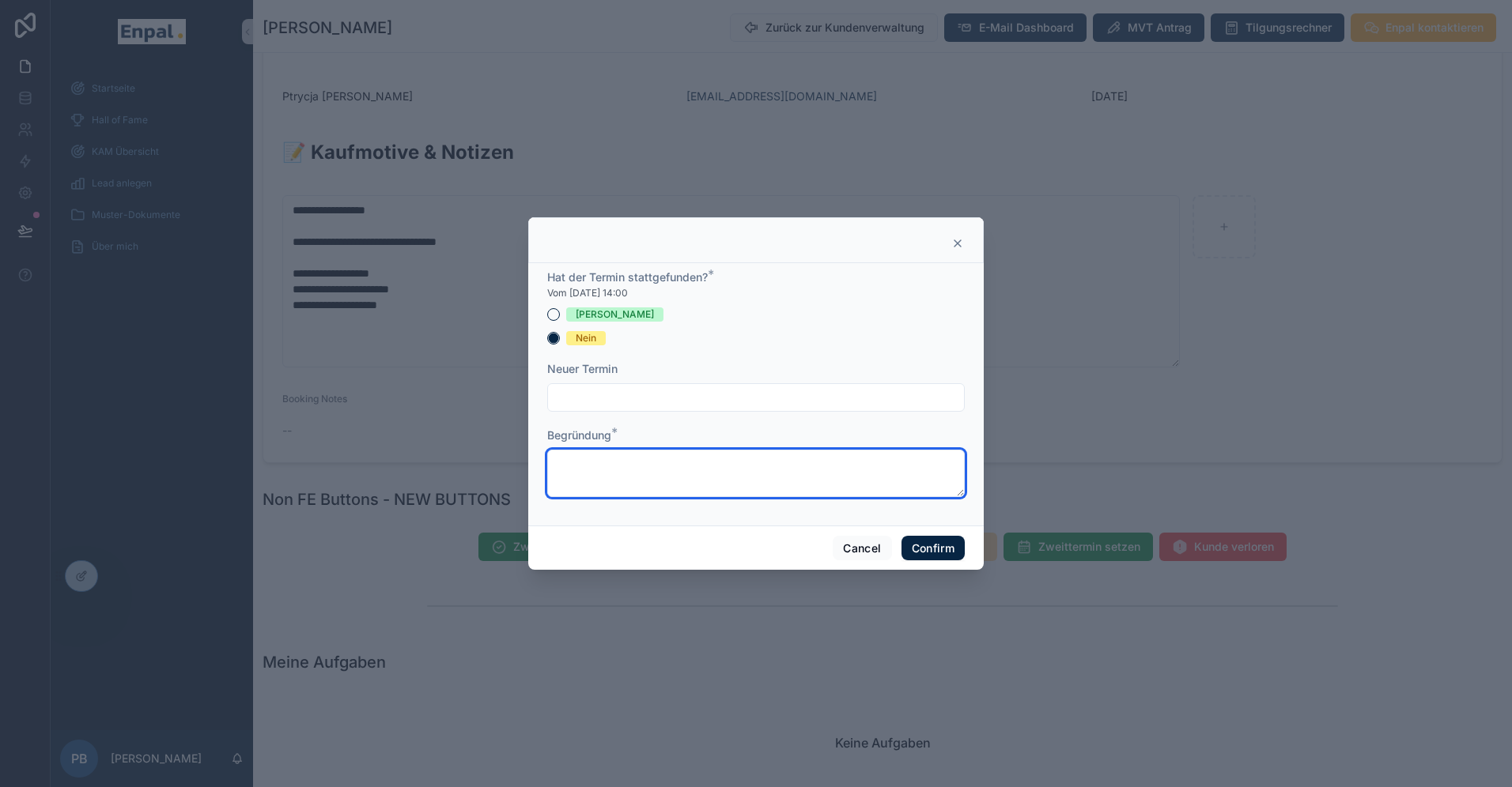
click at [598, 481] on textarea at bounding box center [755, 473] width 417 height 47
paste textarea "**********"
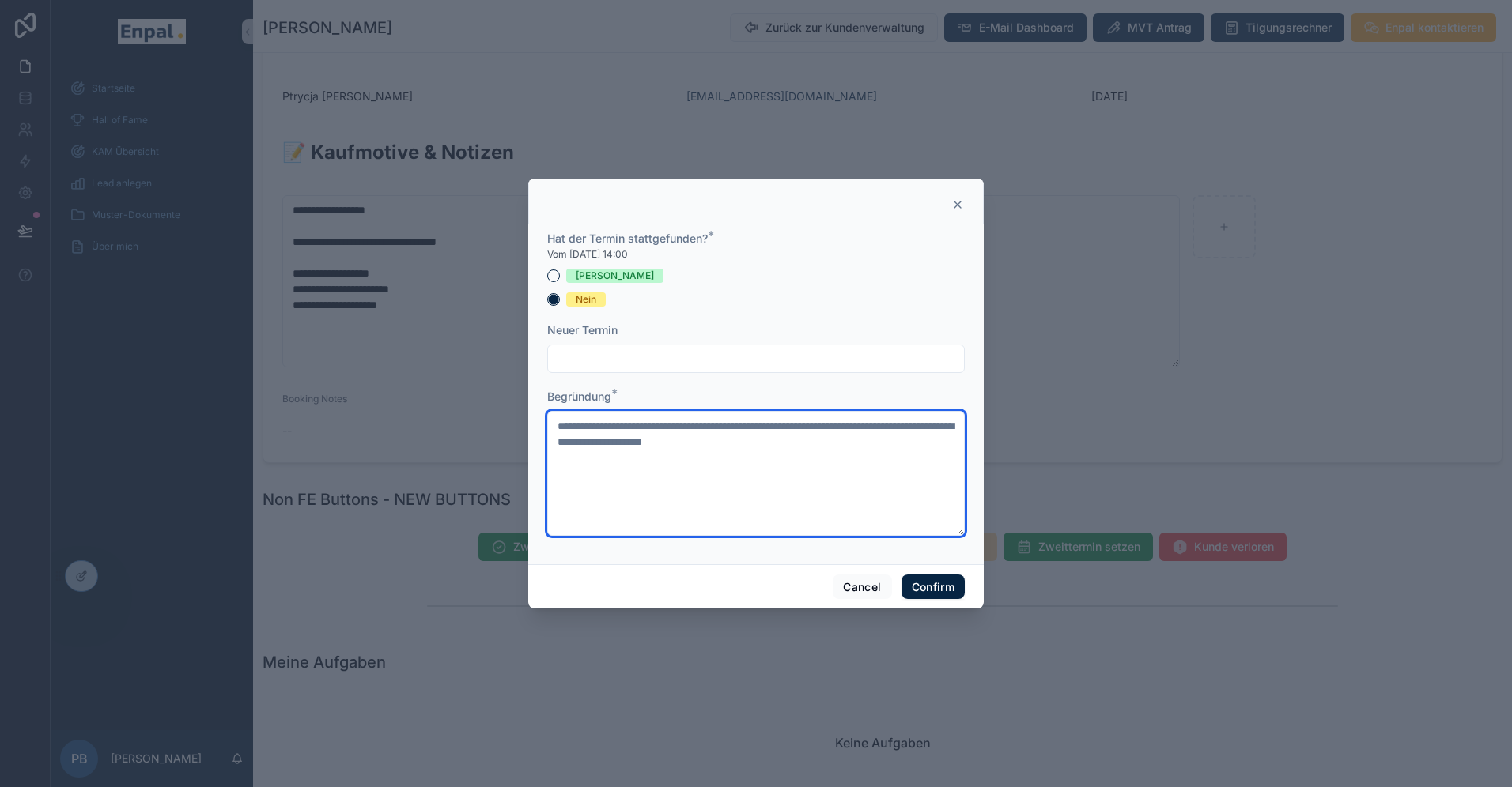
click at [558, 427] on textarea "**********" at bounding box center [755, 473] width 417 height 125
click at [870, 445] on textarea "**********" at bounding box center [755, 473] width 417 height 125
type textarea "**********"
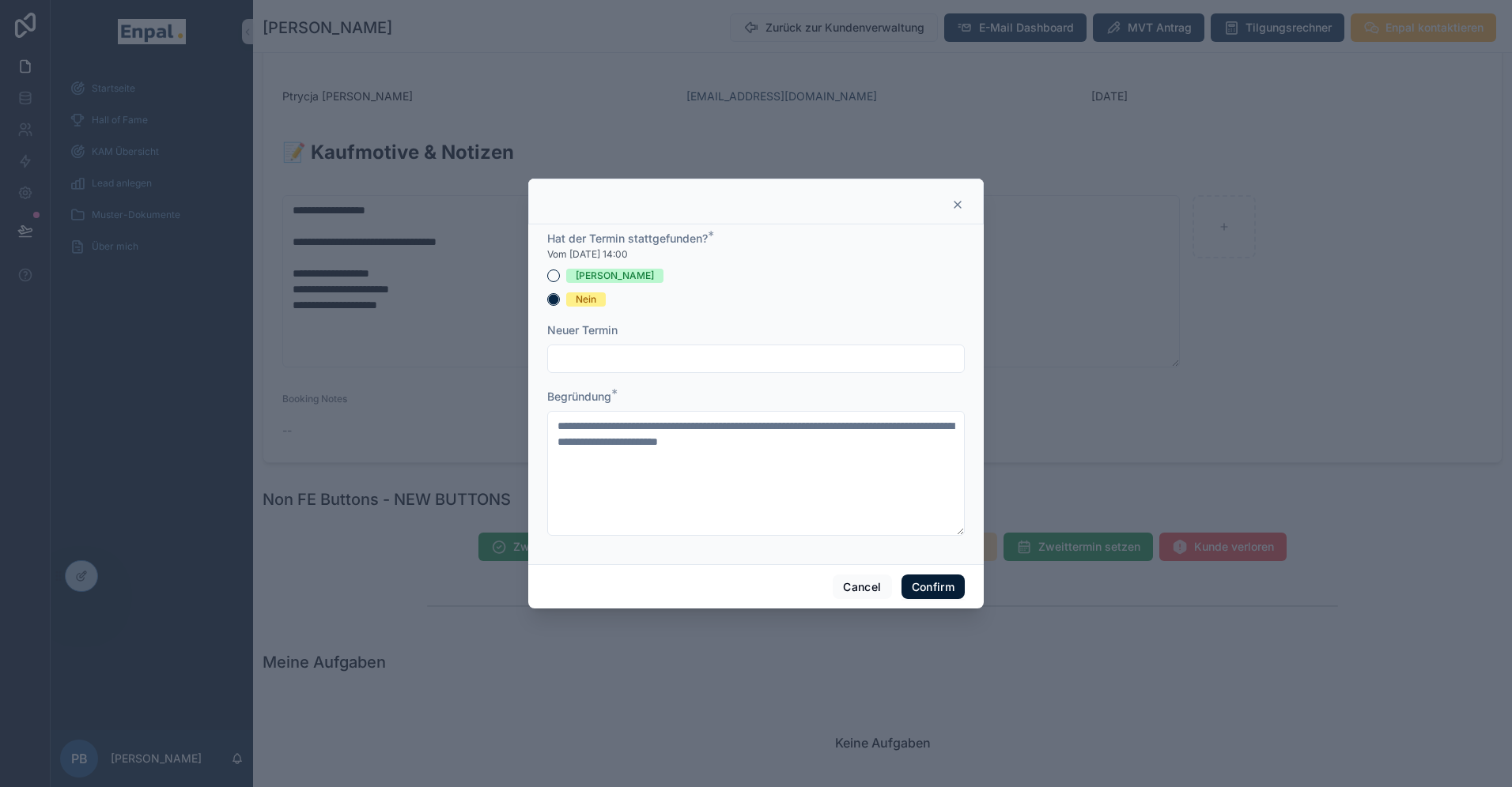
click at [928, 587] on button "Confirm" at bounding box center [933, 587] width 63 height 25
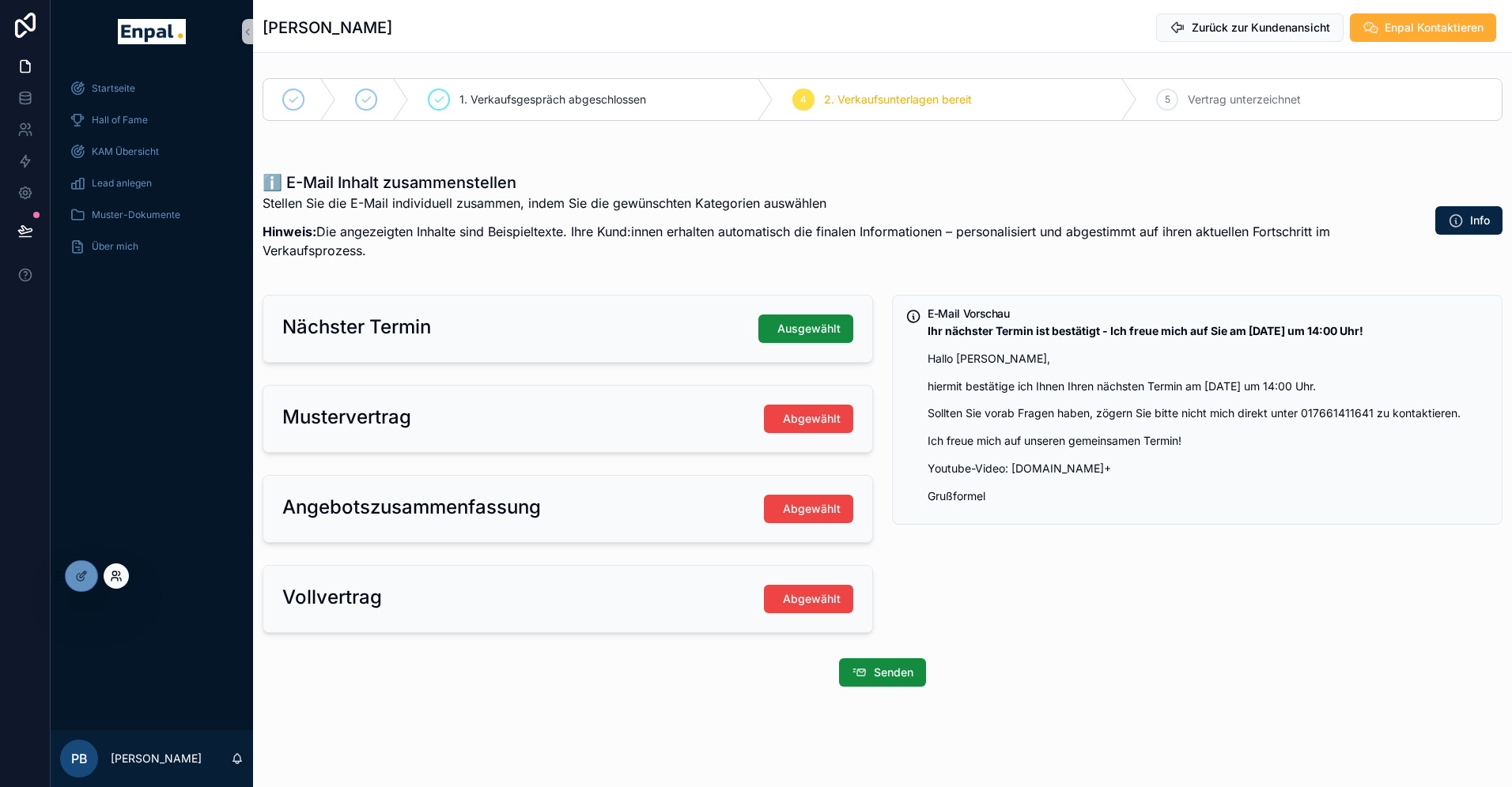
click at [119, 575] on icon at bounding box center [120, 574] width 2 height 4
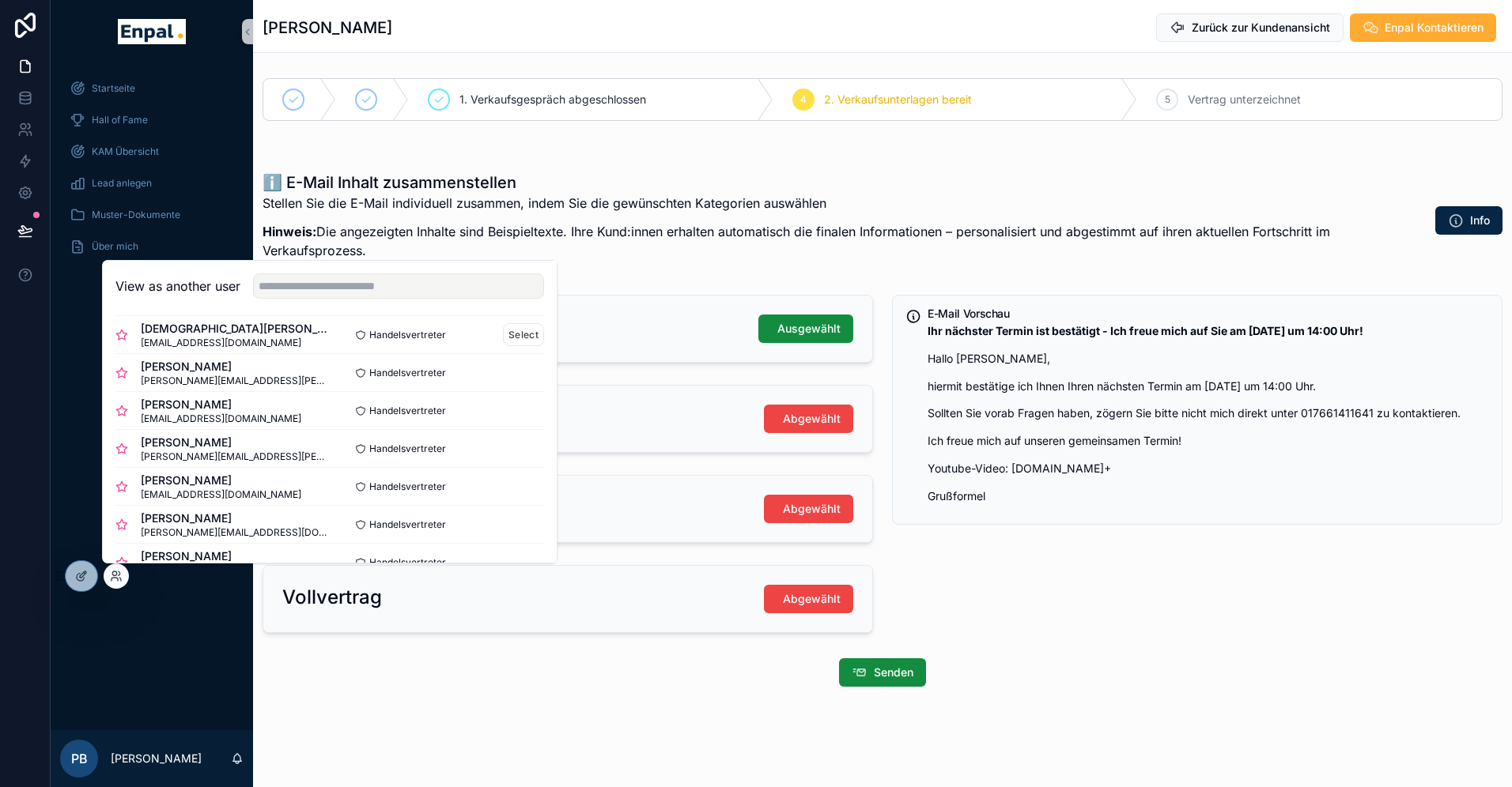
scroll to position [148, 0]
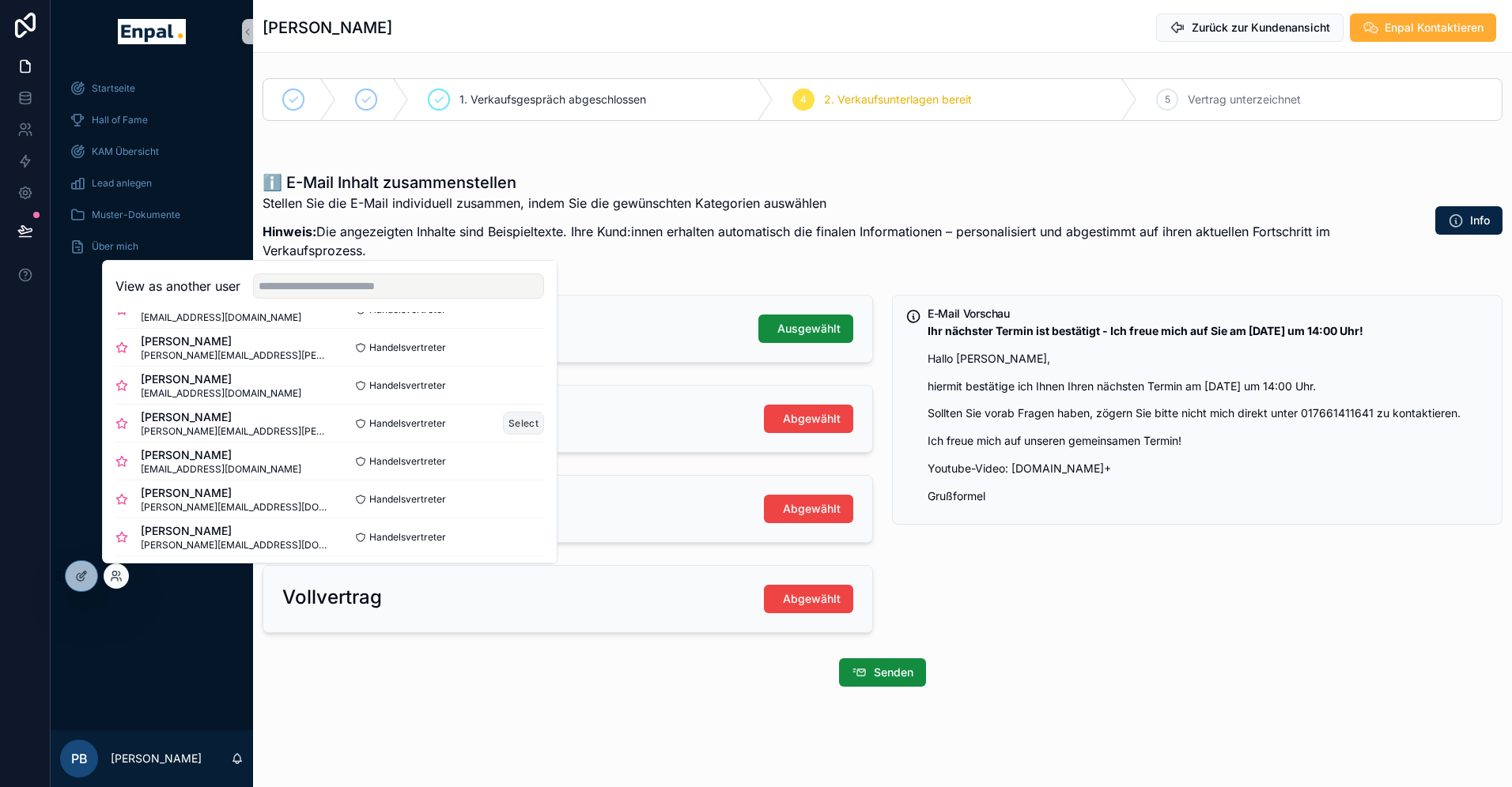
click at [533, 426] on button "Select" at bounding box center [524, 423] width 41 height 23
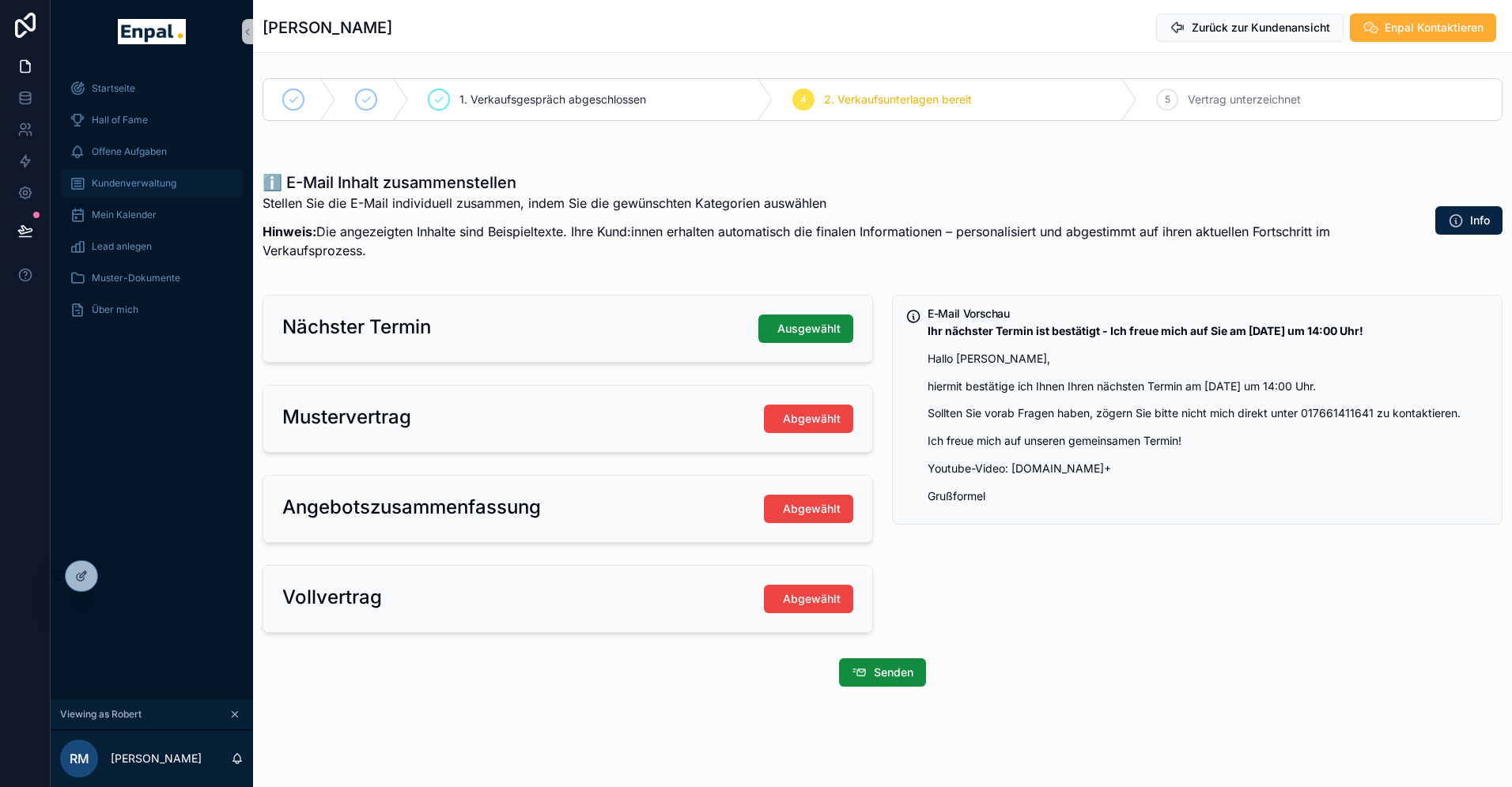
click at [127, 182] on span "Kundenverwaltung" at bounding box center [134, 183] width 85 height 13
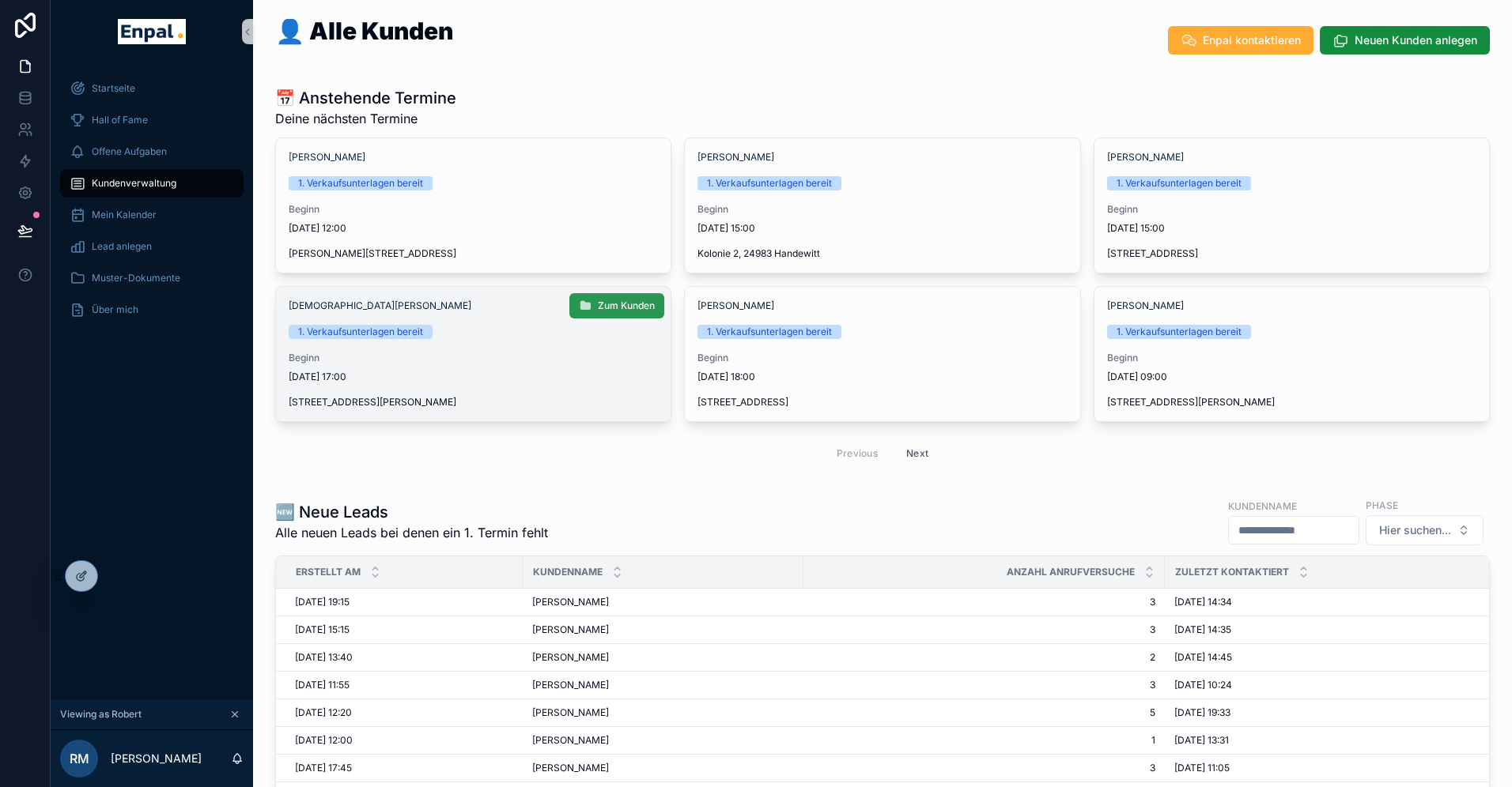
click at [620, 306] on span "Zum Kunden" at bounding box center [626, 306] width 57 height 13
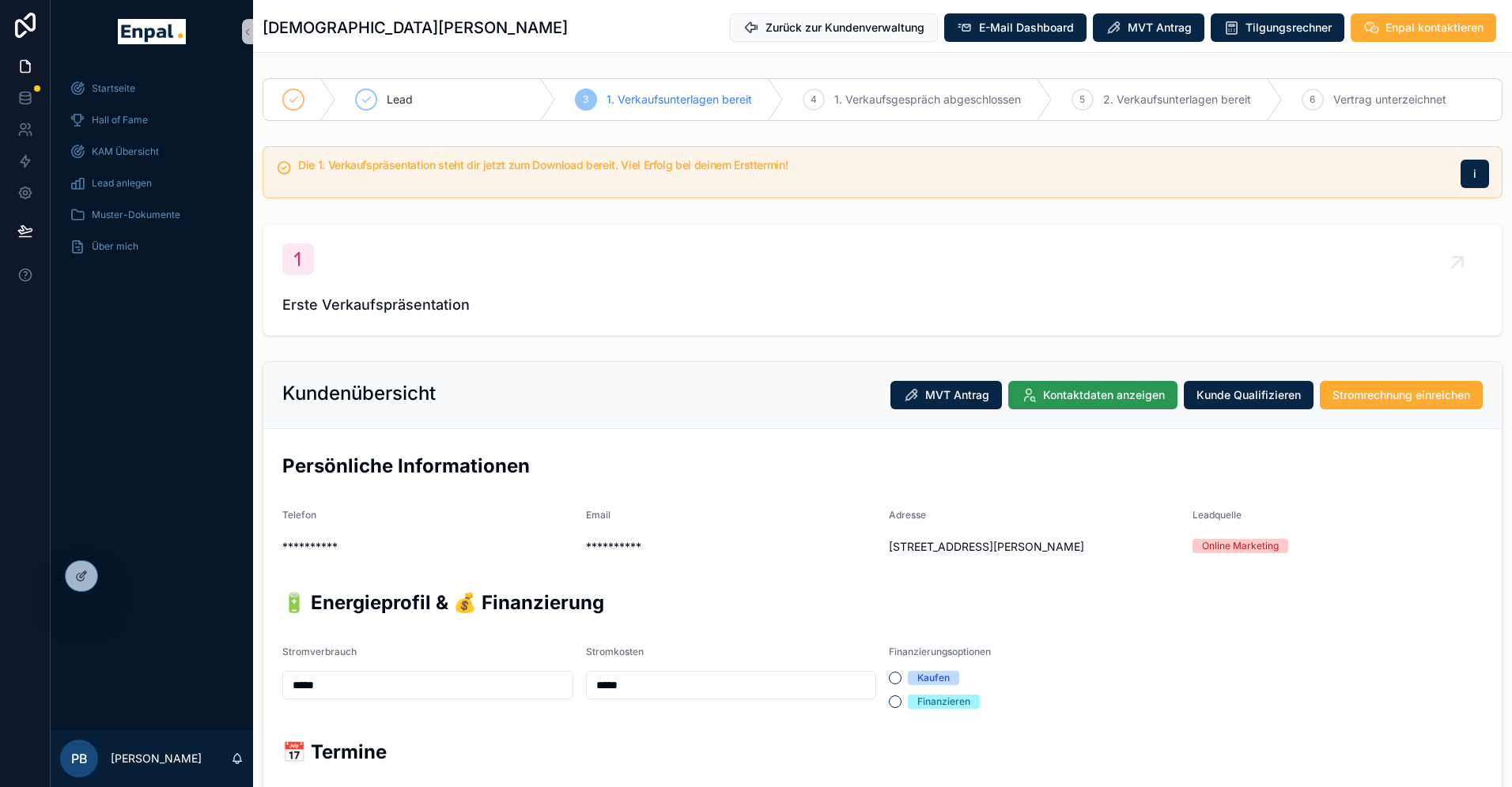
click at [1068, 392] on span "Kontaktdaten anzeigen" at bounding box center [1104, 396] width 122 height 16
